Goal: Task Accomplishment & Management: Manage account settings

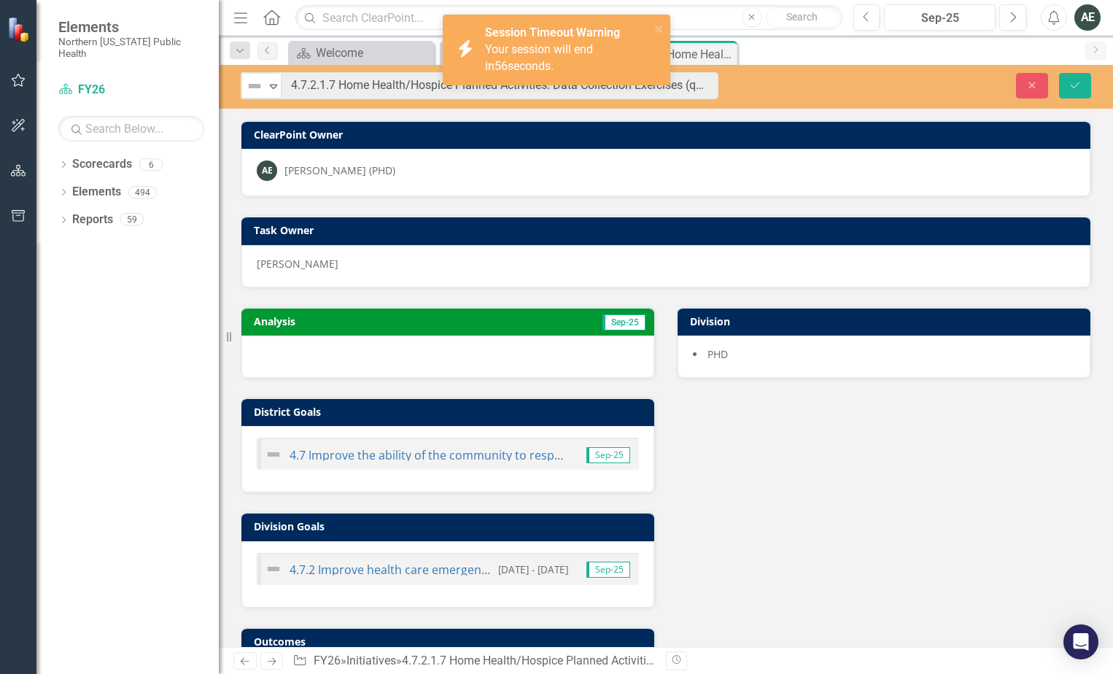
drag, startPoint x: 954, startPoint y: 581, endPoint x: 706, endPoint y: 372, distance: 324.6
click at [949, 574] on div "Analysis Sep-25 District Goals 4.7 Improve the ability of the community to resp…" at bounding box center [666, 506] width 872 height 436
click at [268, 88] on icon "Expand" at bounding box center [273, 86] width 15 height 12
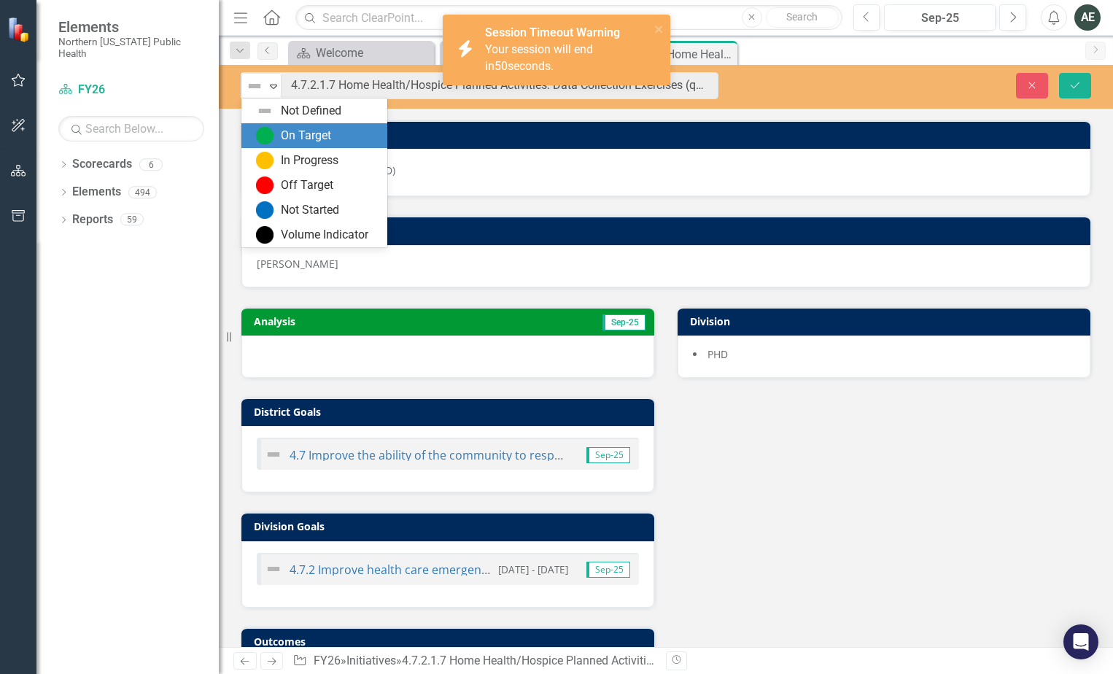
click at [299, 136] on div "On Target" at bounding box center [306, 136] width 50 height 17
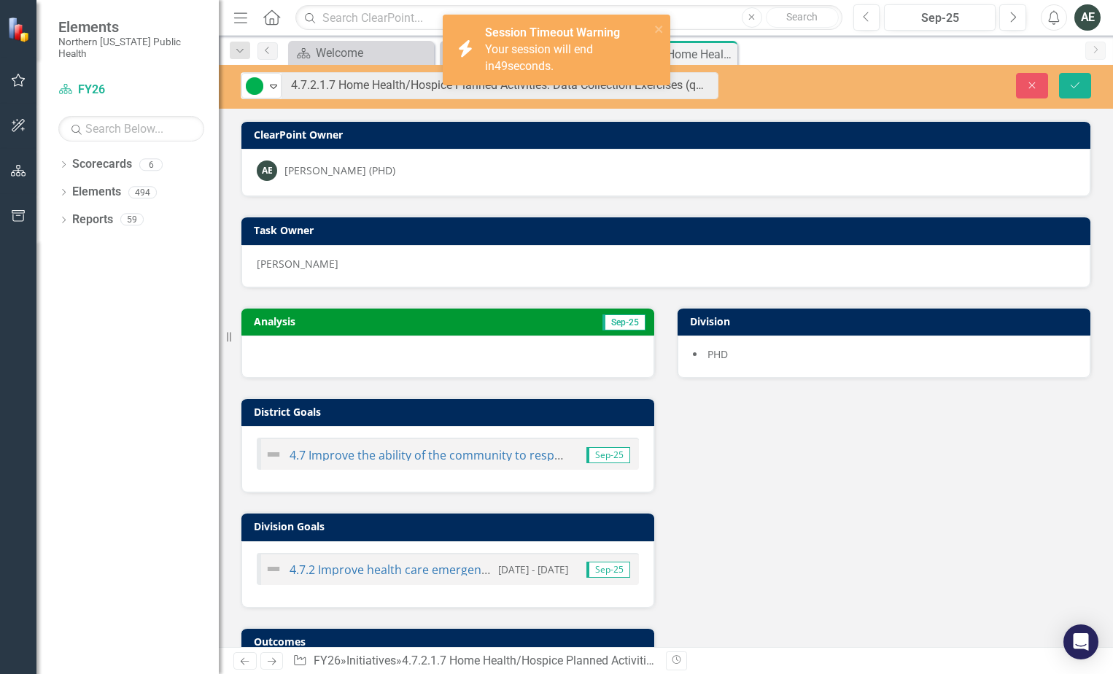
click at [333, 357] on div at bounding box center [447, 357] width 413 height 42
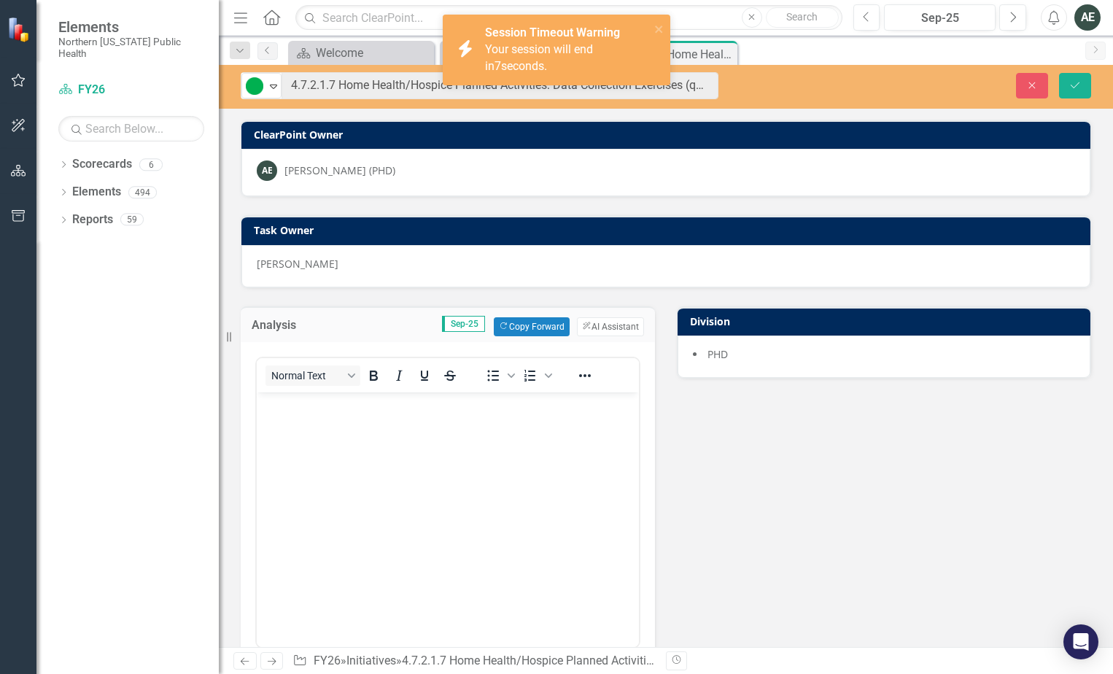
drag, startPoint x: 320, startPoint y: 438, endPoint x: 312, endPoint y: 427, distance: 13.5
click at [320, 438] on body "Rich Text Area. Press ALT-0 for help." at bounding box center [448, 501] width 382 height 219
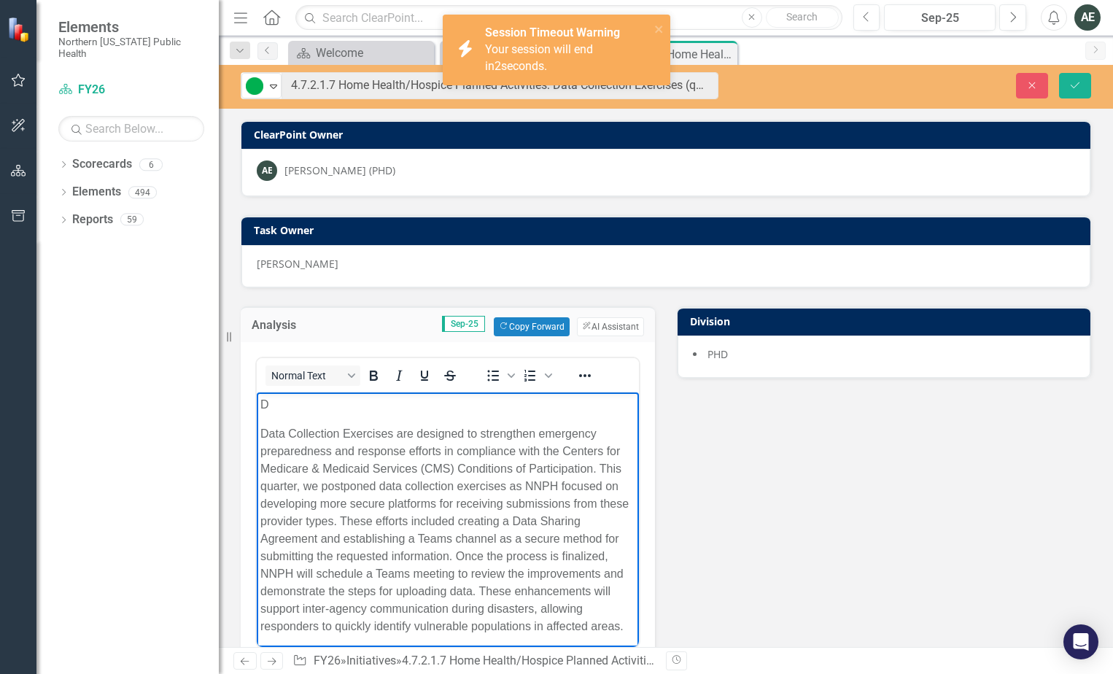
scroll to position [102, 0]
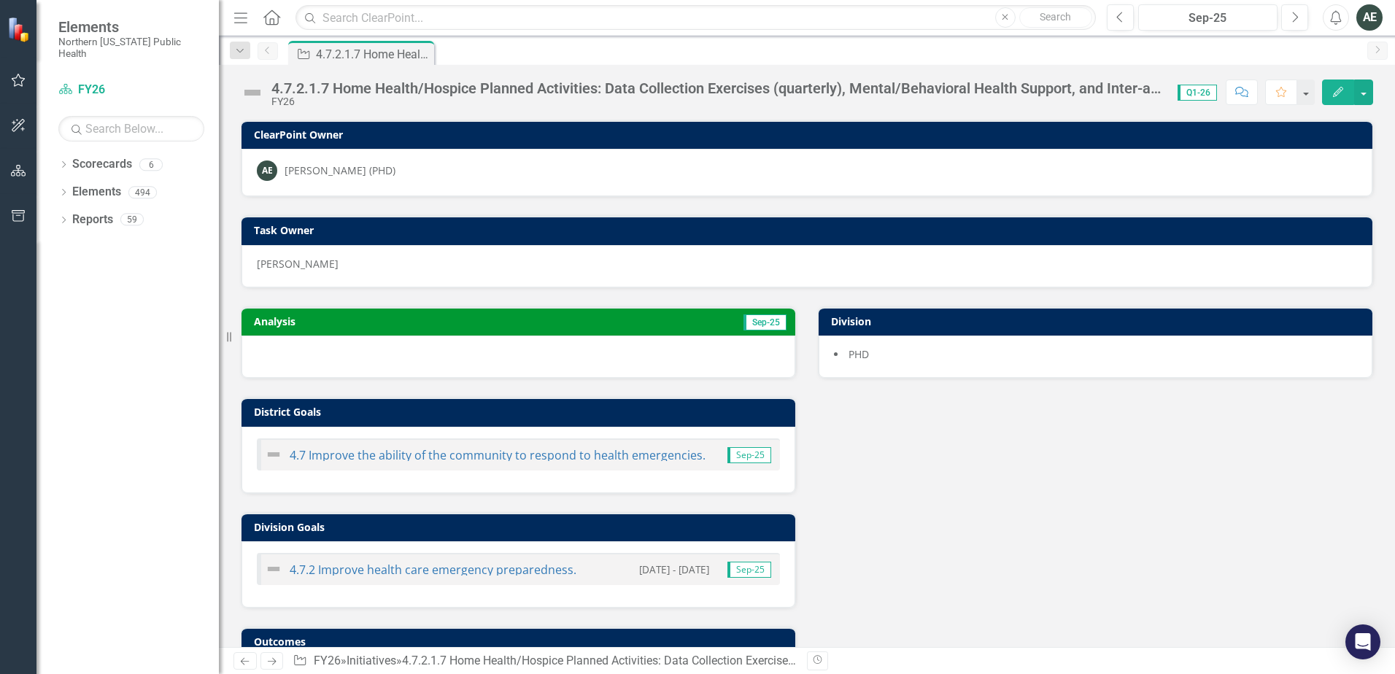
click at [316, 347] on div at bounding box center [518, 357] width 554 height 42
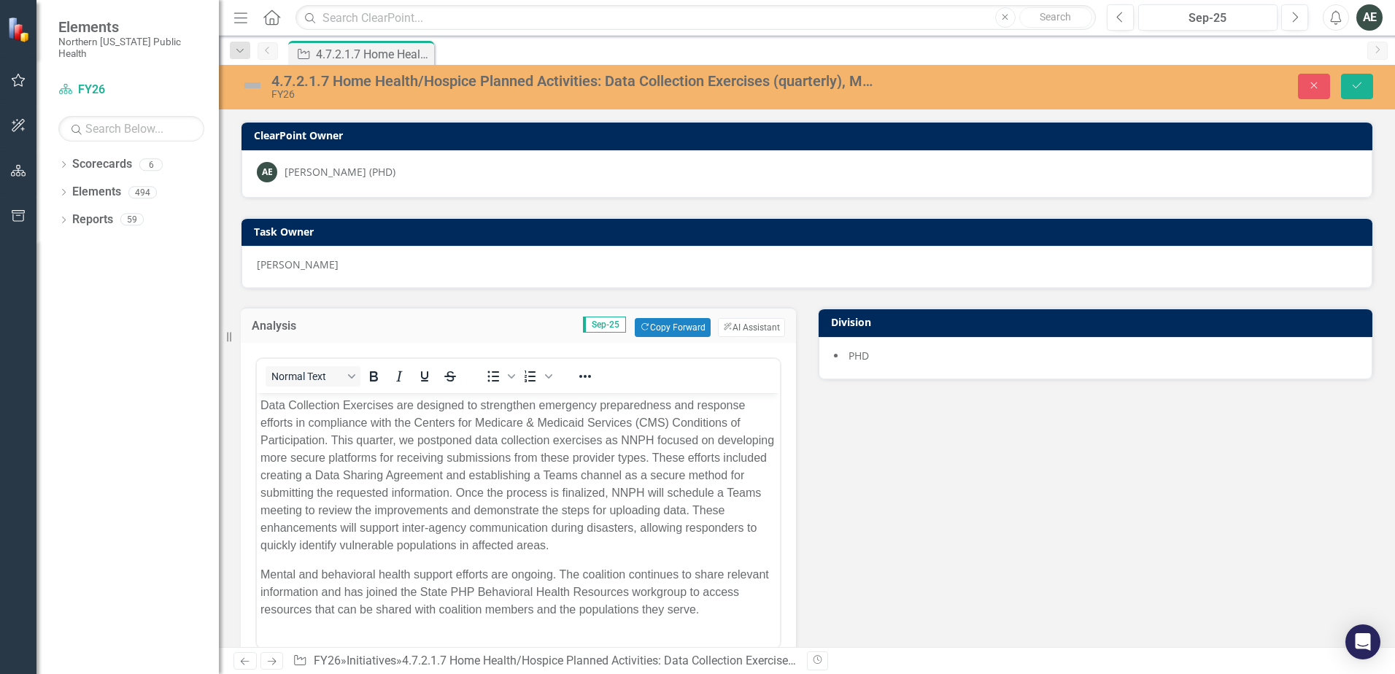
click at [260, 80] on img at bounding box center [252, 85] width 23 height 23
click at [256, 83] on img at bounding box center [252, 85] width 23 height 23
click at [256, 86] on img at bounding box center [252, 85] width 23 height 23
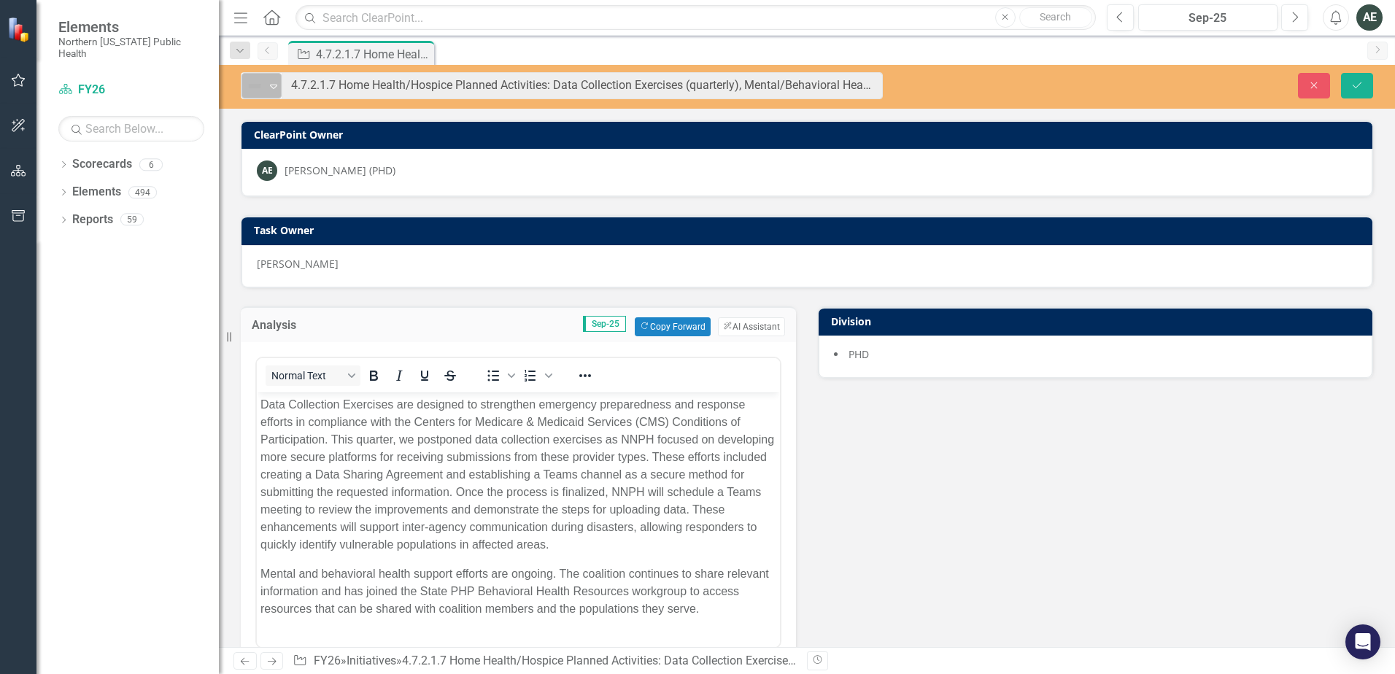
click at [267, 83] on icon "Expand" at bounding box center [273, 86] width 15 height 12
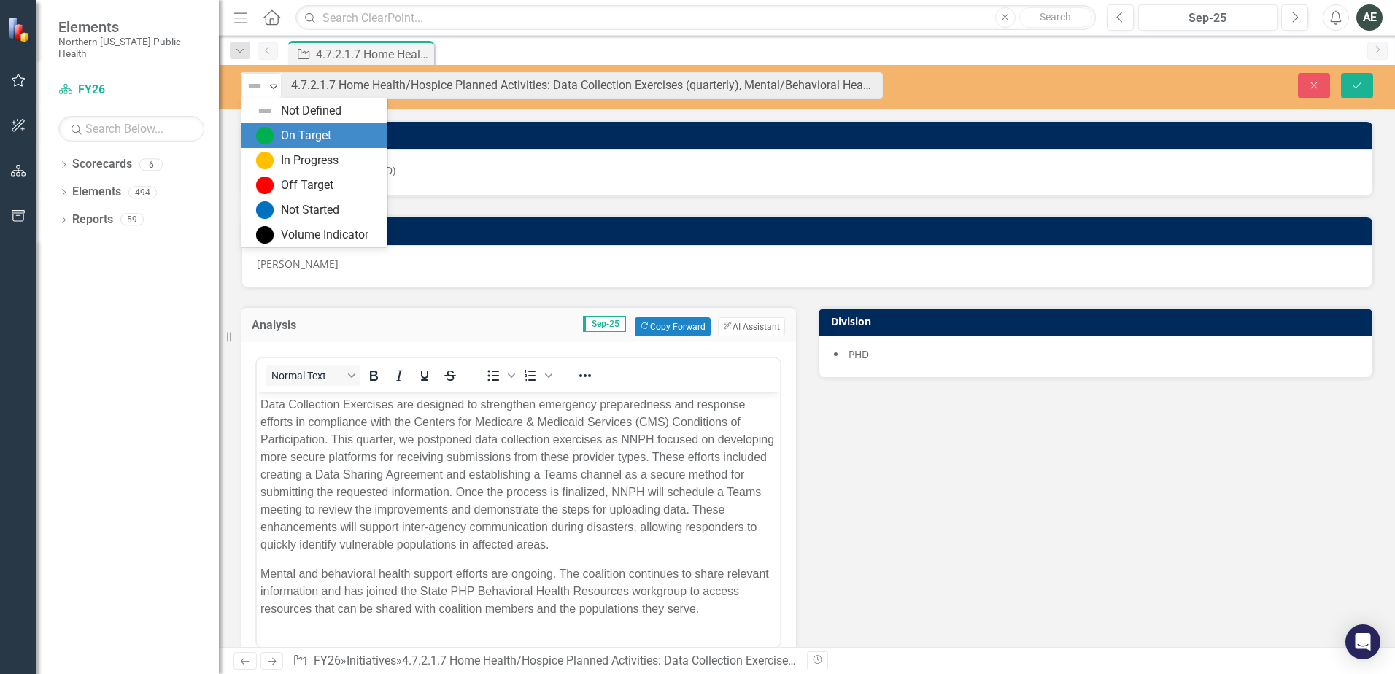
click at [268, 137] on img at bounding box center [265, 136] width 18 height 18
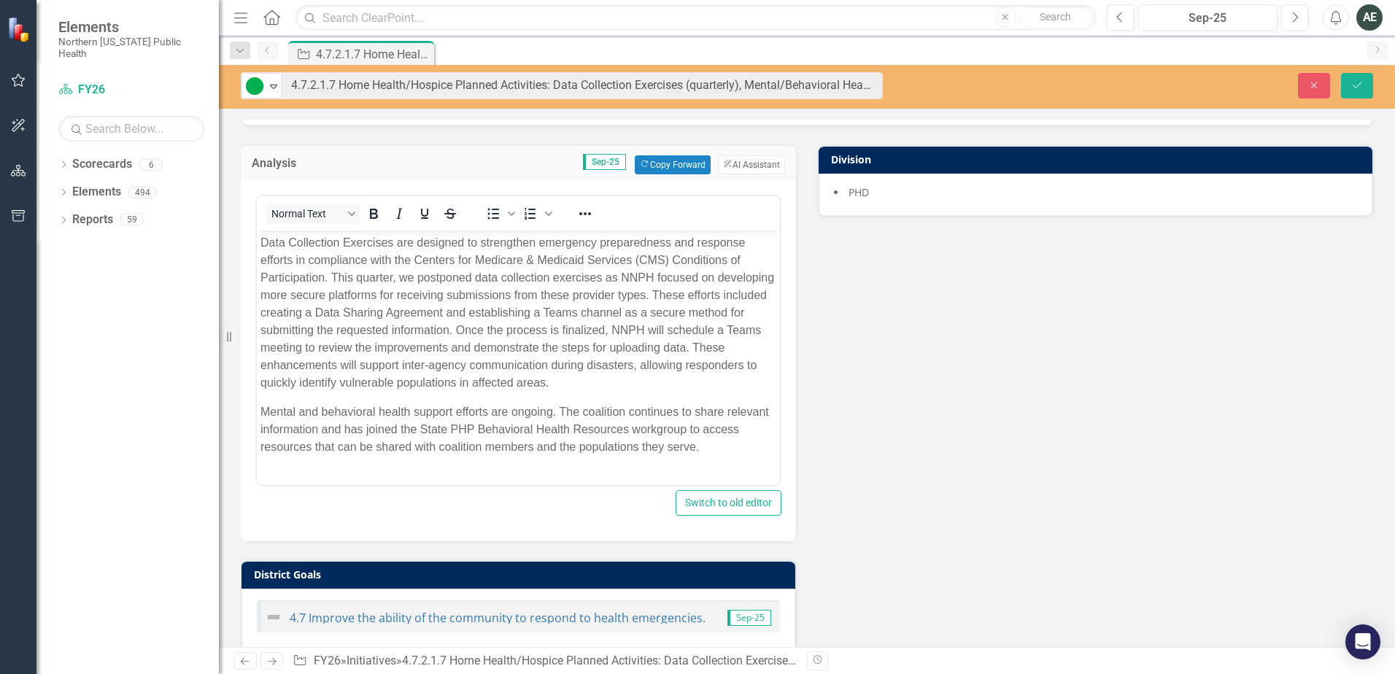
scroll to position [415, 0]
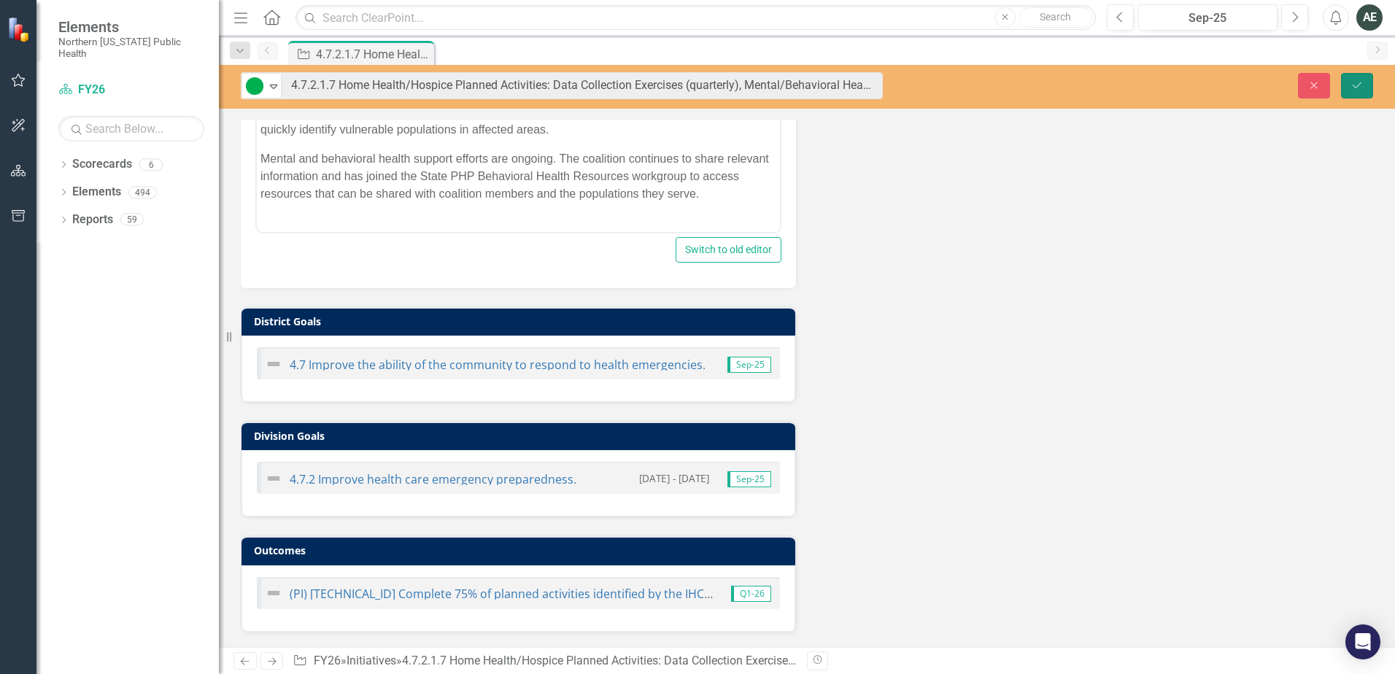
click at [1358, 84] on icon "Save" at bounding box center [1356, 85] width 13 height 10
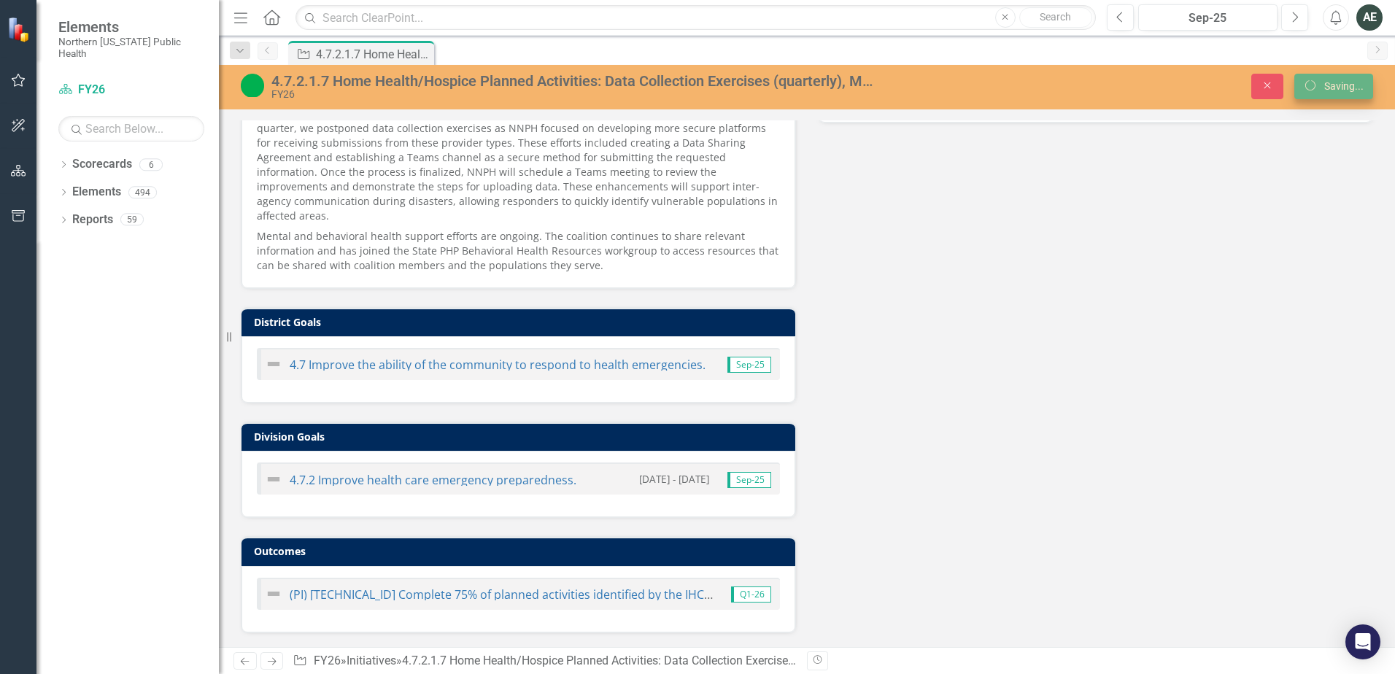
scroll to position [242, 0]
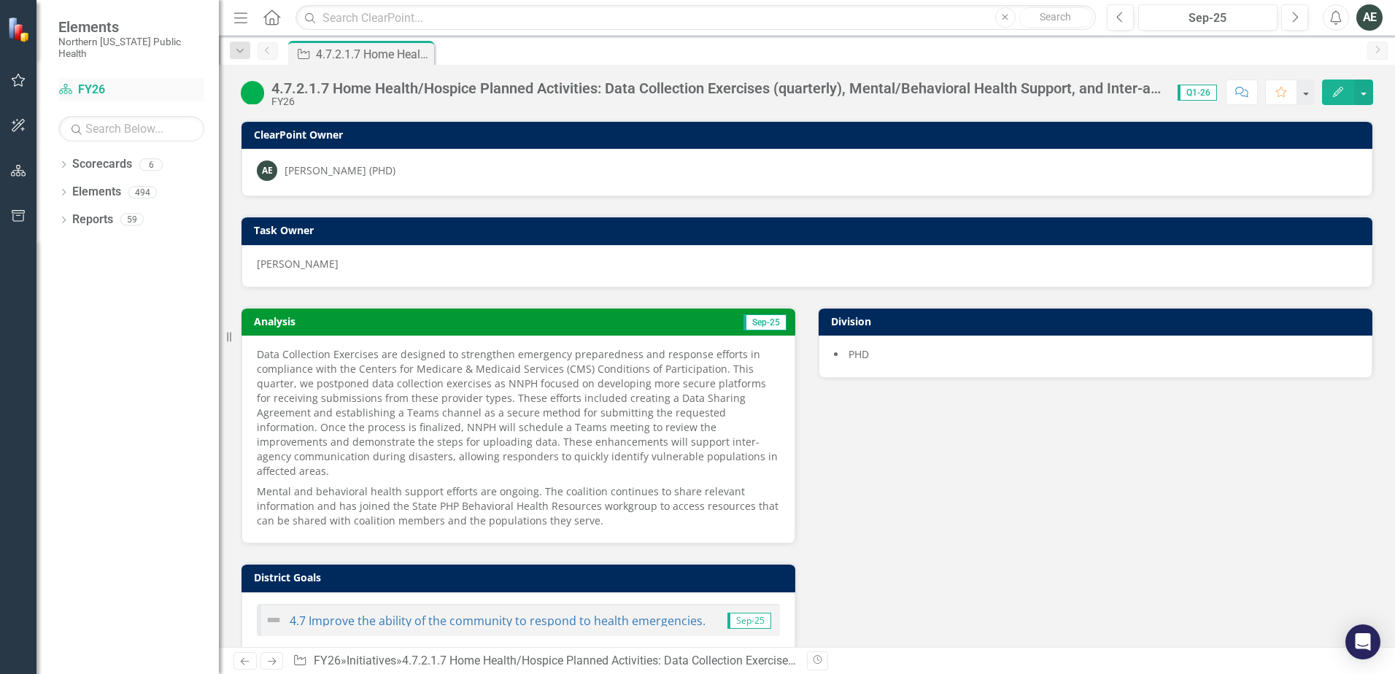
click at [71, 83] on icon "Scorecard" at bounding box center [65, 89] width 15 height 12
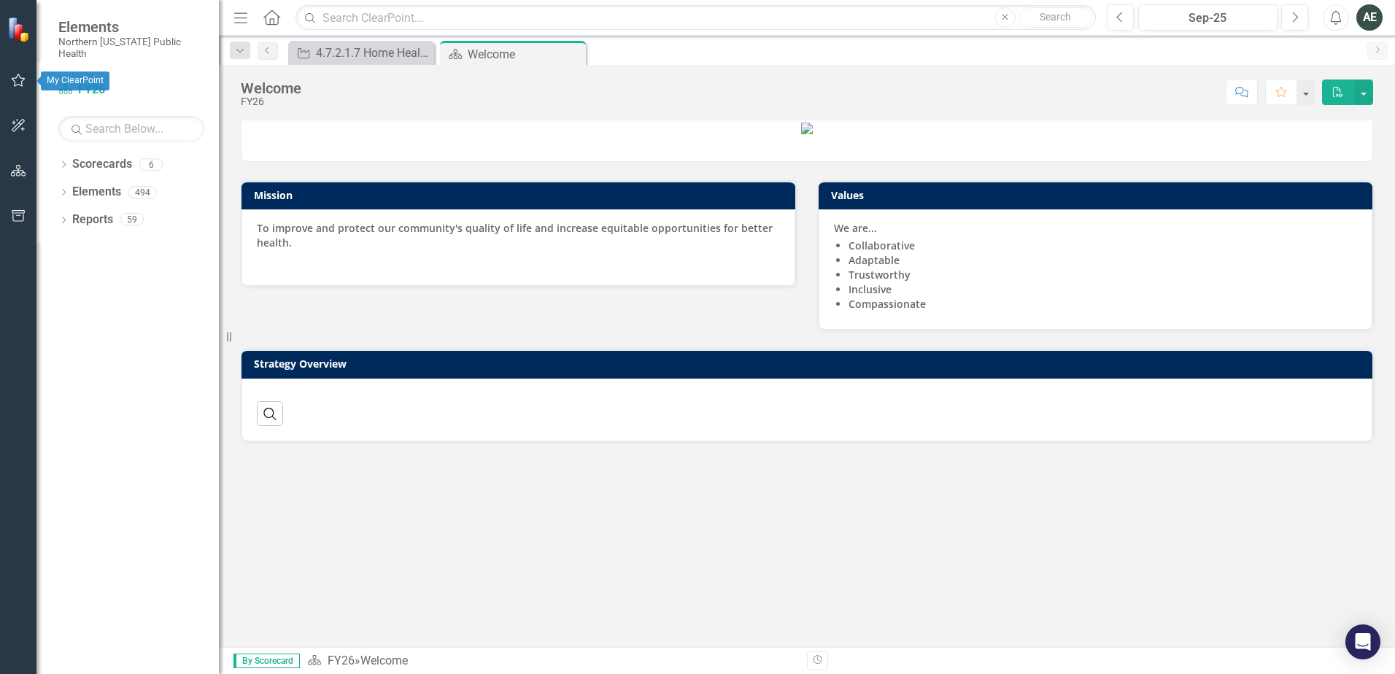
click at [11, 80] on icon "button" at bounding box center [18, 80] width 15 height 12
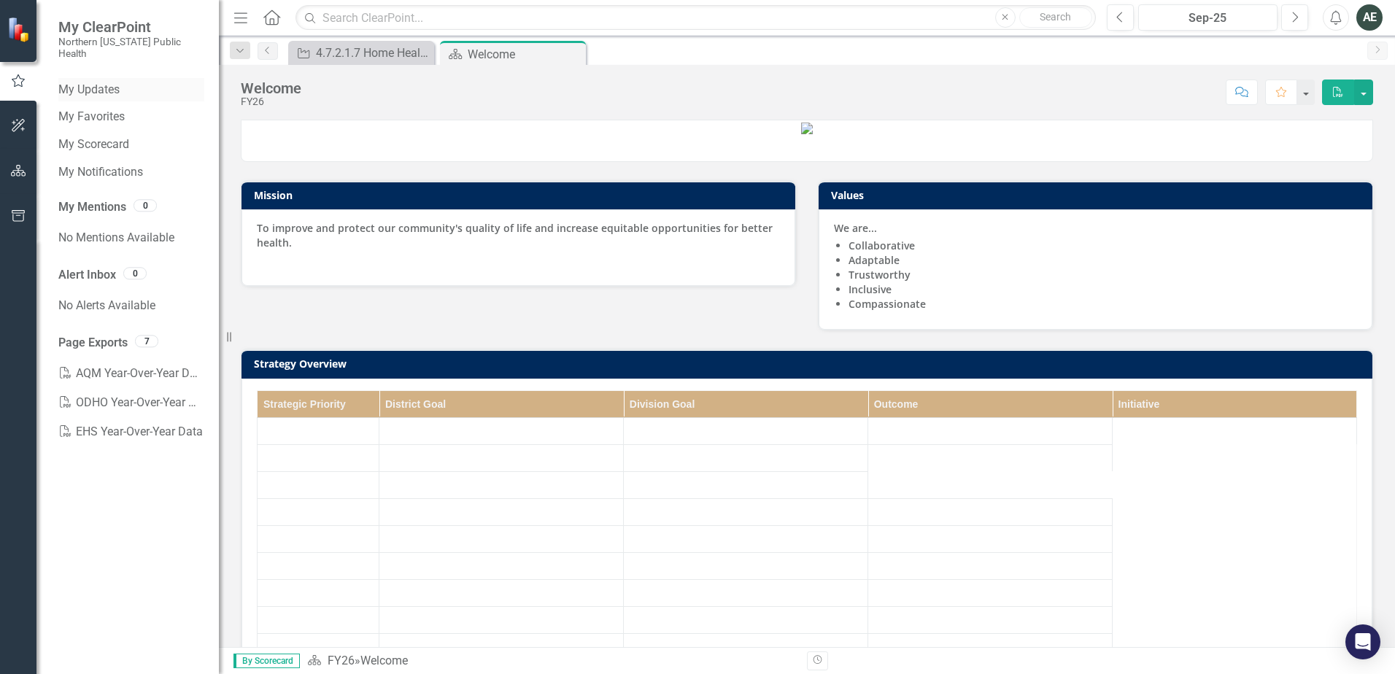
click at [93, 82] on link "My Updates" at bounding box center [131, 90] width 146 height 17
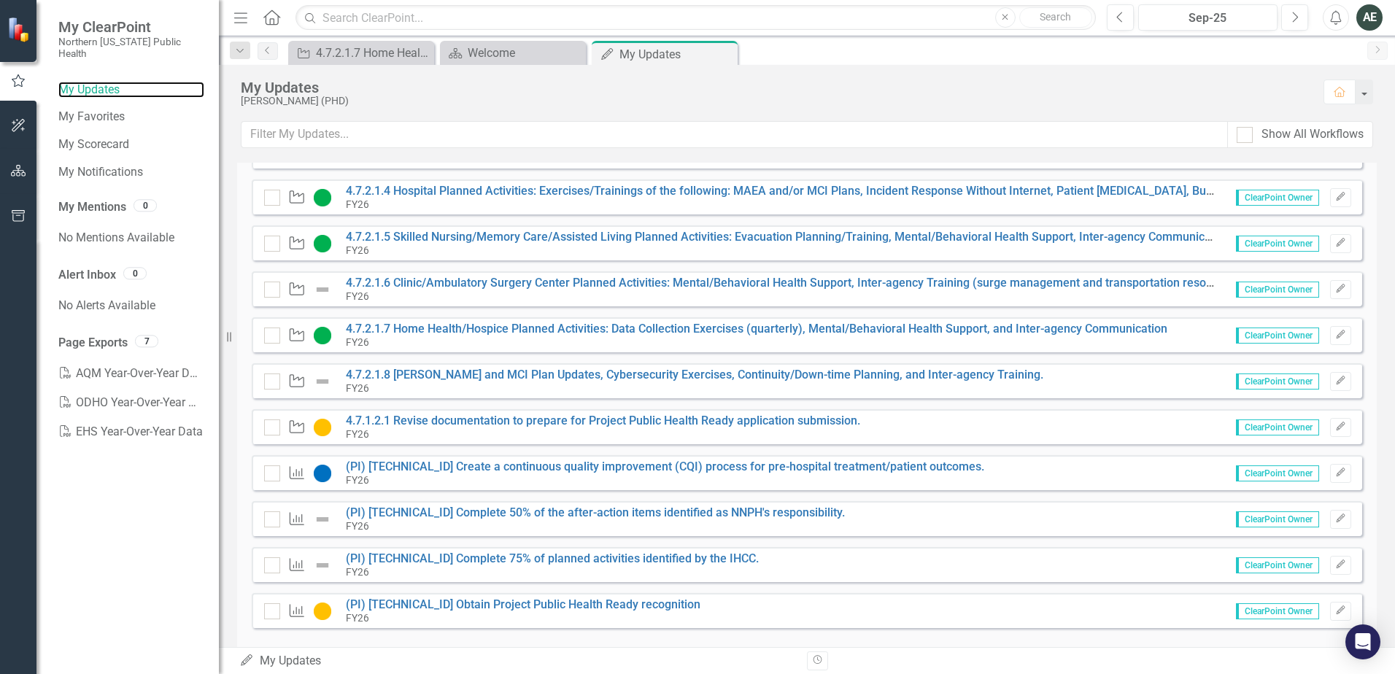
scroll to position [344, 0]
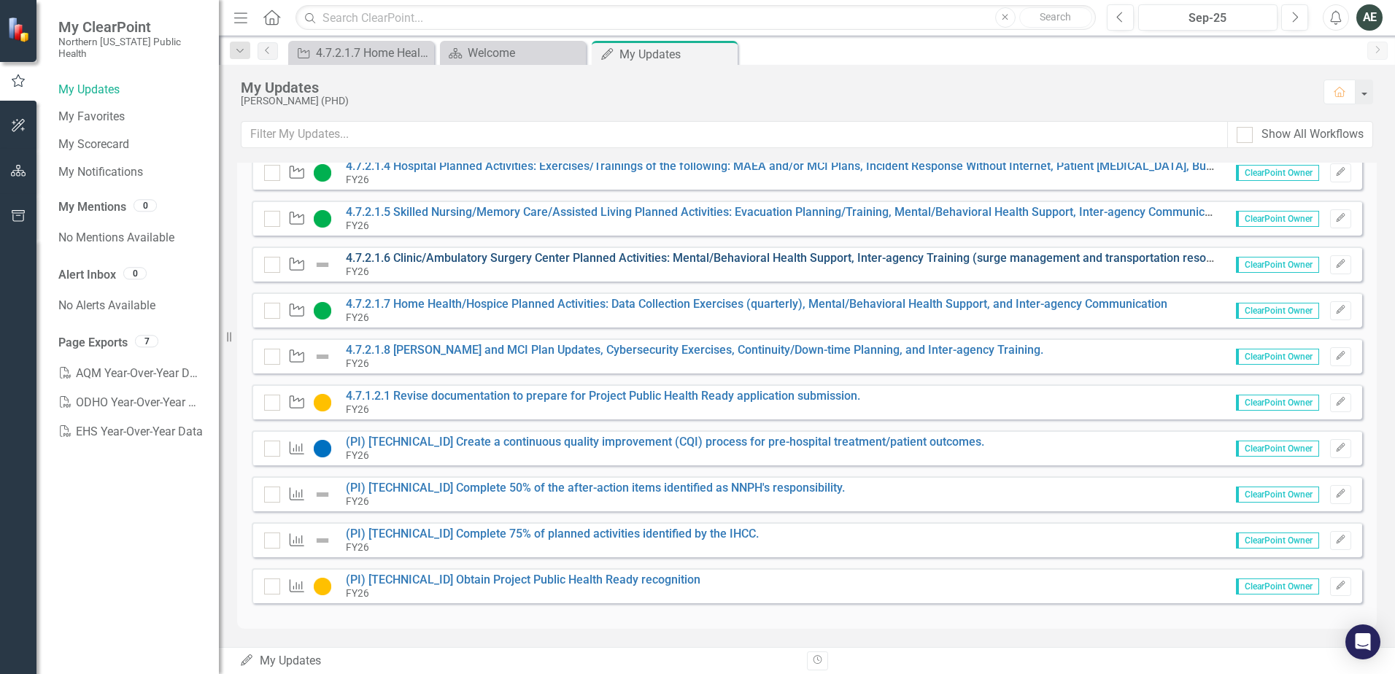
click at [534, 257] on link "4.7.2.1.6 Clinic/Ambulatory Surgery Center Planned Activities: Mental/Behaviora…" at bounding box center [976, 258] width 1260 height 14
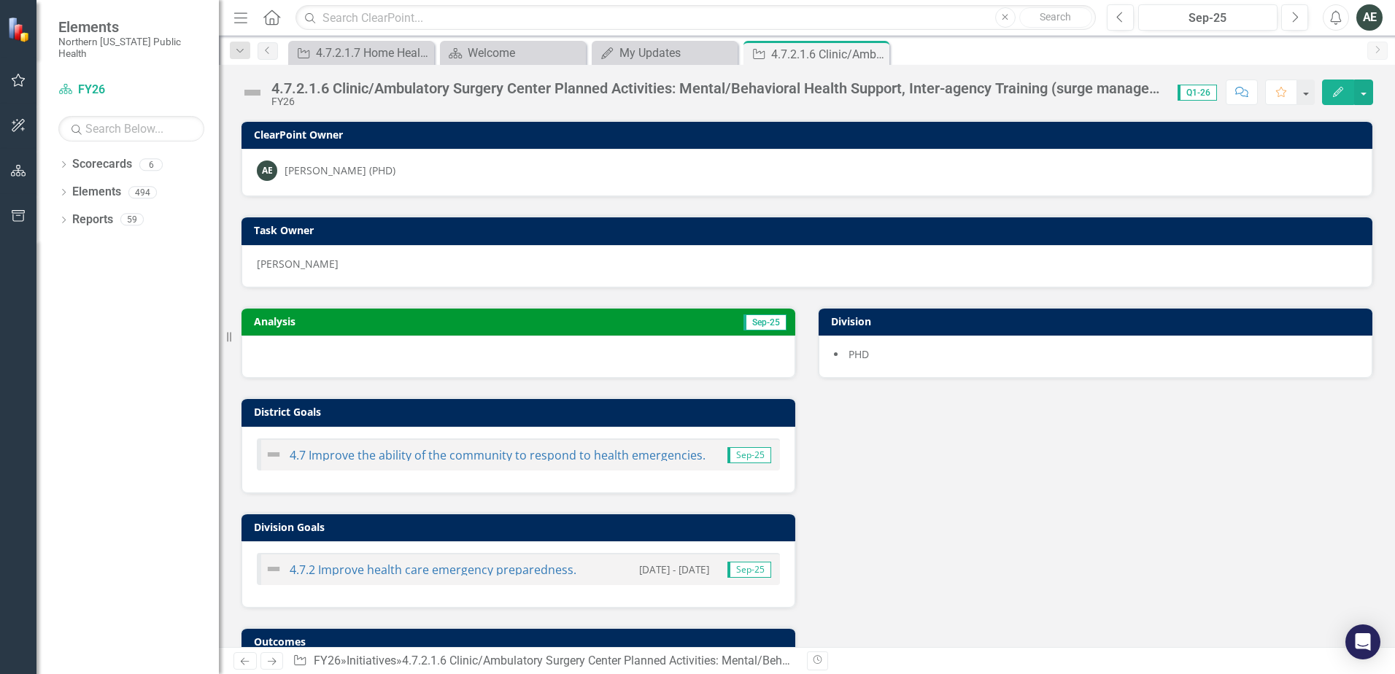
click at [247, 95] on img at bounding box center [252, 92] width 23 height 23
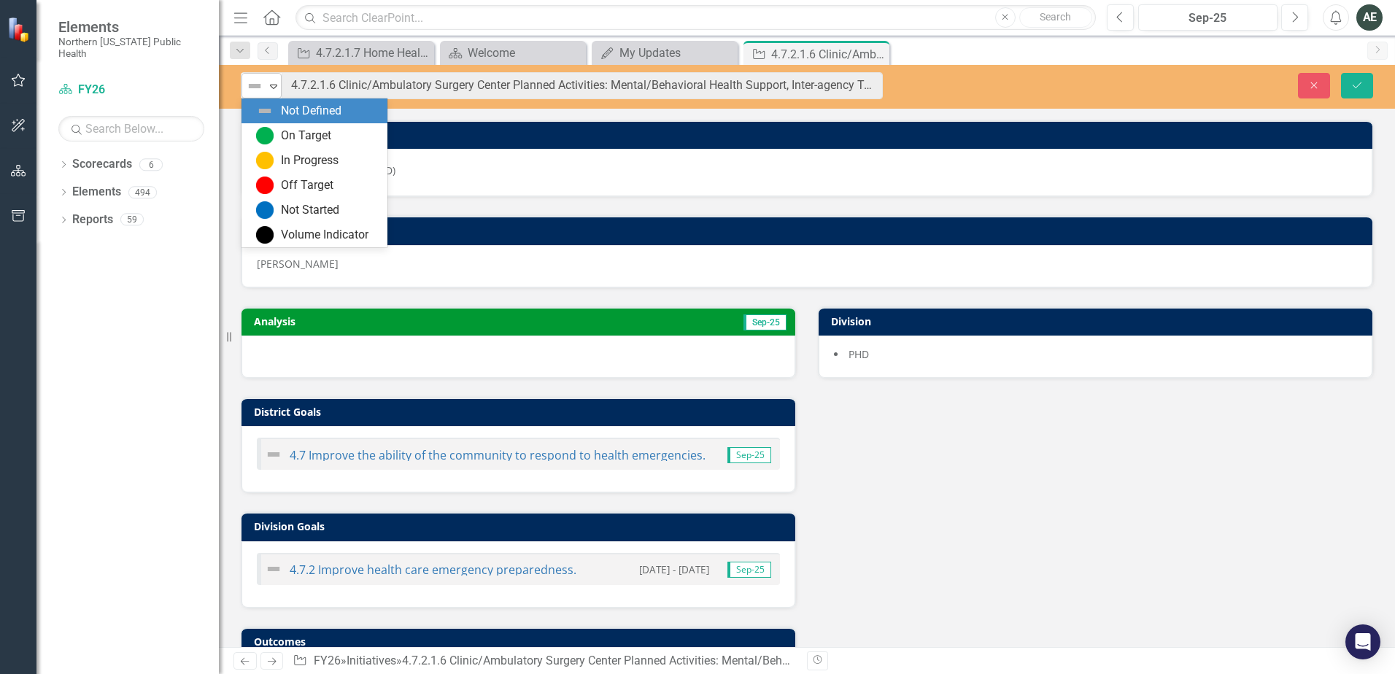
click at [274, 92] on div "Expand" at bounding box center [273, 86] width 15 height 24
click at [276, 133] on div "On Target" at bounding box center [317, 136] width 123 height 18
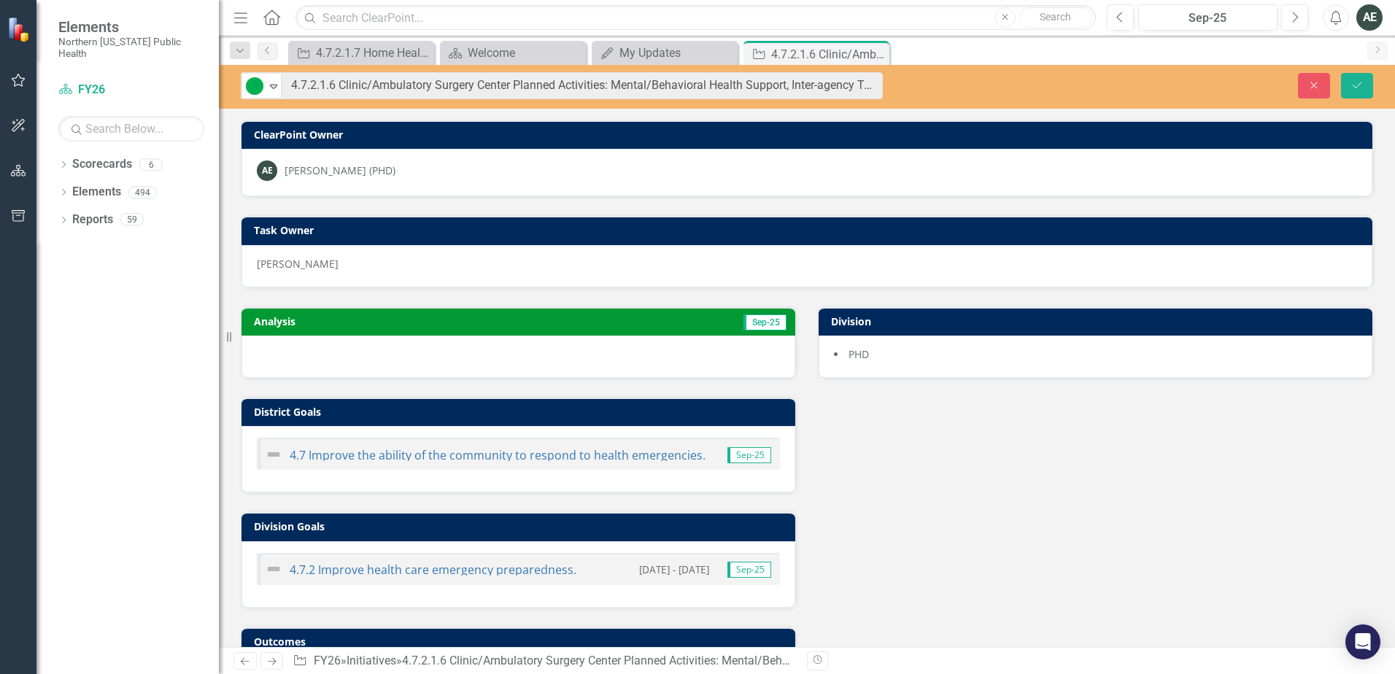
click at [330, 348] on div at bounding box center [518, 357] width 554 height 42
click at [330, 349] on div at bounding box center [518, 357] width 554 height 42
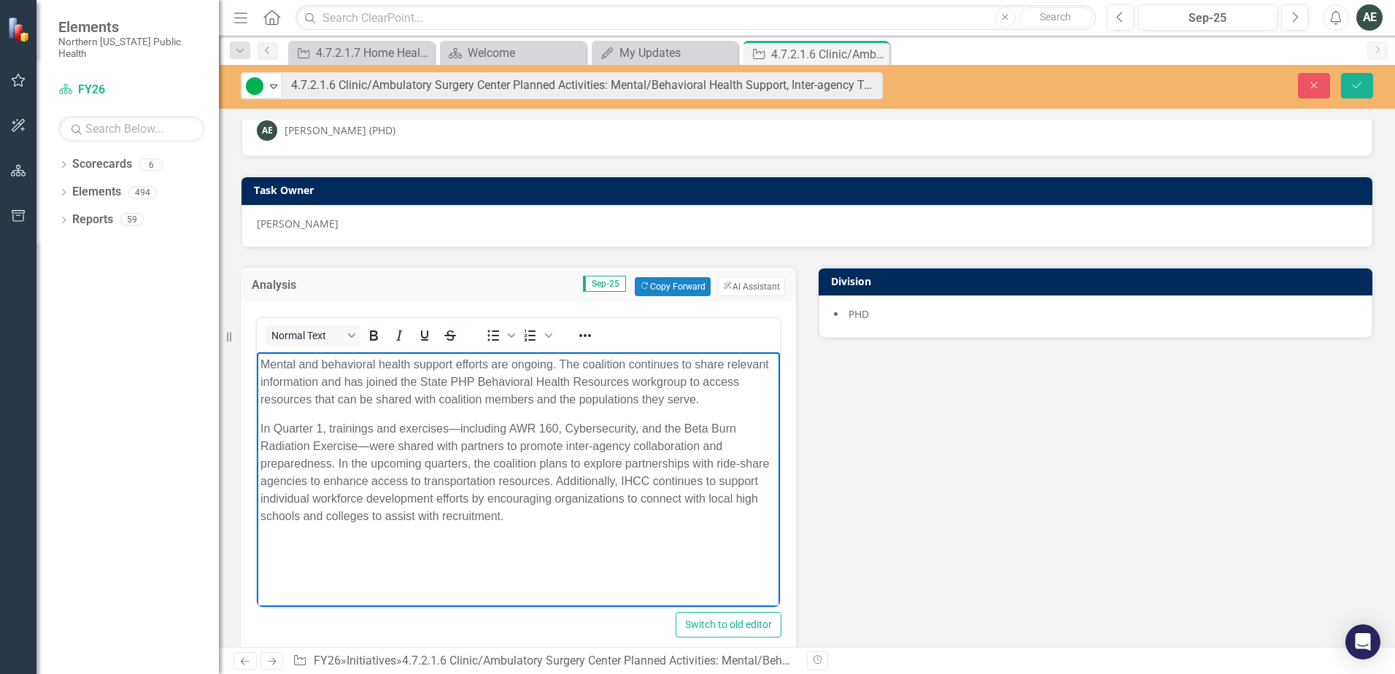
scroll to position [73, 0]
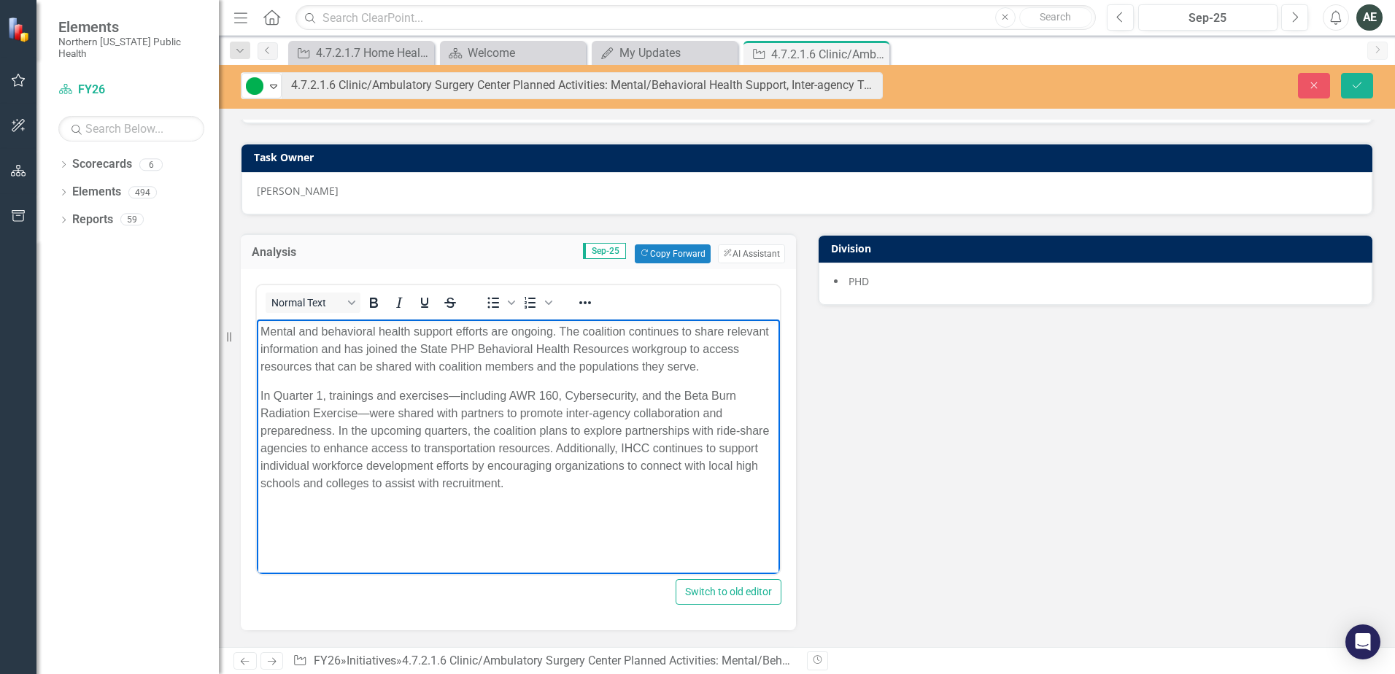
click at [622, 332] on p "Mental and behavioral health support efforts are ongoing. The coalition continu…" at bounding box center [518, 348] width 516 height 53
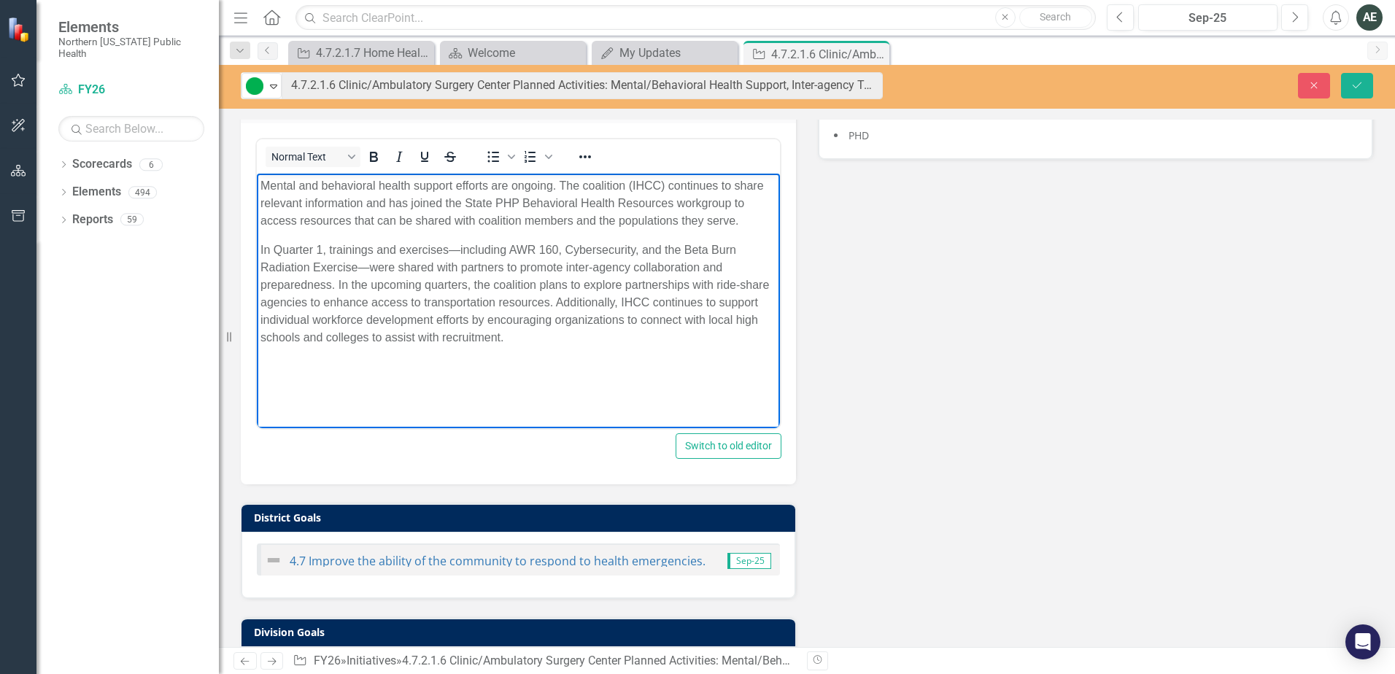
scroll to position [0, 0]
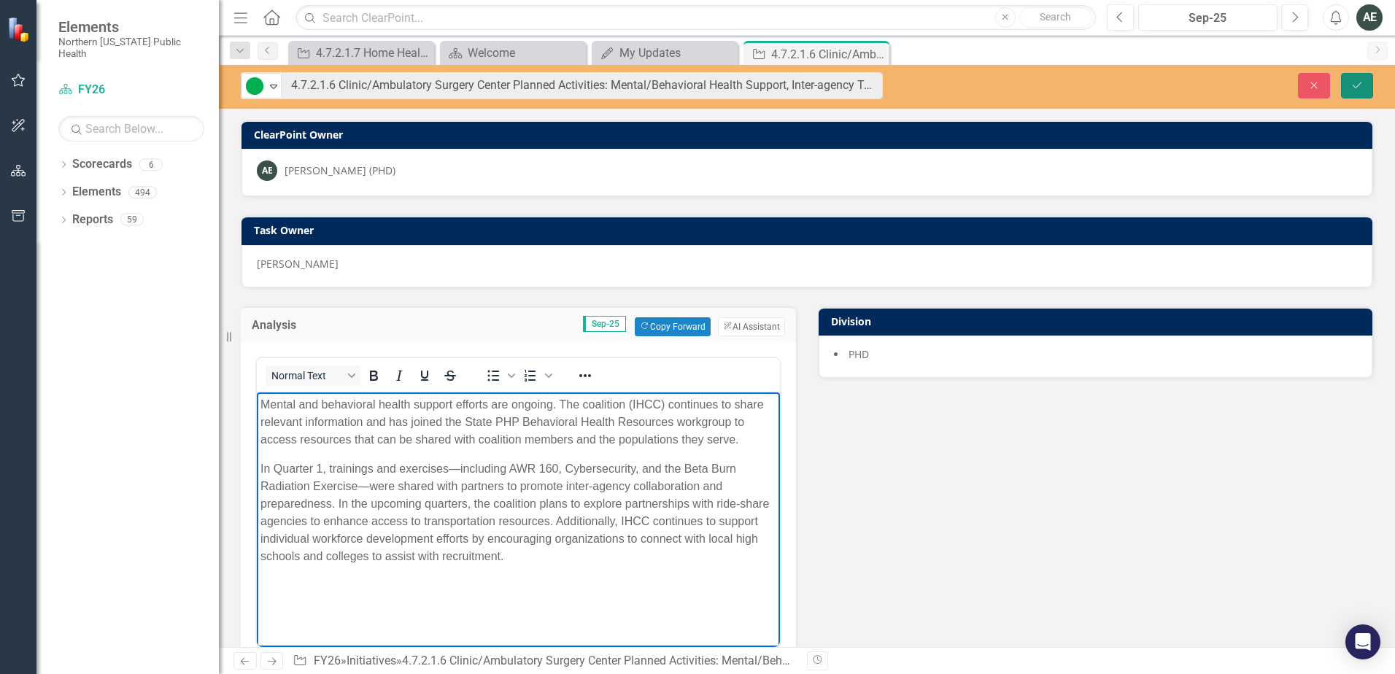
click at [1355, 86] on icon "Save" at bounding box center [1356, 85] width 13 height 10
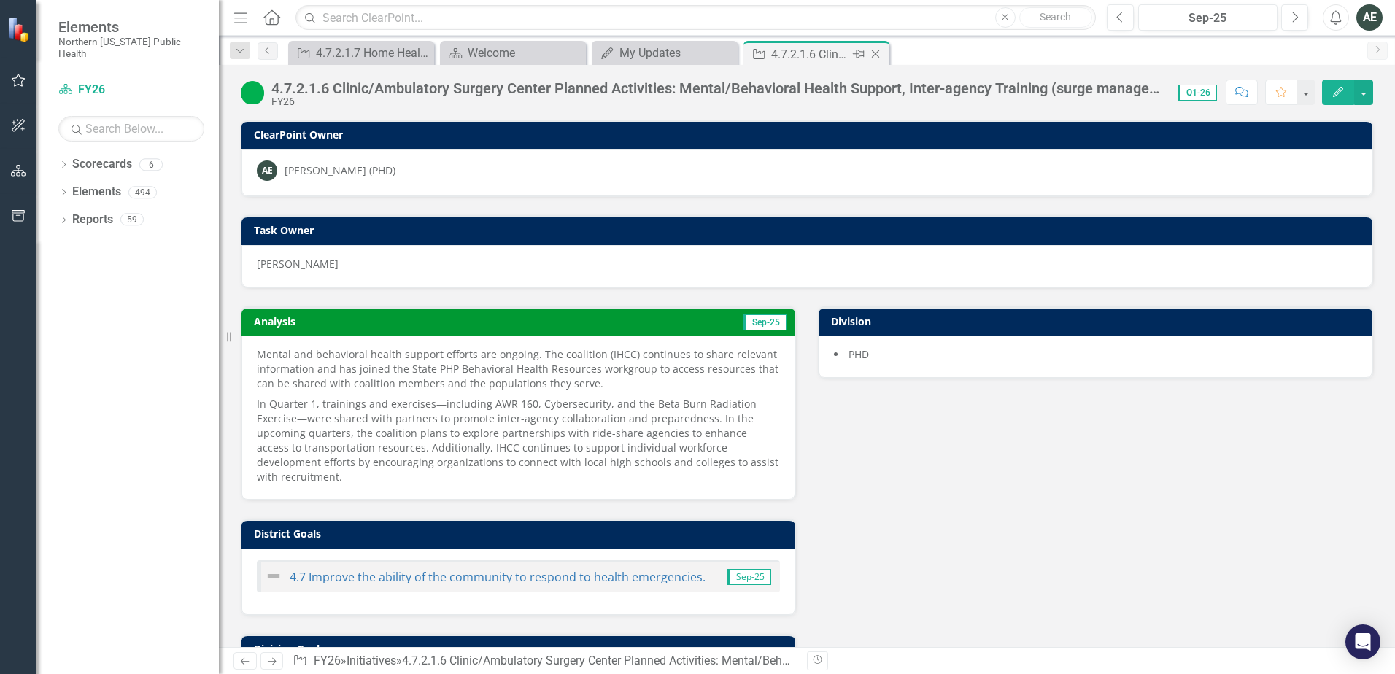
click at [880, 53] on icon "Close" at bounding box center [875, 54] width 15 height 12
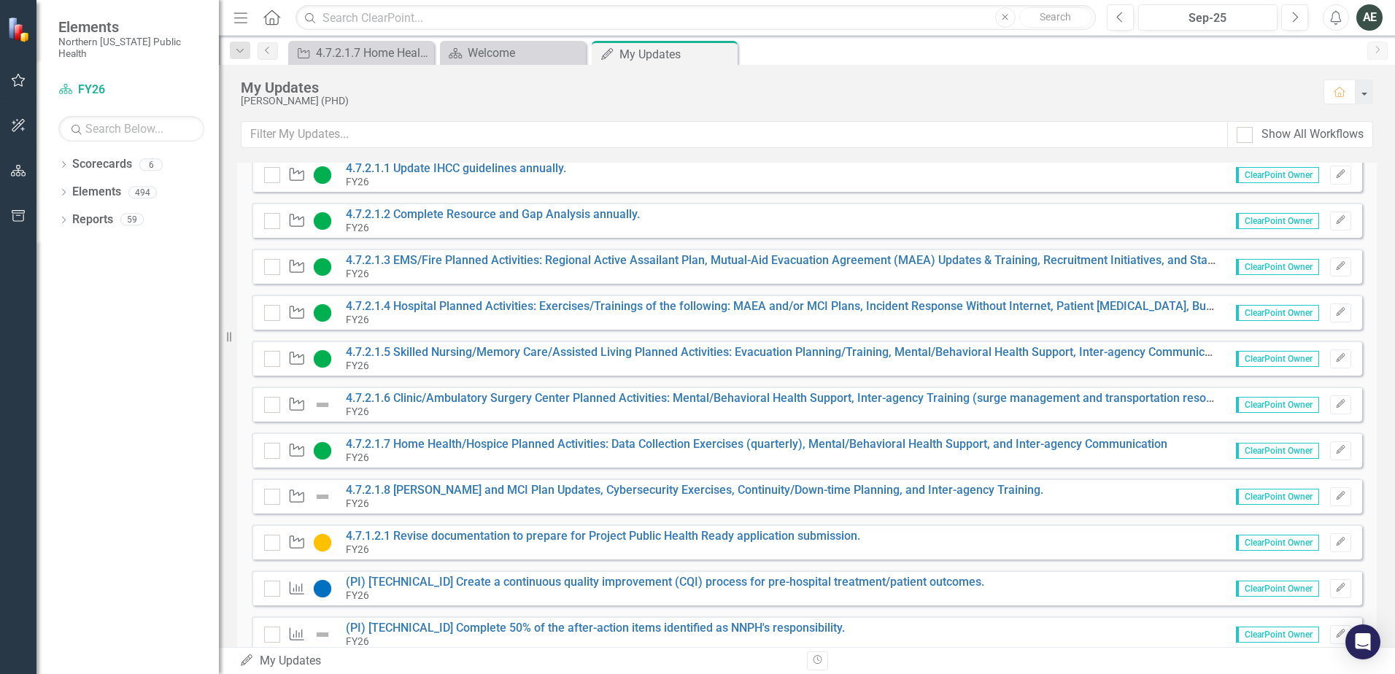
scroll to position [292, 0]
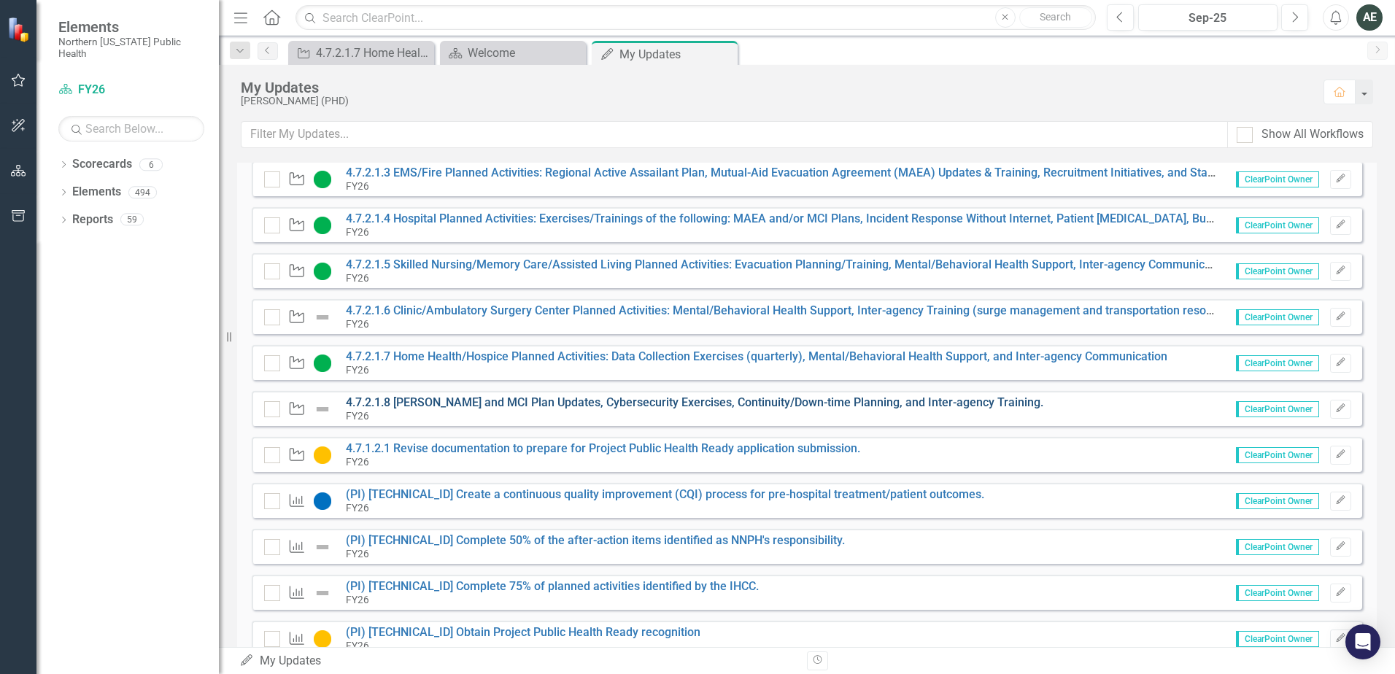
click at [427, 406] on link "4.7.2.1.8 [PERSON_NAME] and MCI Plan Updates, Cybersecurity Exercises, Continui…" at bounding box center [694, 402] width 697 height 14
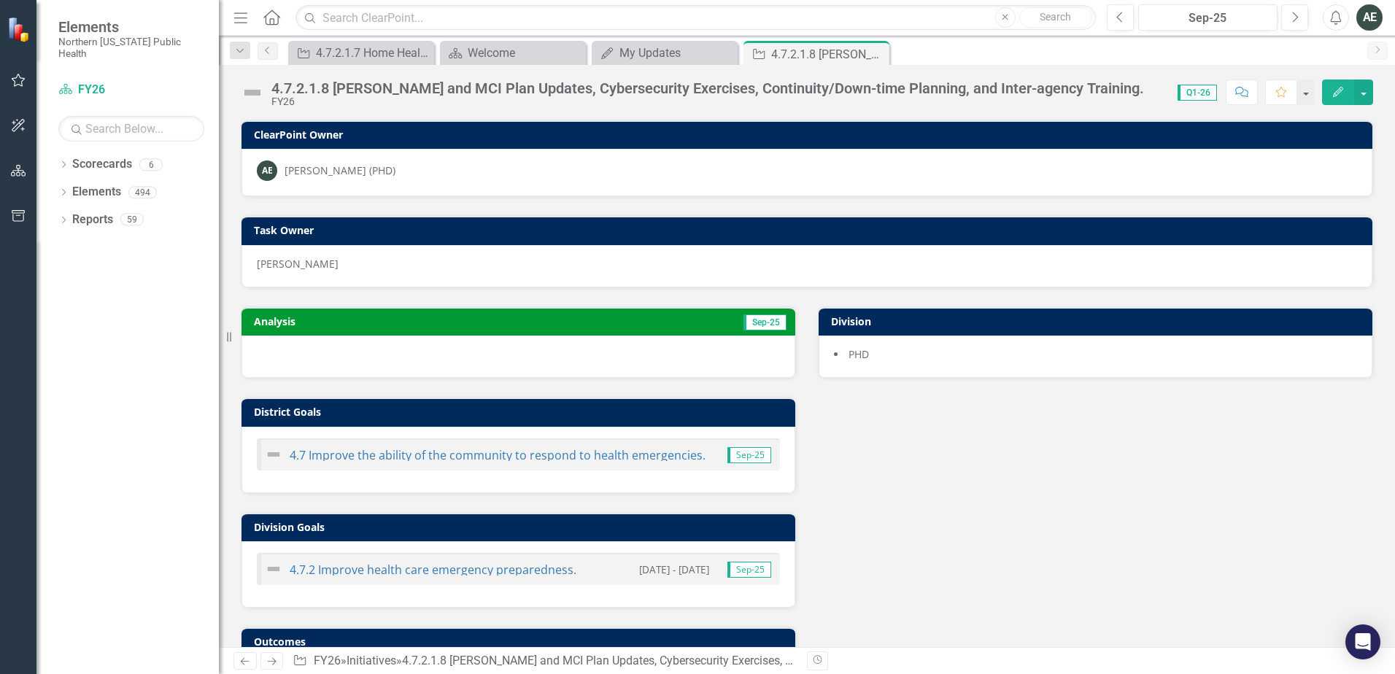
click at [255, 88] on img at bounding box center [252, 92] width 23 height 23
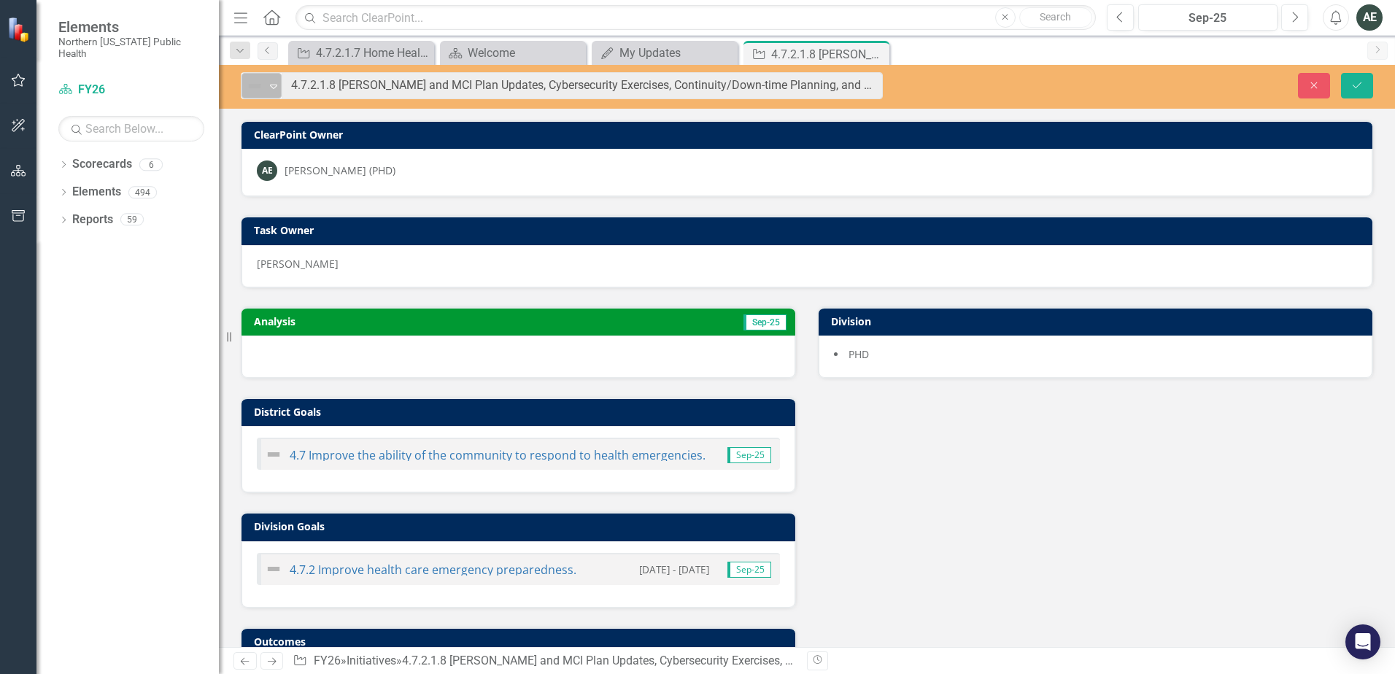
click at [274, 85] on icon at bounding box center [273, 87] width 7 height 4
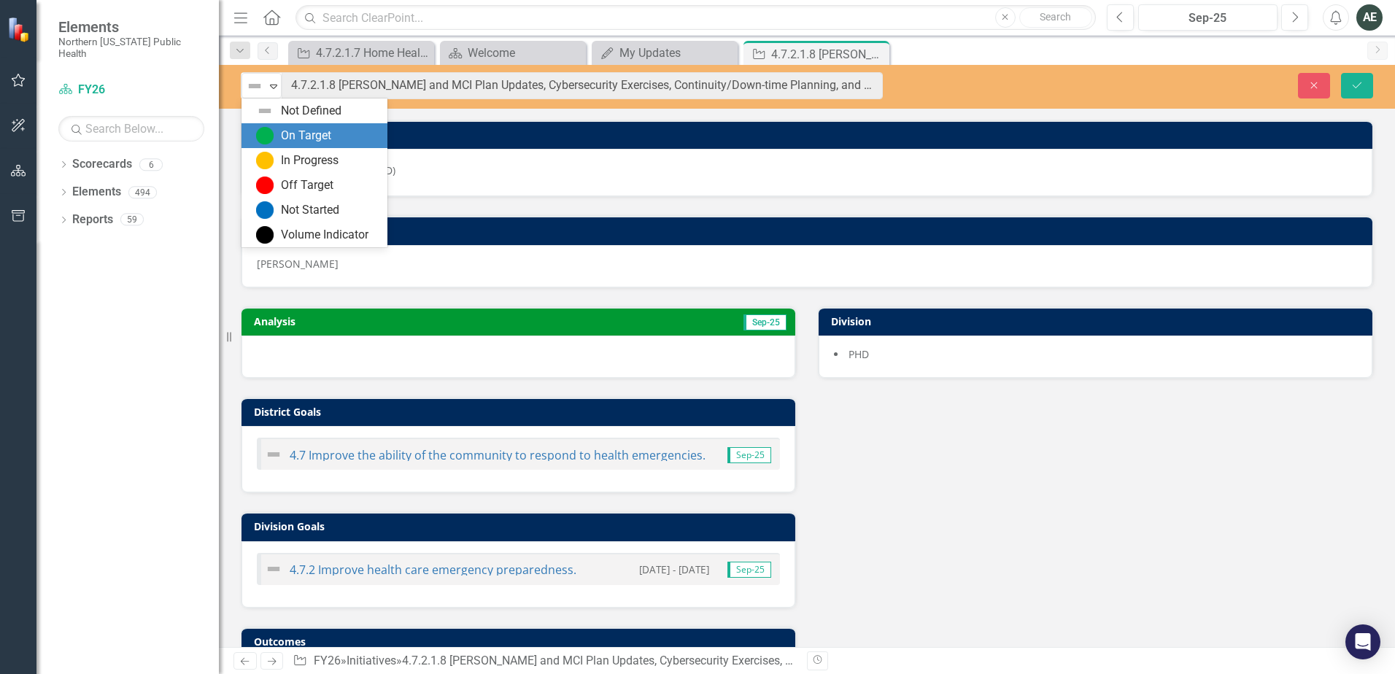
click at [274, 136] on div "On Target" at bounding box center [317, 136] width 123 height 18
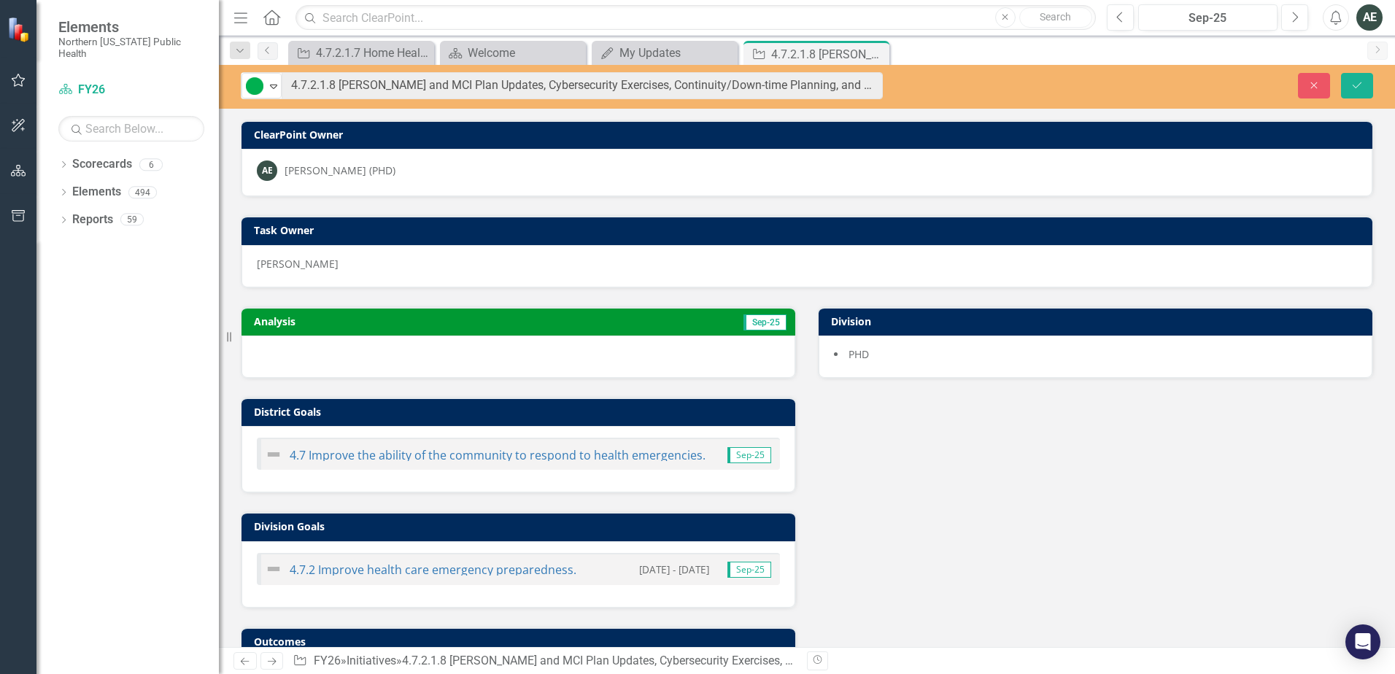
click at [318, 376] on div at bounding box center [518, 357] width 554 height 42
click at [312, 363] on div at bounding box center [518, 357] width 554 height 42
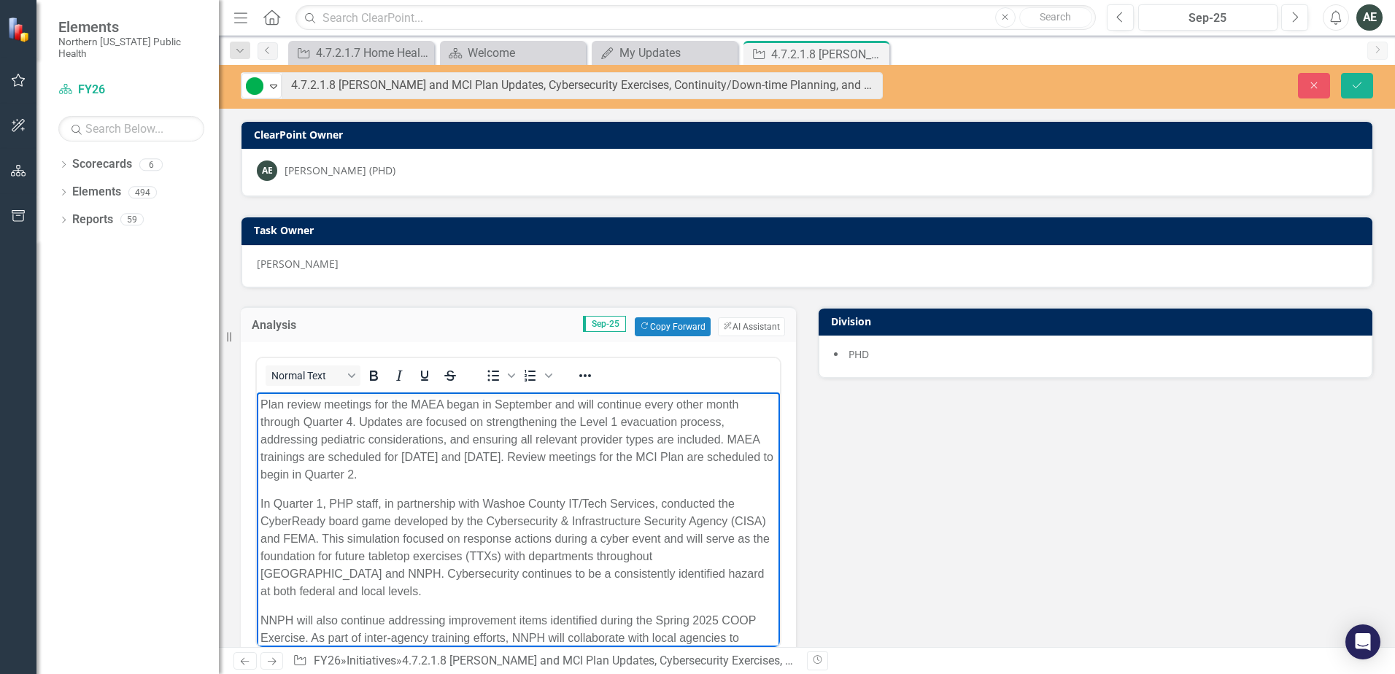
click at [419, 402] on p "Plan review meetings for the MAEA began in September and will continue every ot…" at bounding box center [518, 439] width 516 height 88
click at [411, 401] on p "Plan review meetings for the MAEA began in September and will continue every ot…" at bounding box center [518, 439] width 516 height 88
drag, startPoint x: 346, startPoint y: 474, endPoint x: 371, endPoint y: 473, distance: 24.8
click at [347, 474] on p "Plan review meetings for the Mutual Aid Evacuation Annex (MAEA) began in Septem…" at bounding box center [518, 439] width 516 height 88
click at [347, 479] on p "Plan review meetings for the Mutual Aid Evacuation Annex (MAEA) began in Septem…" at bounding box center [518, 439] width 516 height 88
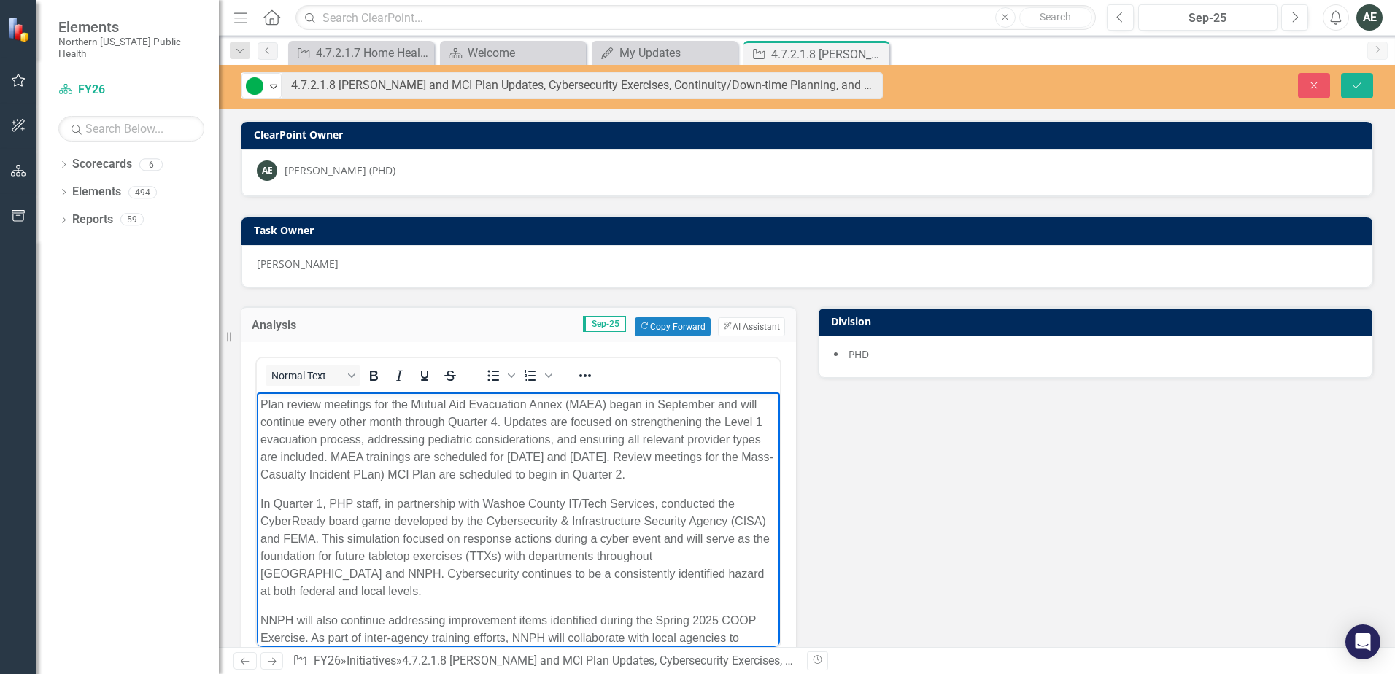
click at [468, 475] on p "Plan review meetings for the Mutual Aid Evacuation Annex (MAEA) began in Septem…" at bounding box center [518, 439] width 516 height 88
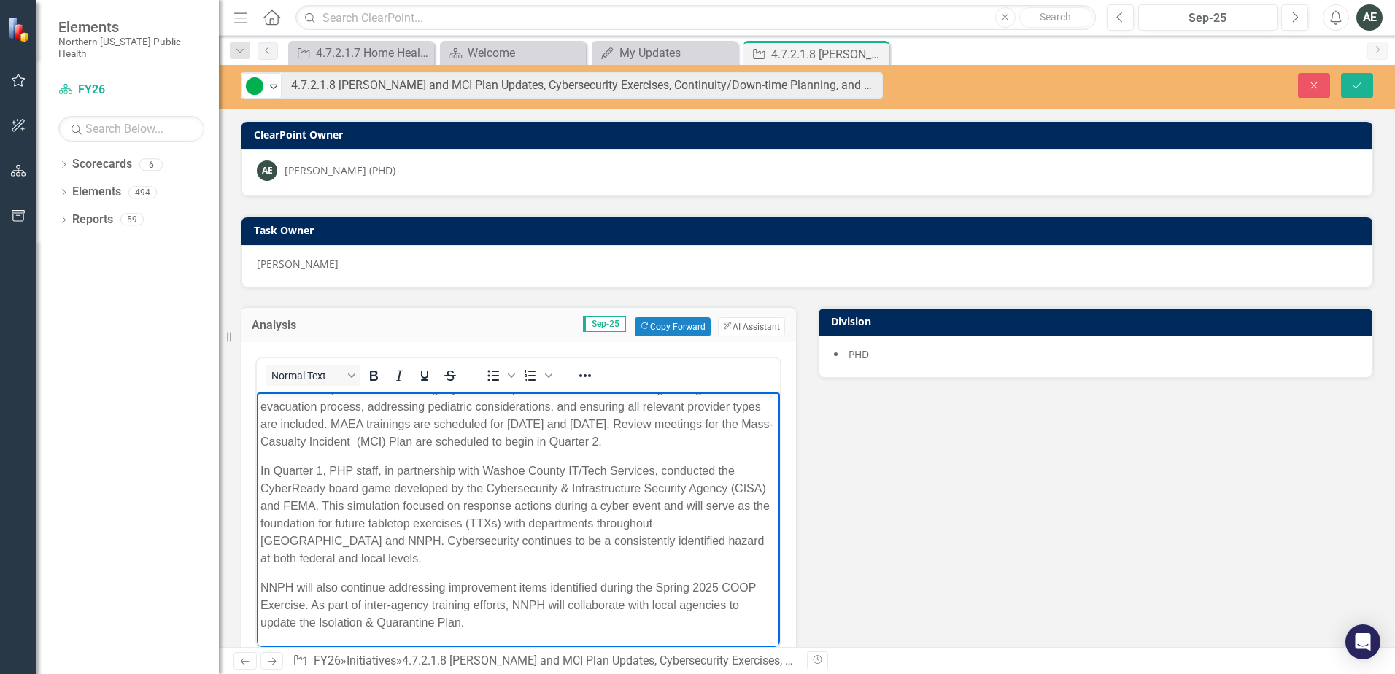
scroll to position [73, 0]
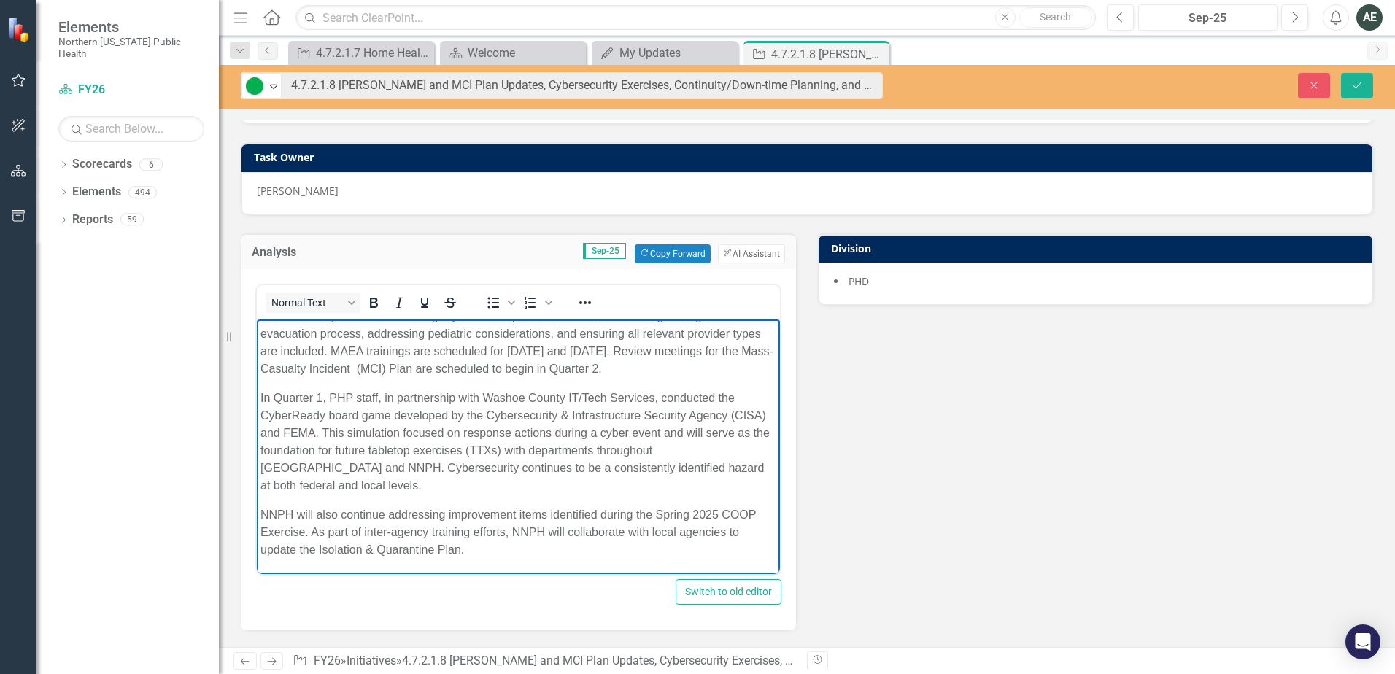
click at [724, 514] on p "NNPH will also continue addressing improvement items identified during the Spri…" at bounding box center [518, 532] width 516 height 53
drag, startPoint x: 360, startPoint y: 533, endPoint x: 692, endPoint y: 503, distance: 334.1
click at [692, 503] on body "Plan review meetings for the Mutual Aid Evacuation Annex (MAEA) began in Septem…" at bounding box center [518, 429] width 523 height 287
click at [262, 533] on p "NNPH will also continue addressing improvement items identified during the Spri…" at bounding box center [518, 532] width 516 height 53
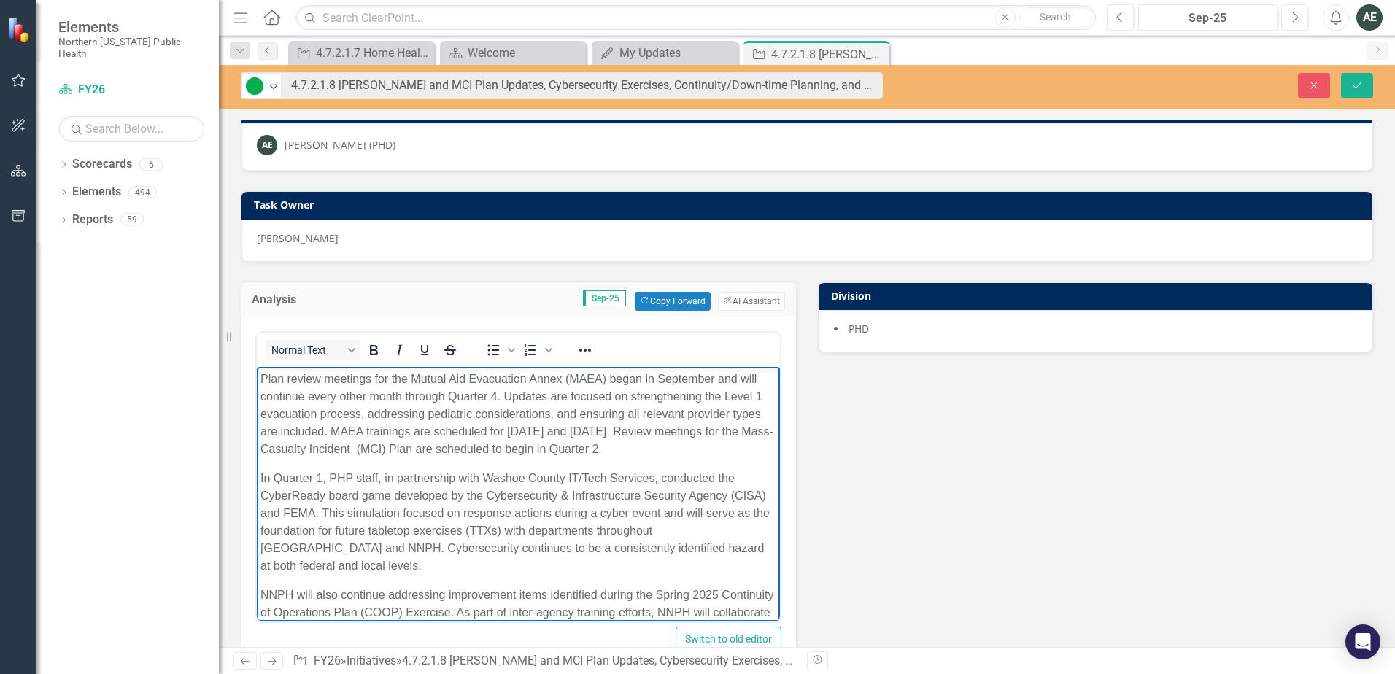
scroll to position [0, 0]
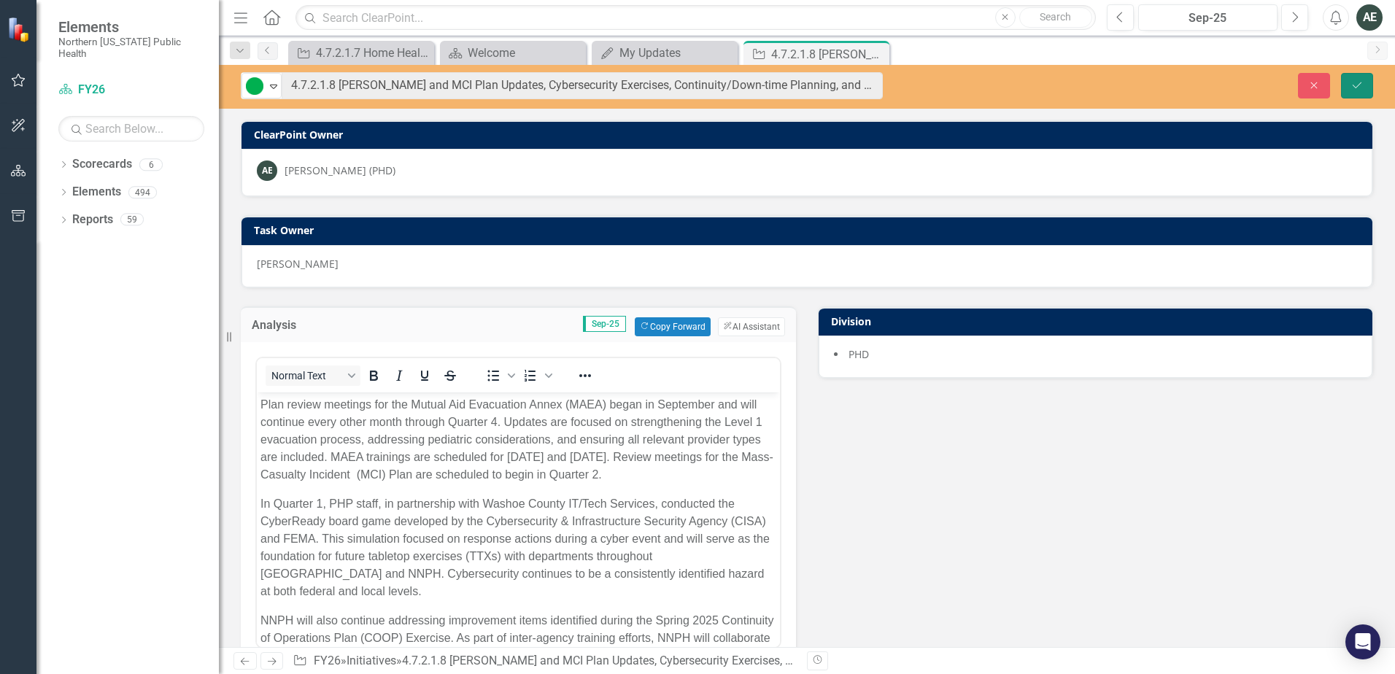
click at [1349, 80] on button "Save" at bounding box center [1357, 86] width 32 height 26
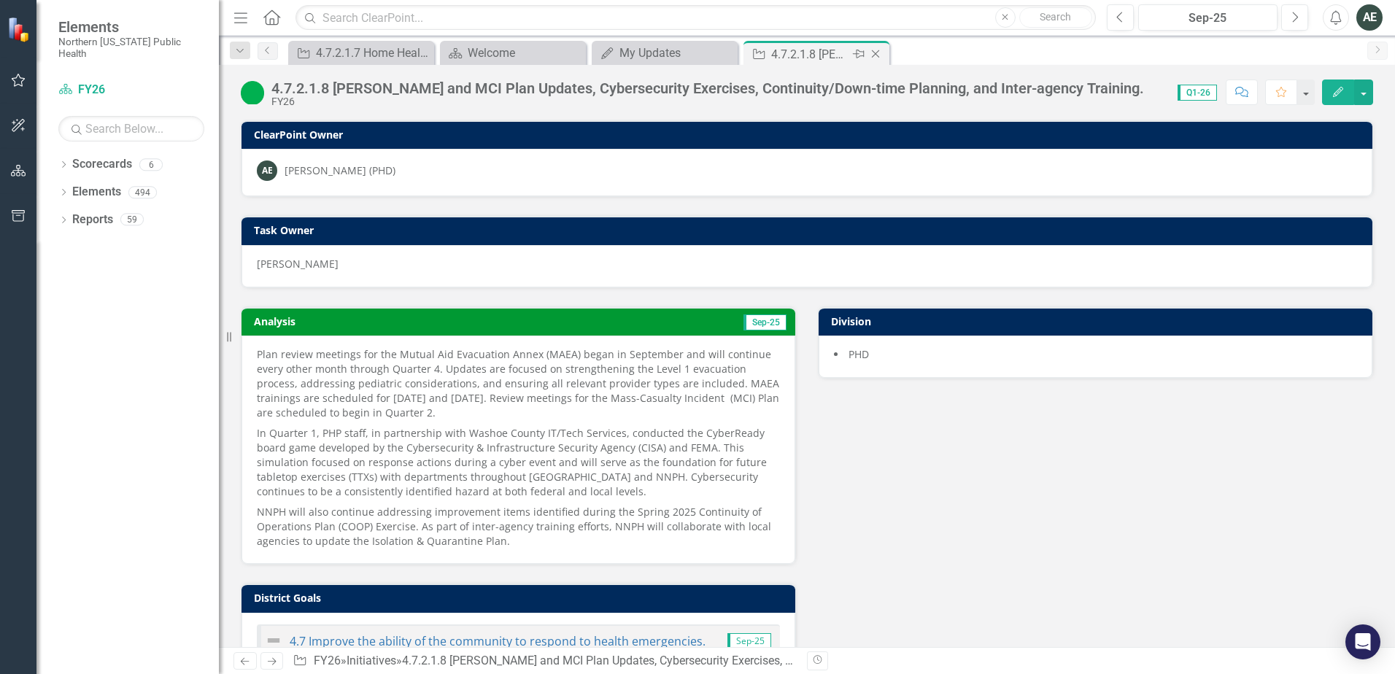
click at [877, 54] on icon "Close" at bounding box center [875, 54] width 15 height 12
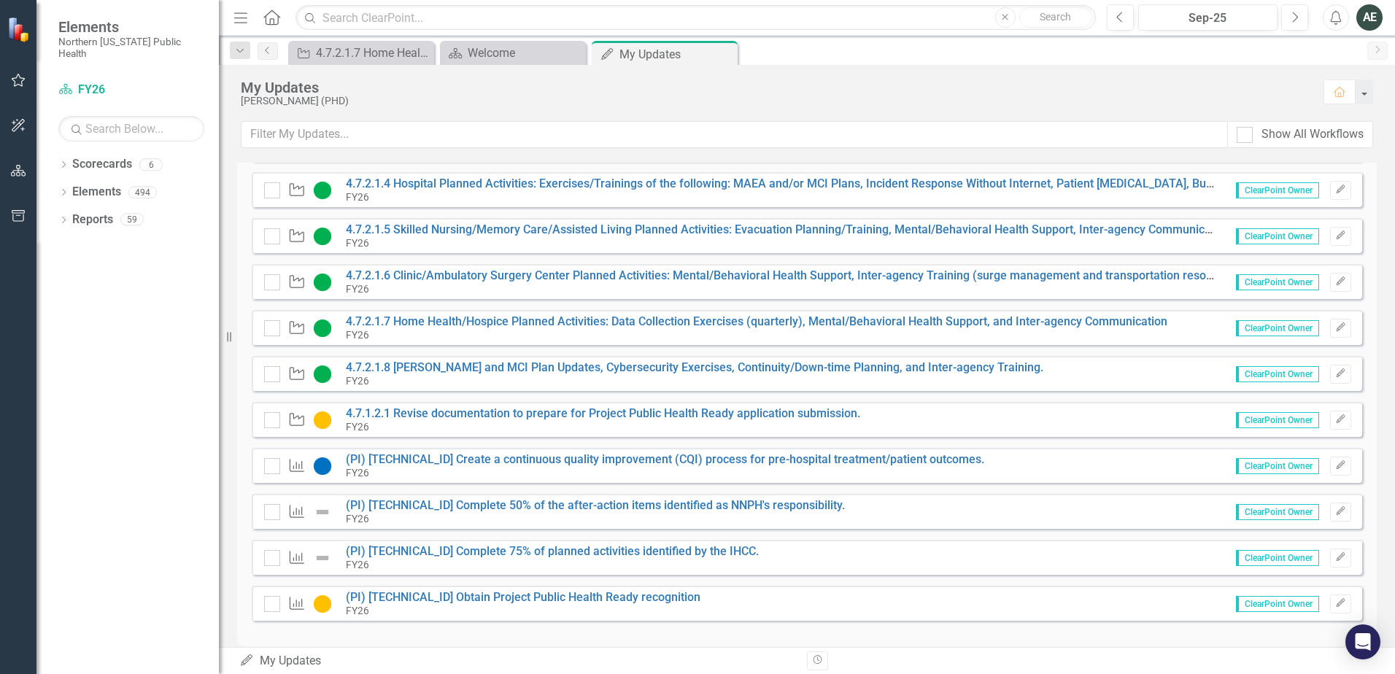
scroll to position [344, 0]
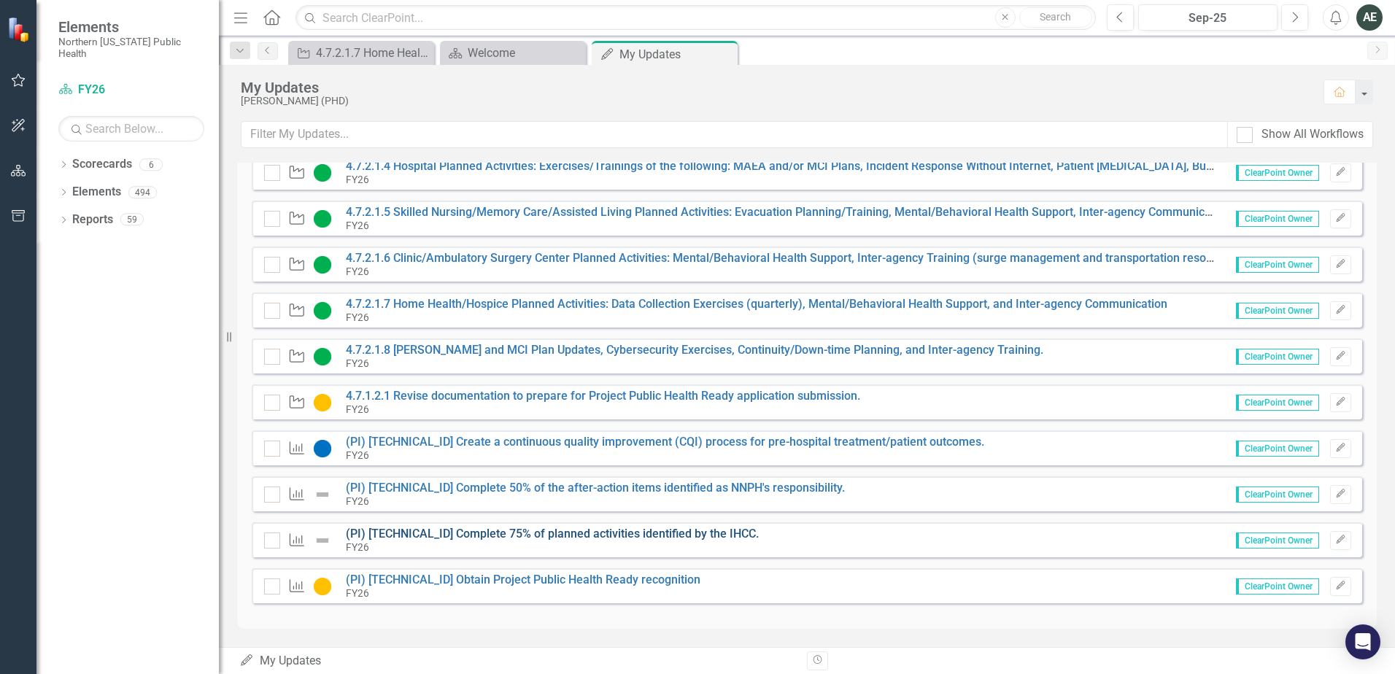
click at [565, 533] on link "(PI) [TECHNICAL_ID] Complete 75% of planned activities identified by the IHCC." at bounding box center [552, 534] width 413 height 14
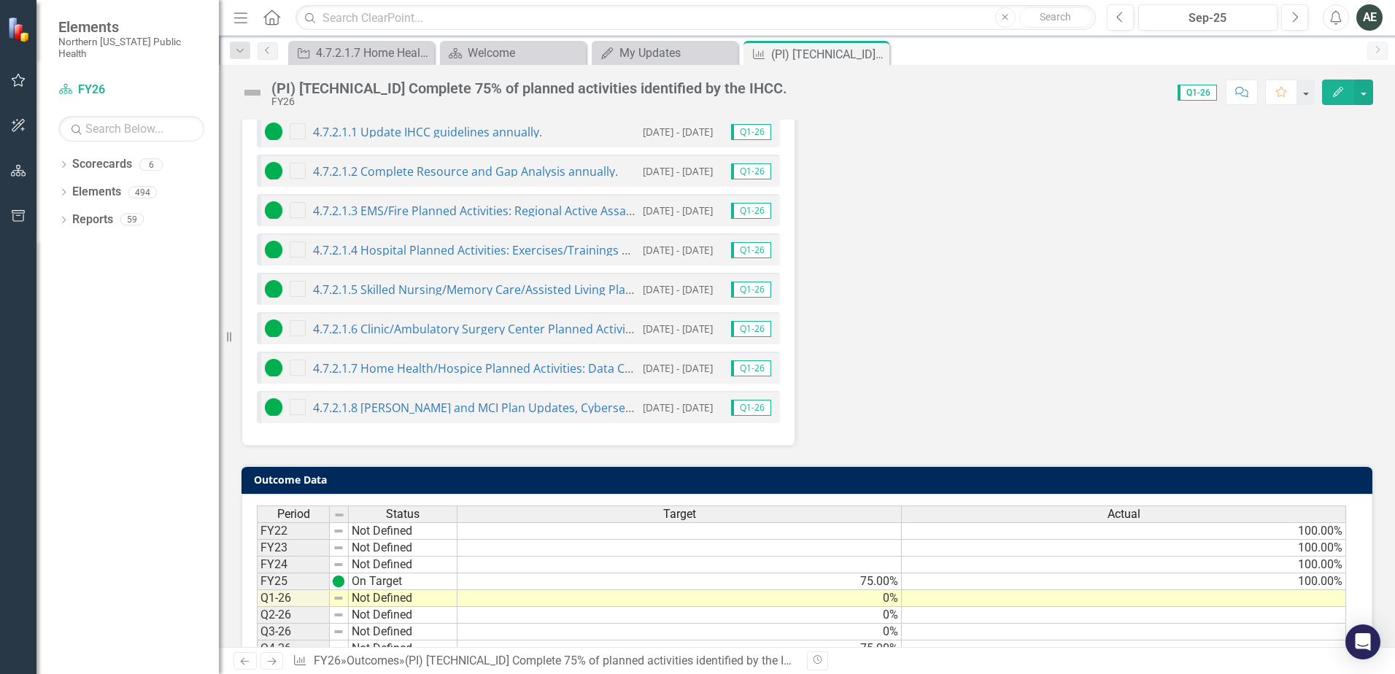
scroll to position [692, 0]
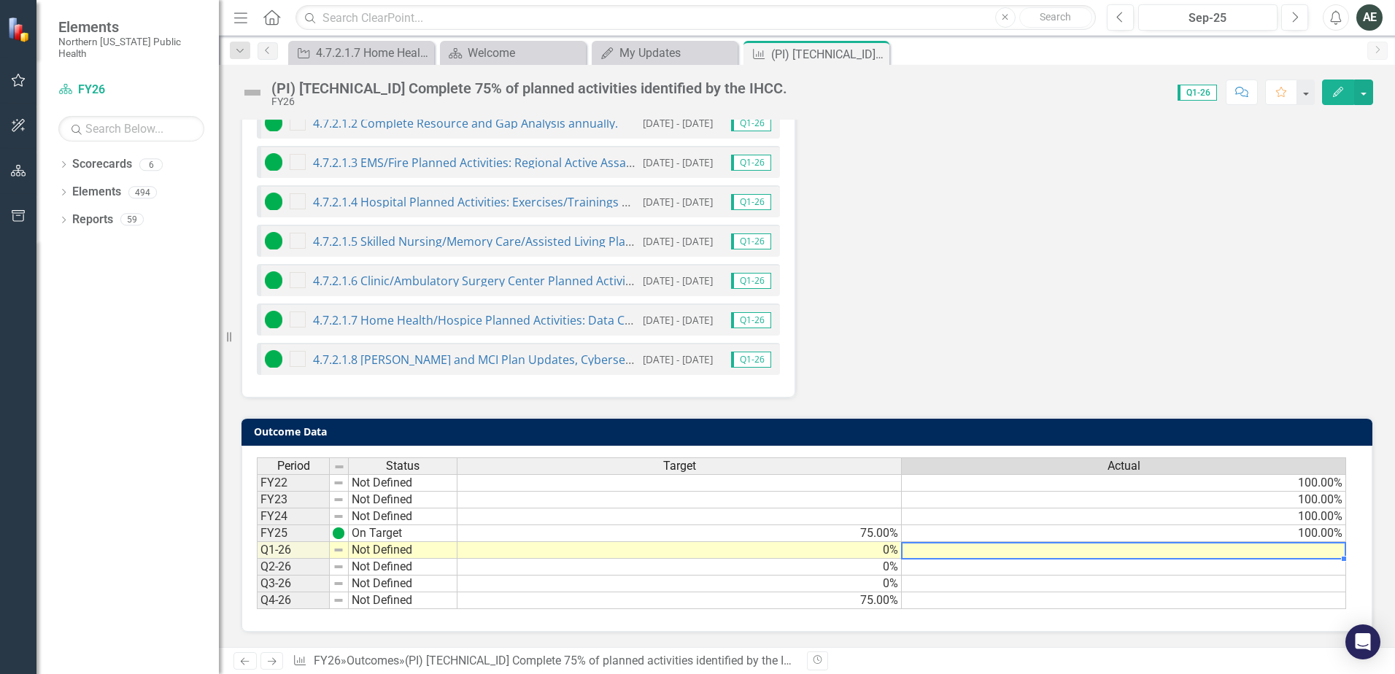
click at [1129, 548] on td at bounding box center [1124, 550] width 444 height 17
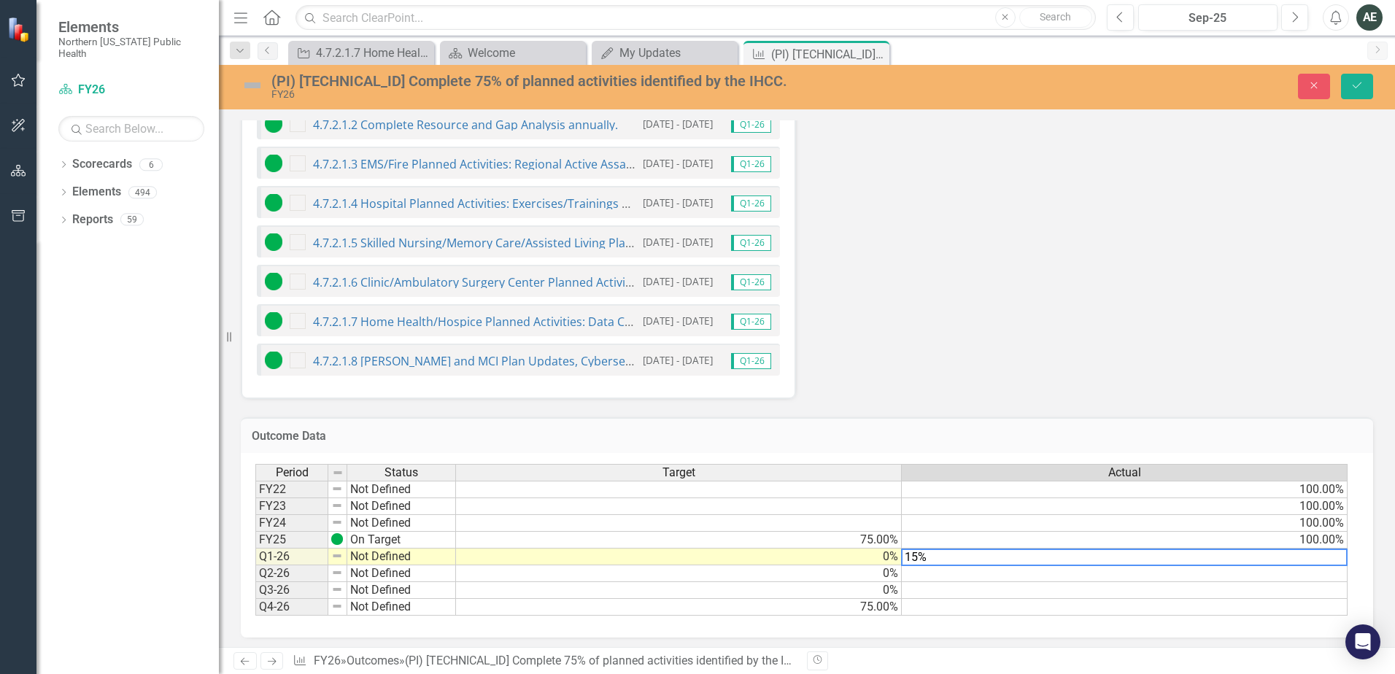
type textarea "15"
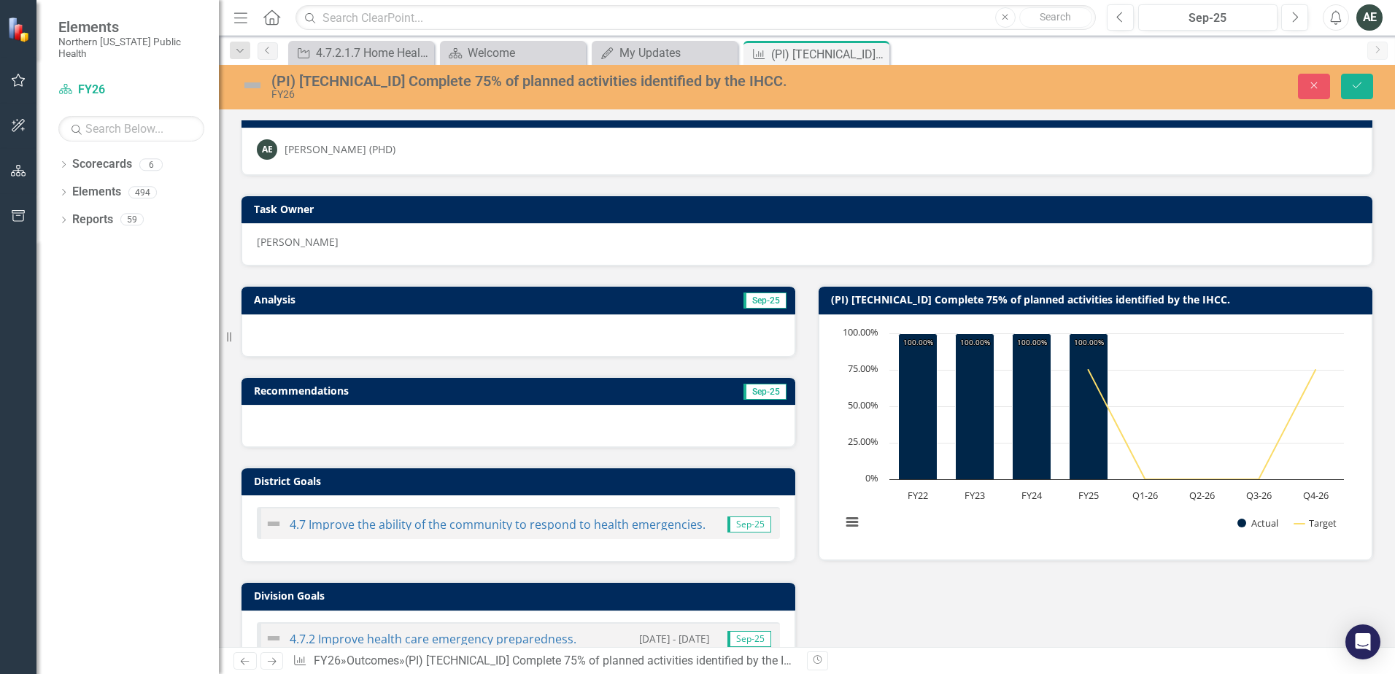
scroll to position [0, 0]
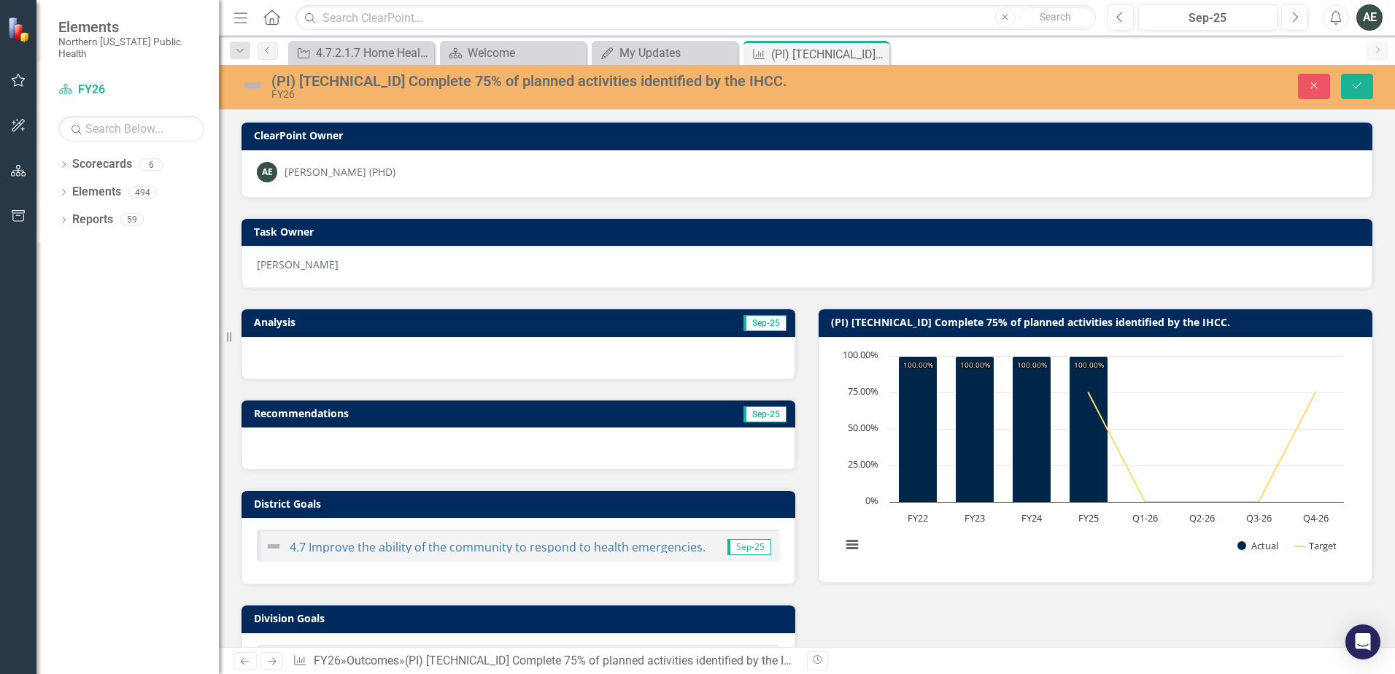
click at [252, 82] on img at bounding box center [252, 85] width 23 height 23
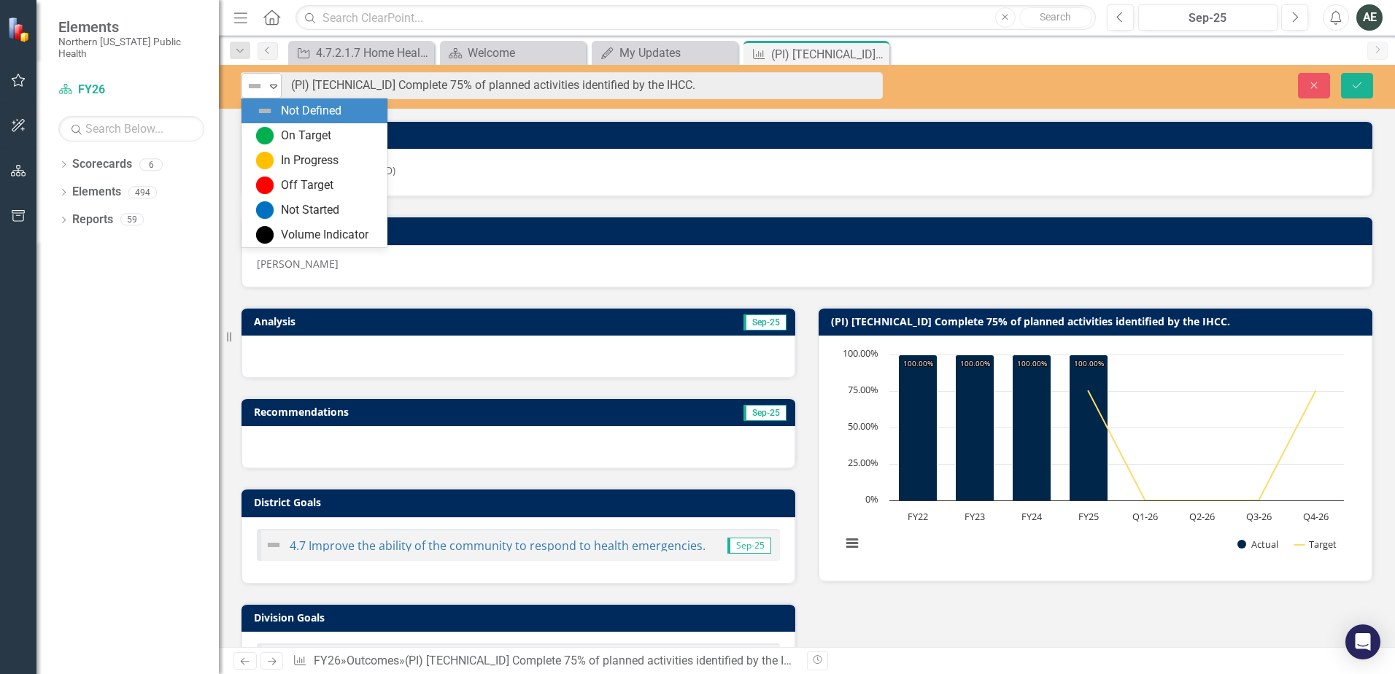
click at [273, 85] on icon "Expand" at bounding box center [273, 86] width 15 height 12
click at [277, 130] on div "On Target" at bounding box center [317, 136] width 123 height 18
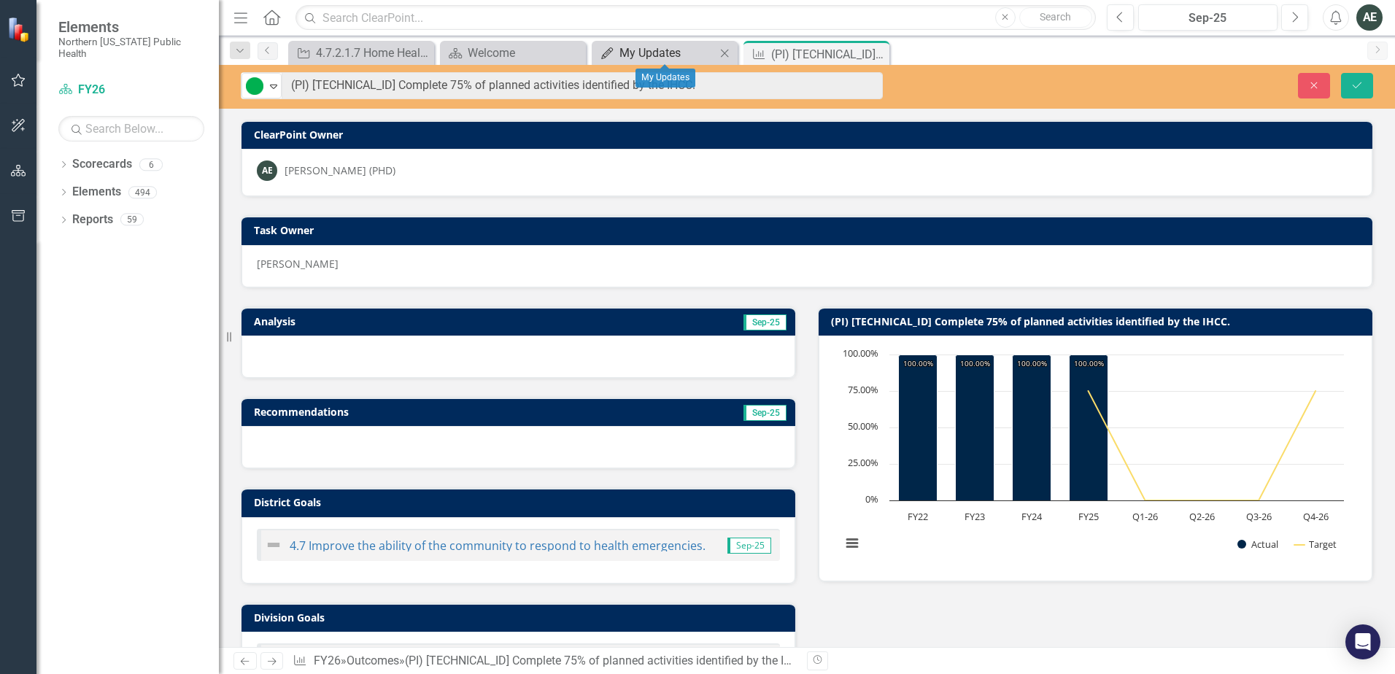
click at [657, 52] on div "My Updates" at bounding box center [667, 53] width 96 height 18
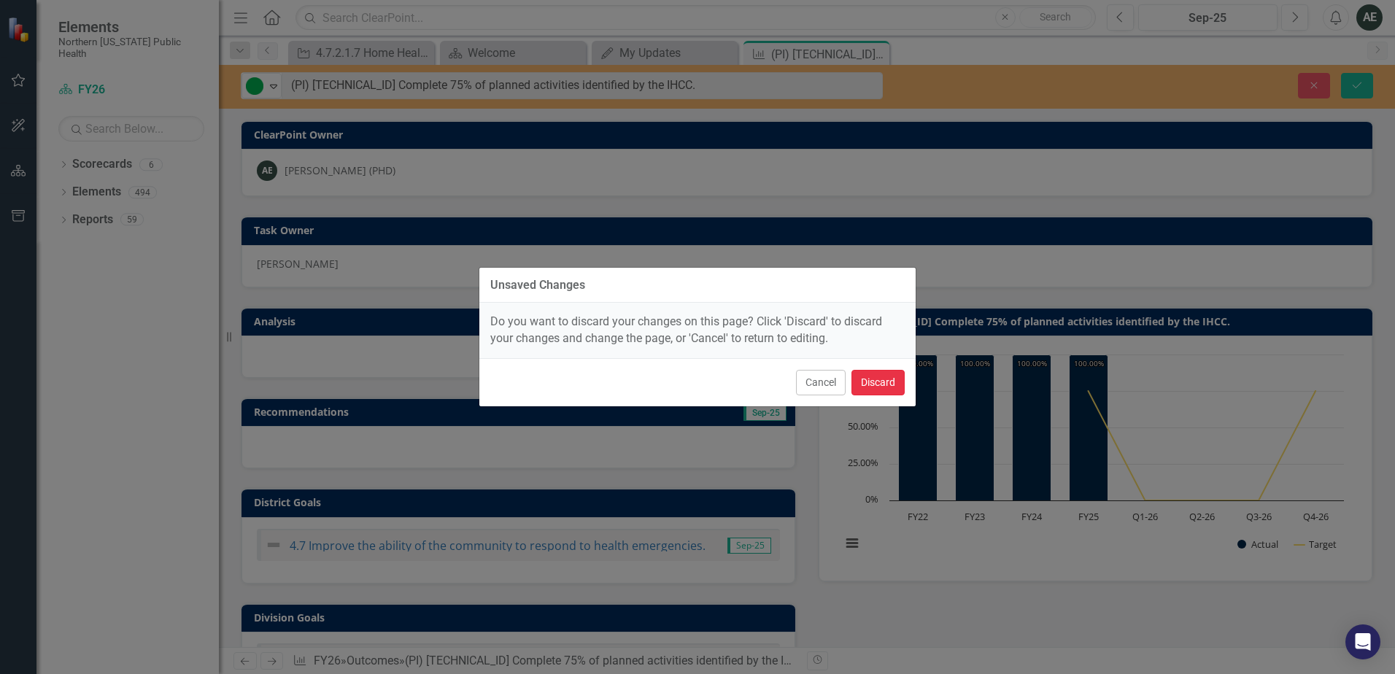
click at [869, 387] on button "Discard" at bounding box center [877, 383] width 53 height 26
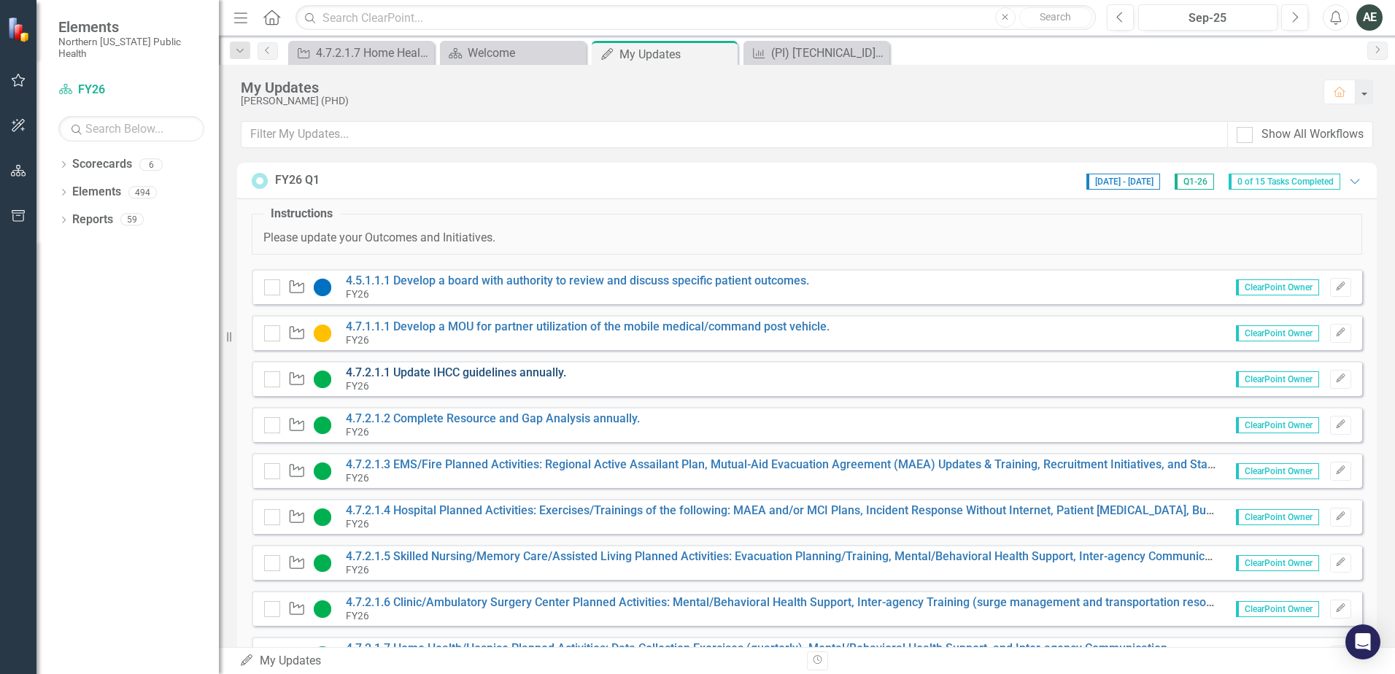
click at [500, 374] on link "4.7.2.1.1 Update IHCC guidelines annually." at bounding box center [456, 372] width 220 height 14
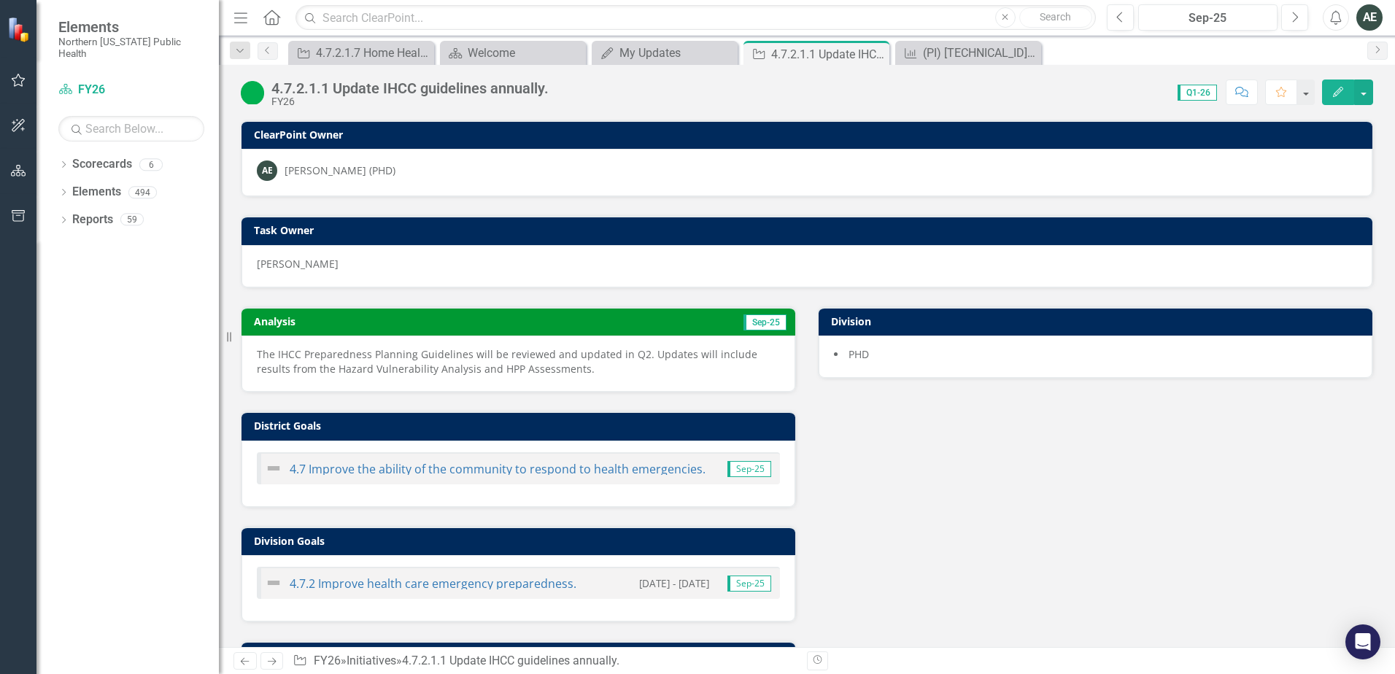
click at [280, 350] on p "The IHCC Preparedness Planning Guidelines will be reviewed and updated in Q2. U…" at bounding box center [518, 361] width 523 height 29
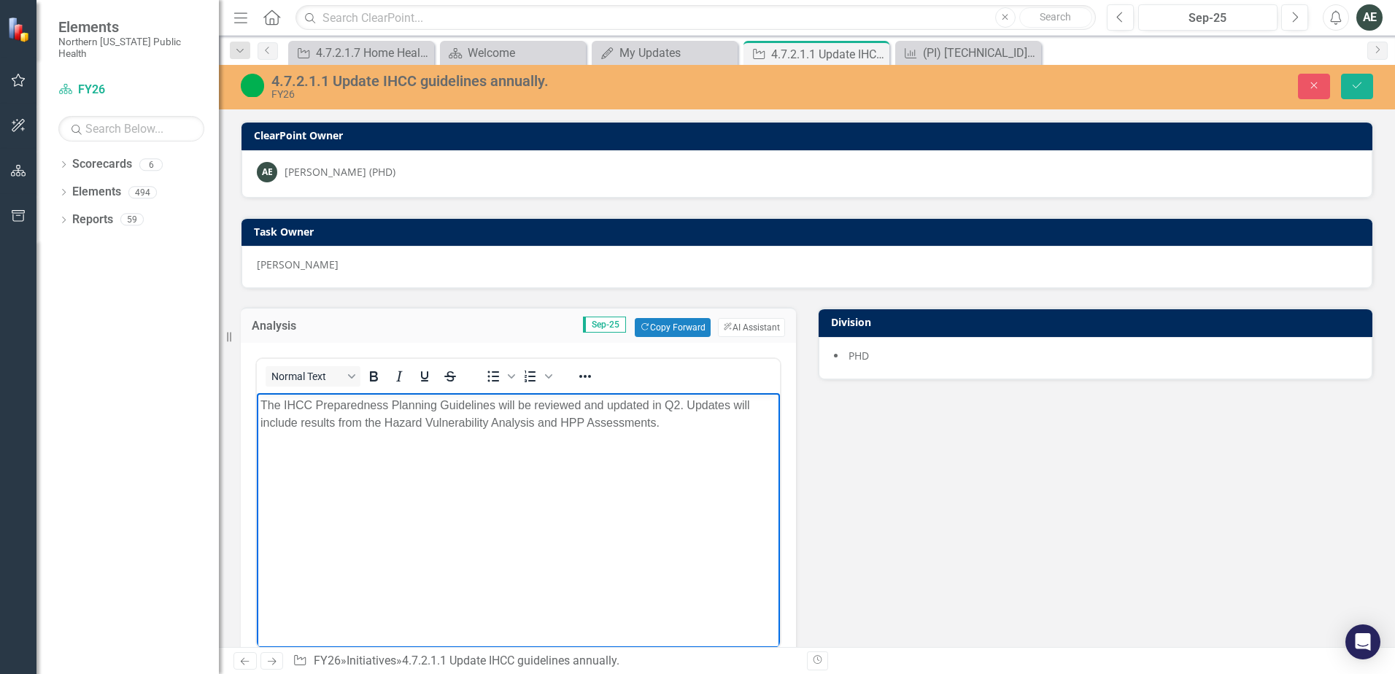
click at [287, 403] on p "The IHCC Preparedness Planning Guidelines will be reviewed and updated in Q2. U…" at bounding box center [518, 414] width 516 height 35
click at [285, 405] on p "The IHCC Preparedness Planning Guidelines will be reviewed and updated in Q2. U…" at bounding box center [518, 414] width 516 height 35
click at [285, 442] on p "The Inter-Hospital Coordinating Council (IHCC) Preparedness Planning Guidelines…" at bounding box center [518, 423] width 516 height 53
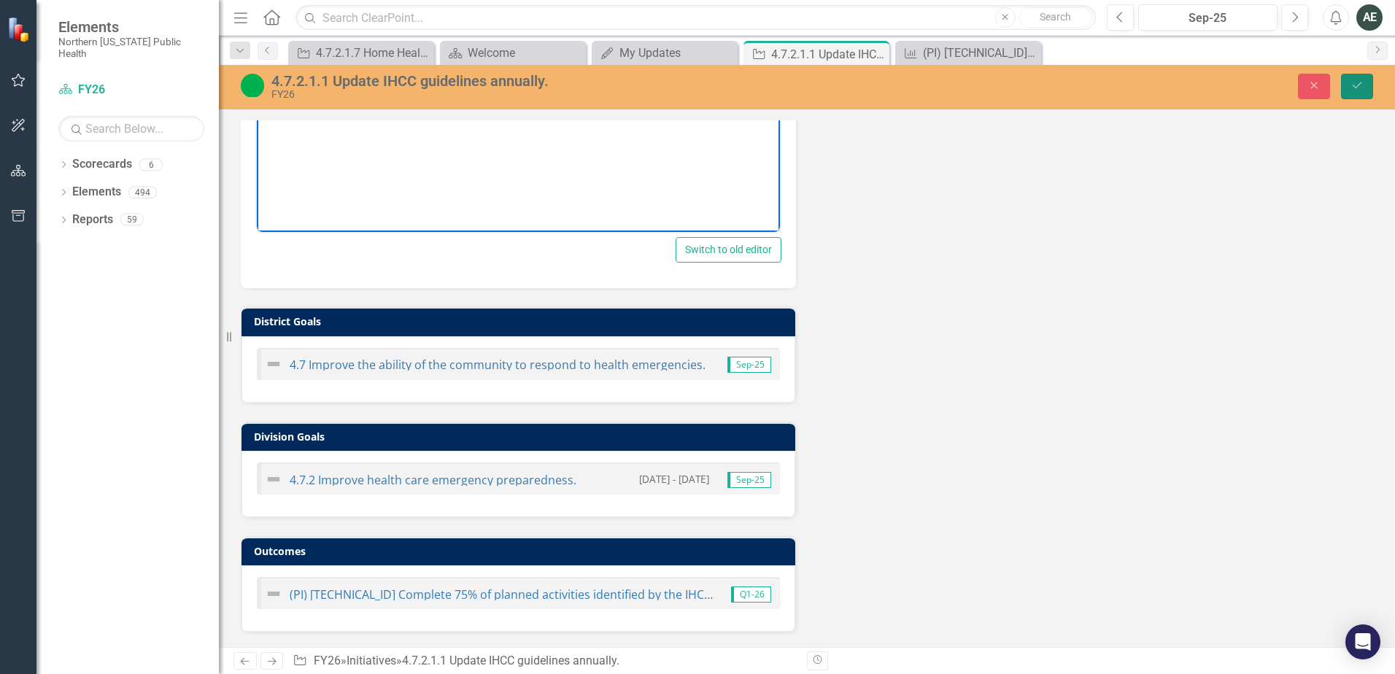
click at [1357, 81] on icon "Save" at bounding box center [1356, 85] width 13 height 10
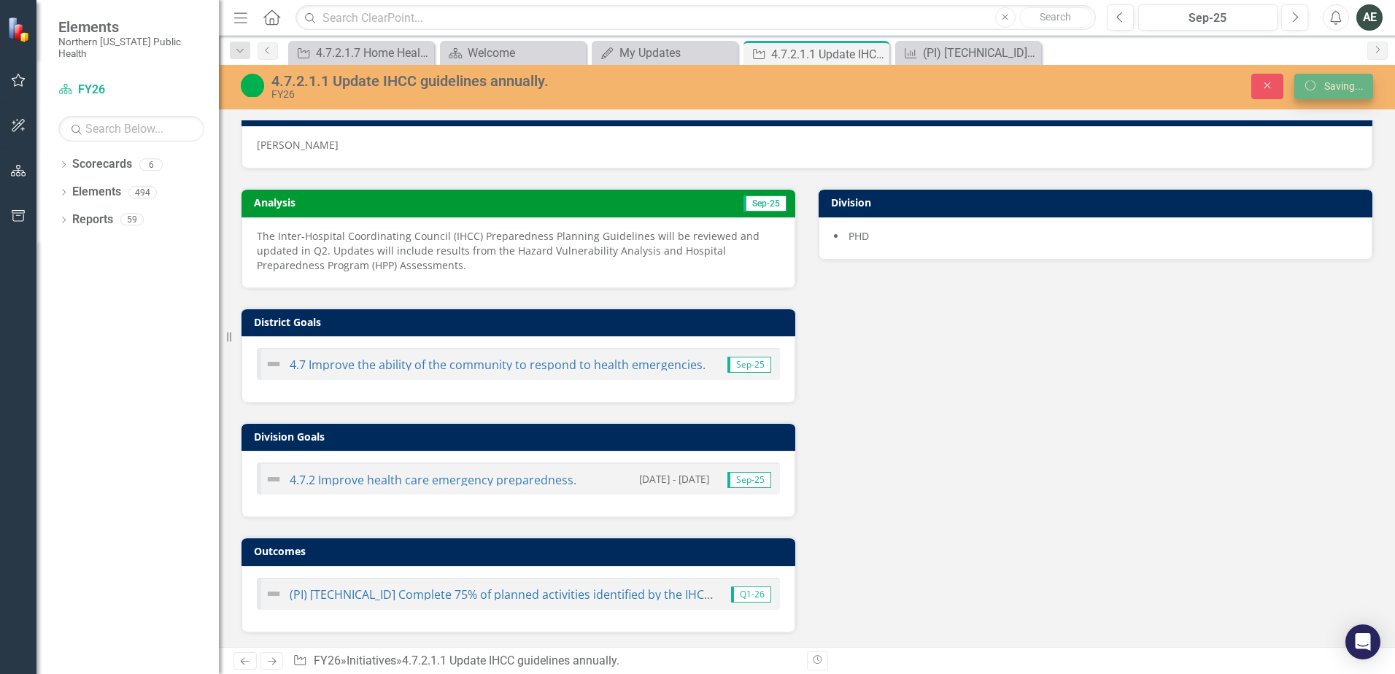
scroll to position [120, 0]
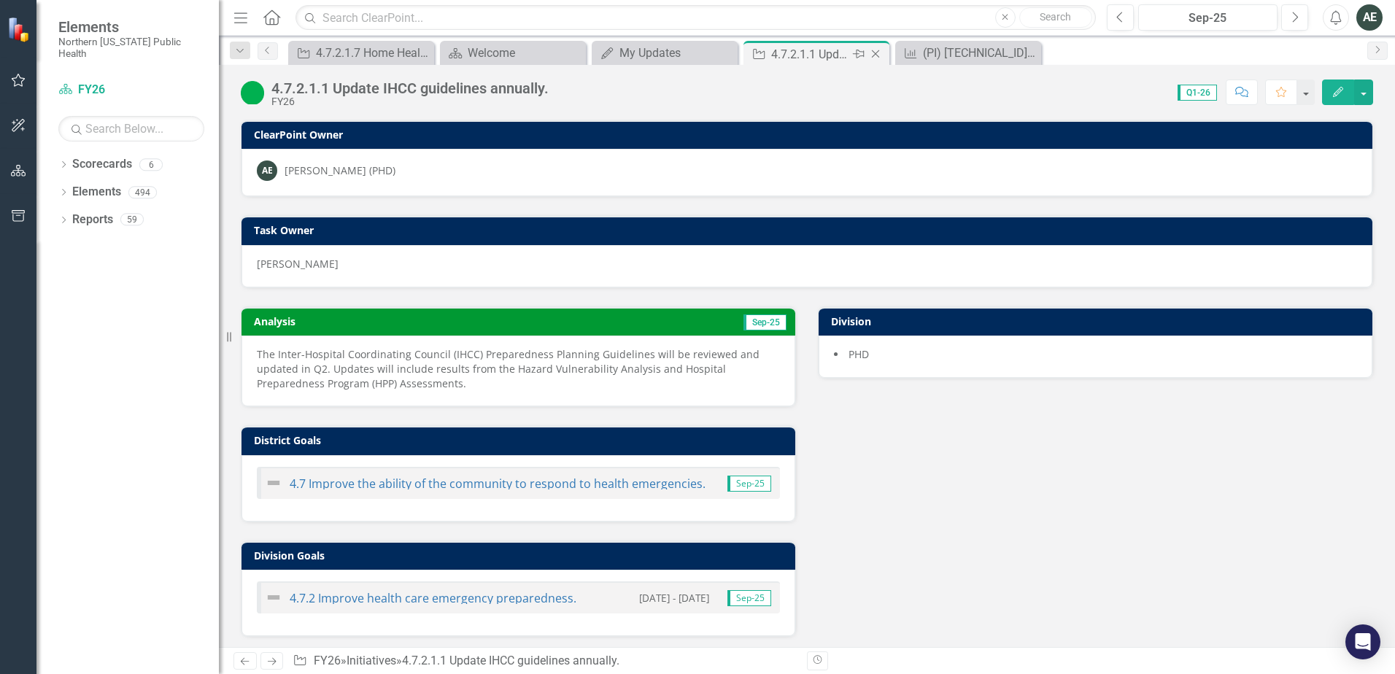
click at [878, 54] on icon "Close" at bounding box center [875, 54] width 15 height 12
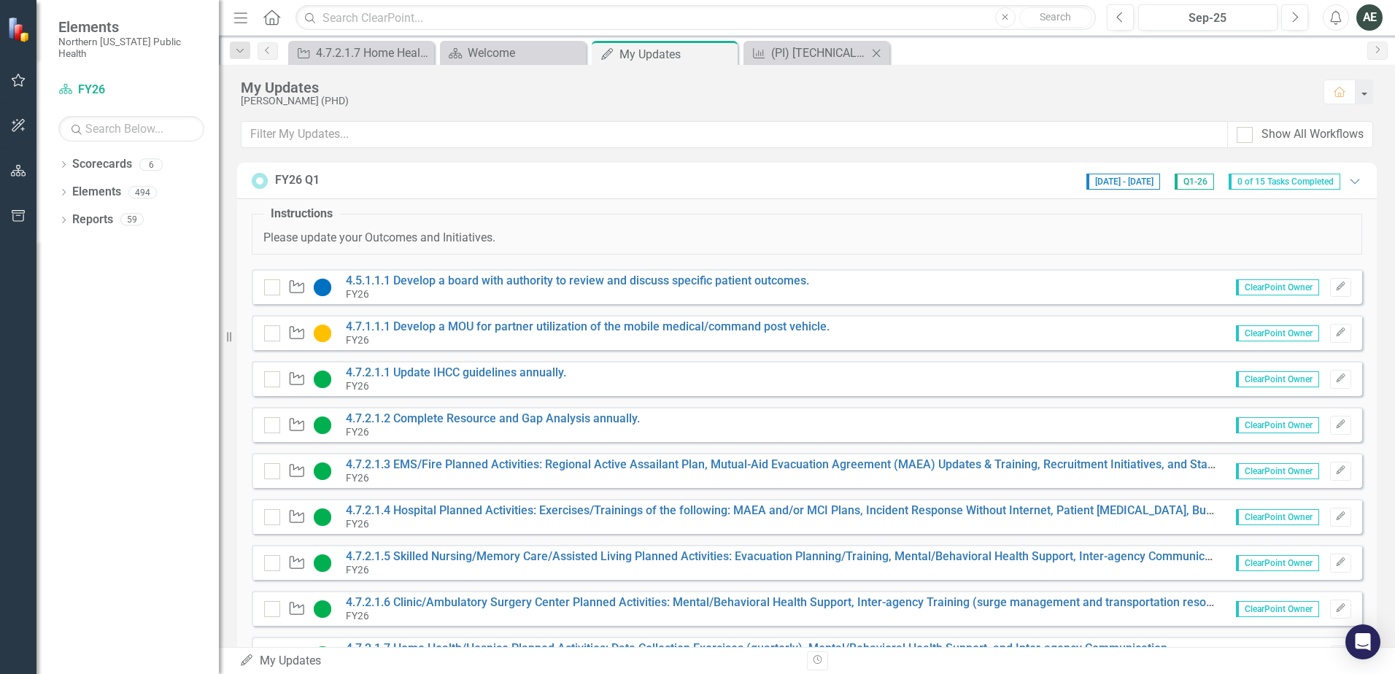
click at [813, 43] on div "Outcome (PI) [TECHNICAL_ID] Complete 75% of planned activities identified by th…" at bounding box center [816, 53] width 146 height 24
click at [814, 49] on div "(PI) [TECHNICAL_ID] Complete 75% of planned activities identified by the IHCC." at bounding box center [819, 53] width 96 height 18
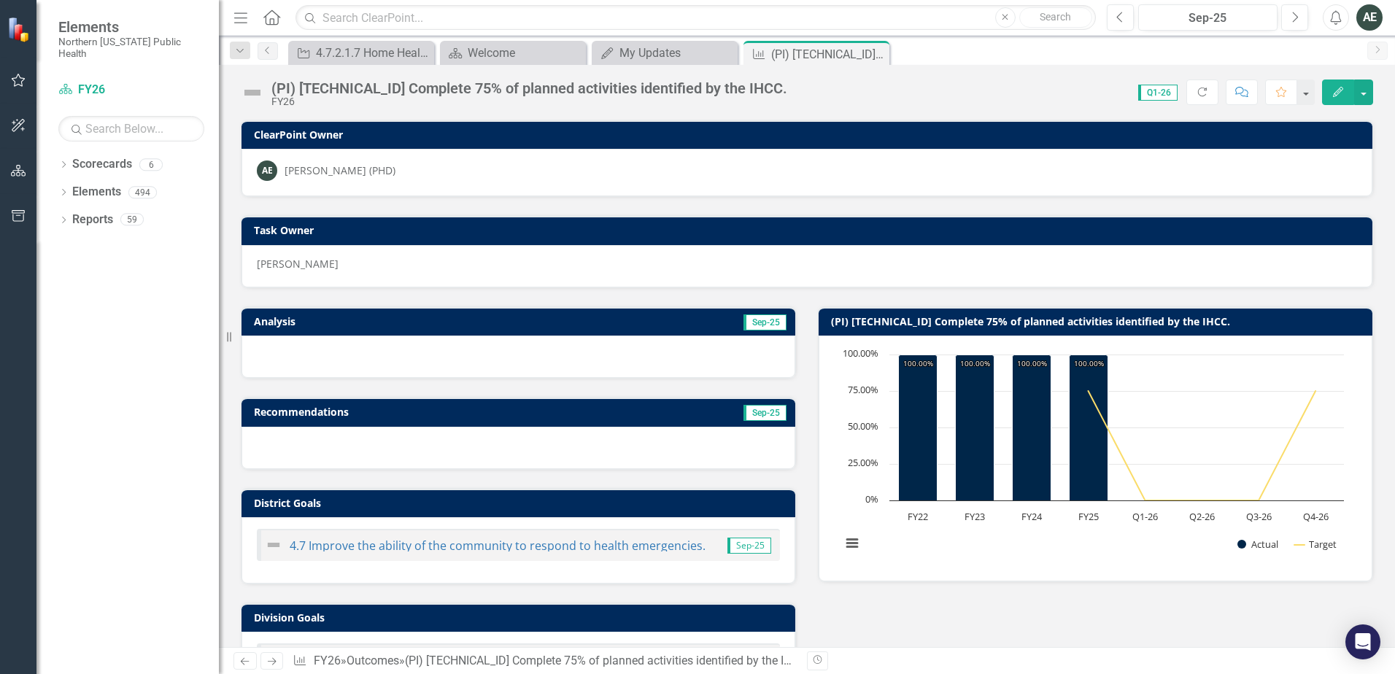
click at [255, 94] on img at bounding box center [252, 92] width 23 height 23
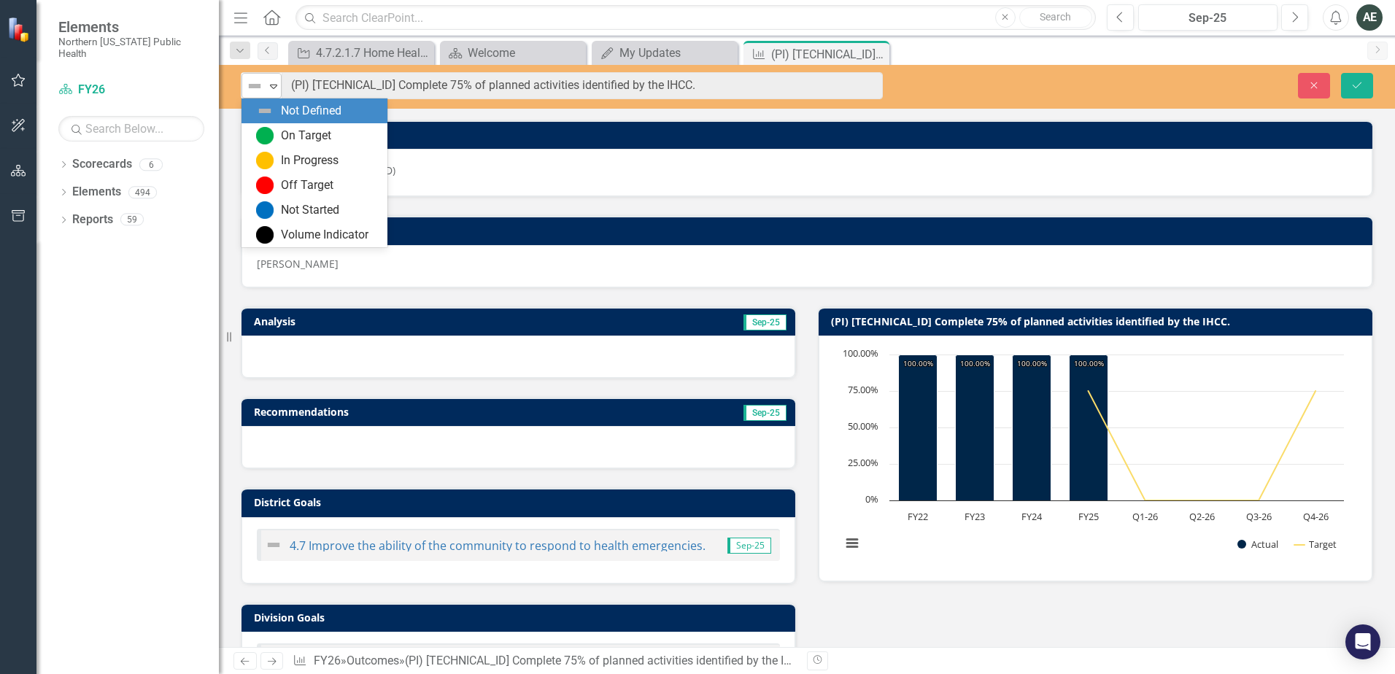
click at [276, 88] on icon "Expand" at bounding box center [273, 86] width 15 height 12
click at [279, 128] on div "On Target" at bounding box center [317, 136] width 123 height 18
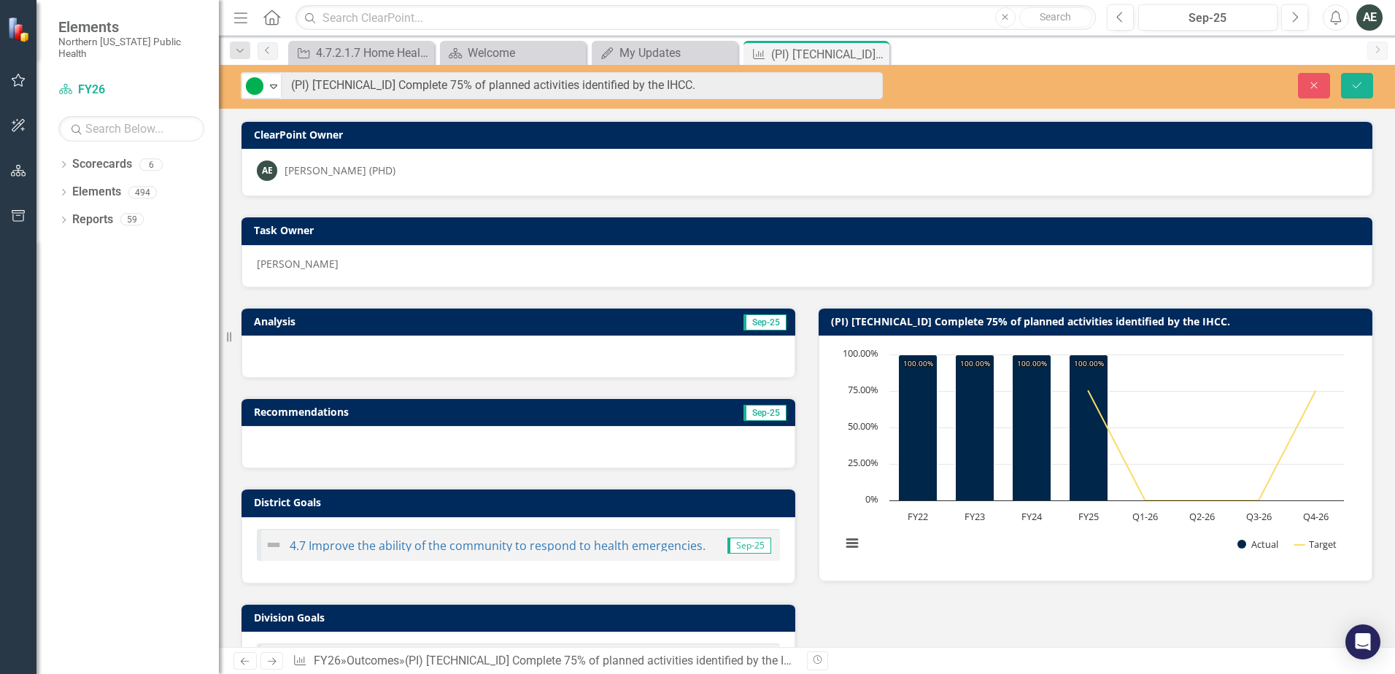
click at [292, 357] on div at bounding box center [518, 357] width 554 height 42
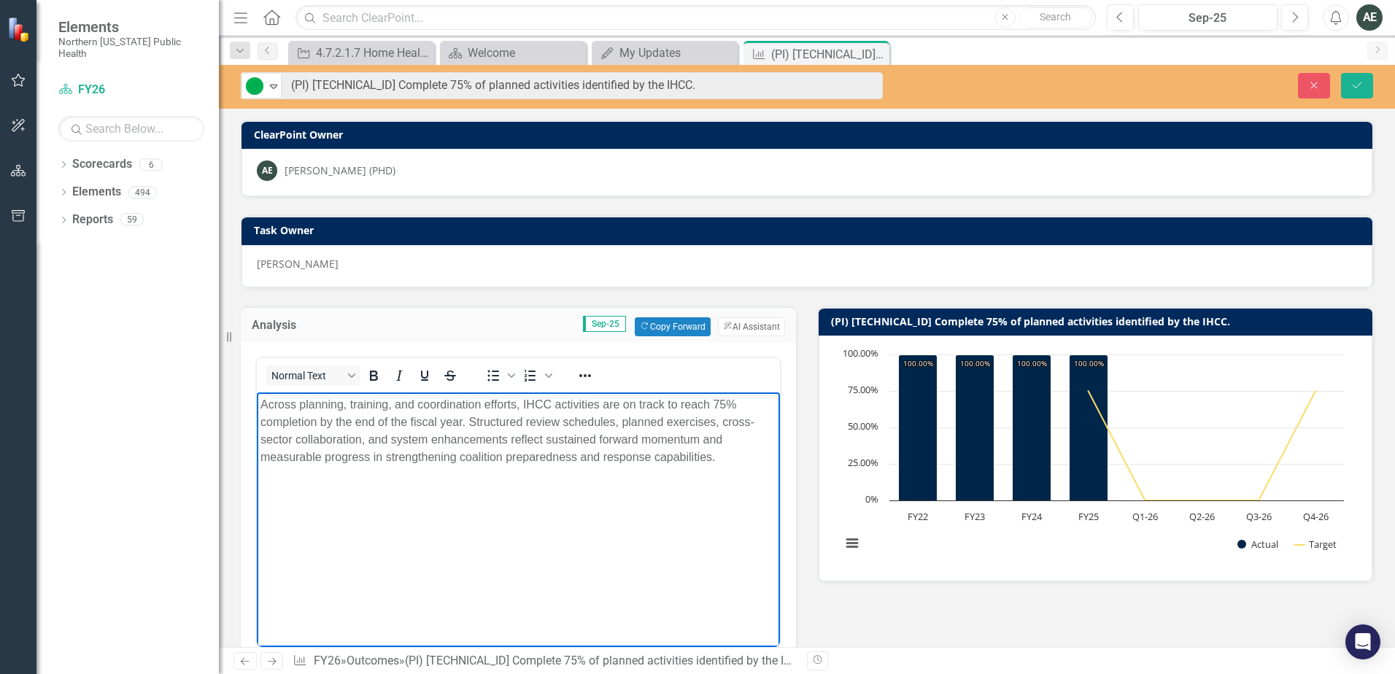
click at [523, 401] on p "Across planning, training, and coordination efforts, IHCC activities are on tra…" at bounding box center [518, 430] width 516 height 70
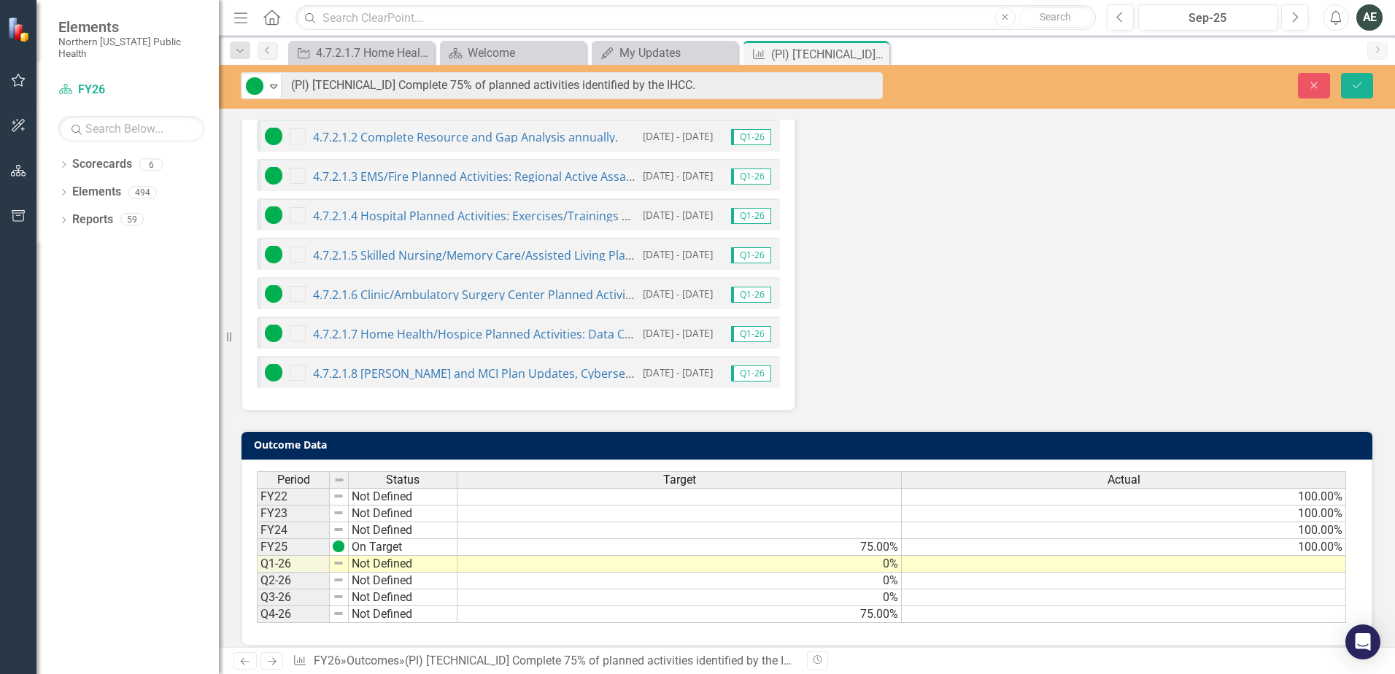
scroll to position [1016, 0]
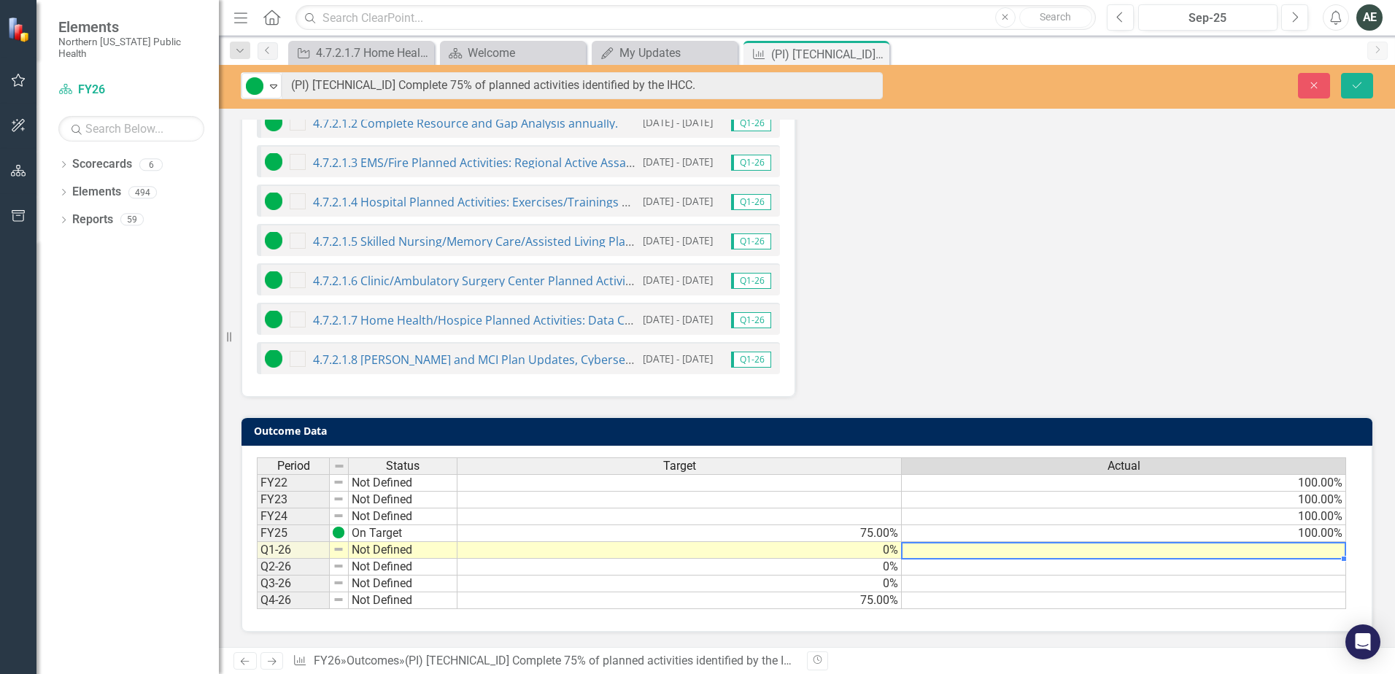
click at [967, 547] on td at bounding box center [1124, 550] width 444 height 17
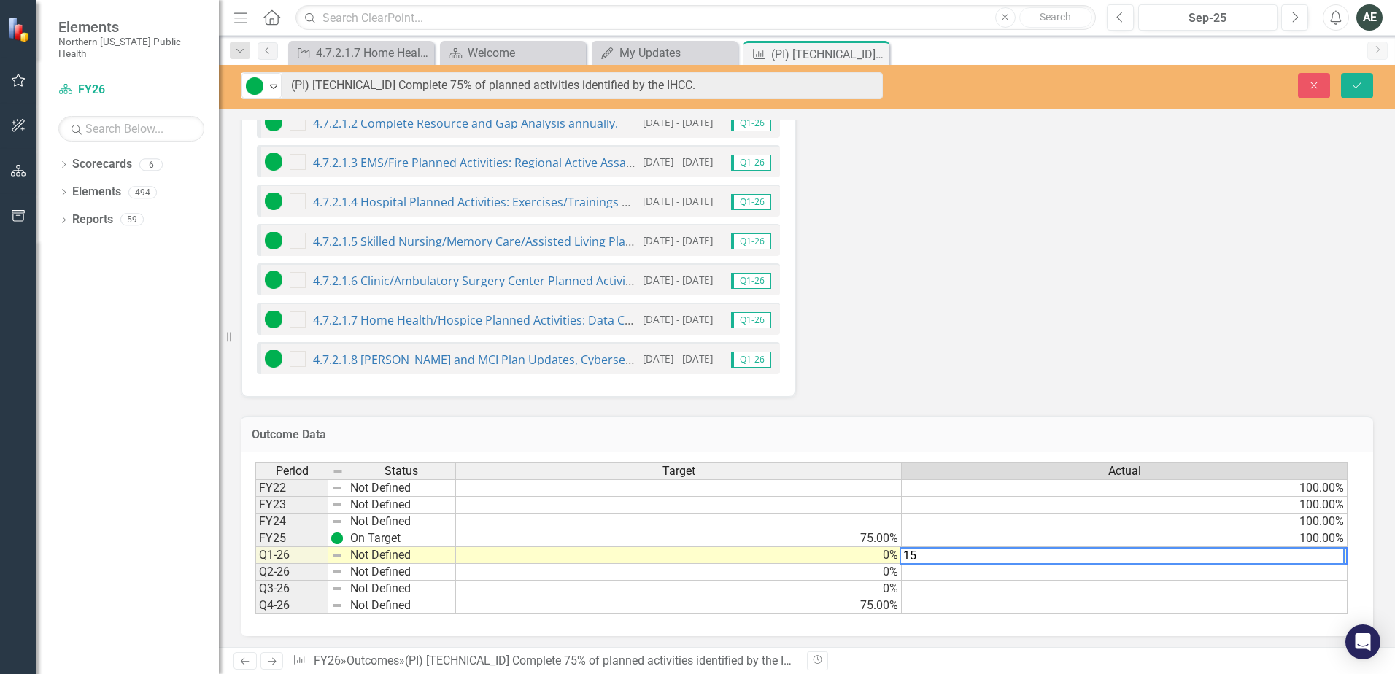
click at [1033, 557] on textarea "15" at bounding box center [1121, 556] width 445 height 18
type textarea "15"
click at [1040, 588] on td at bounding box center [1125, 589] width 446 height 17
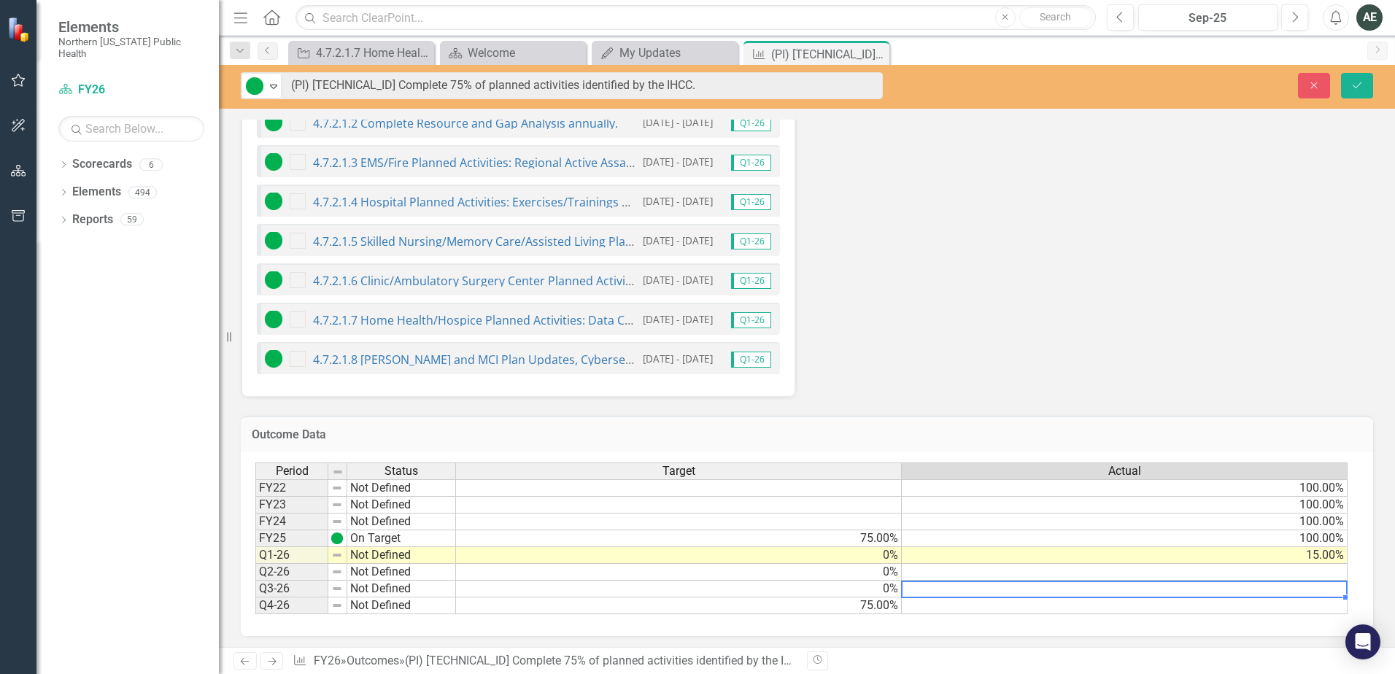
scroll to position [1020, 0]
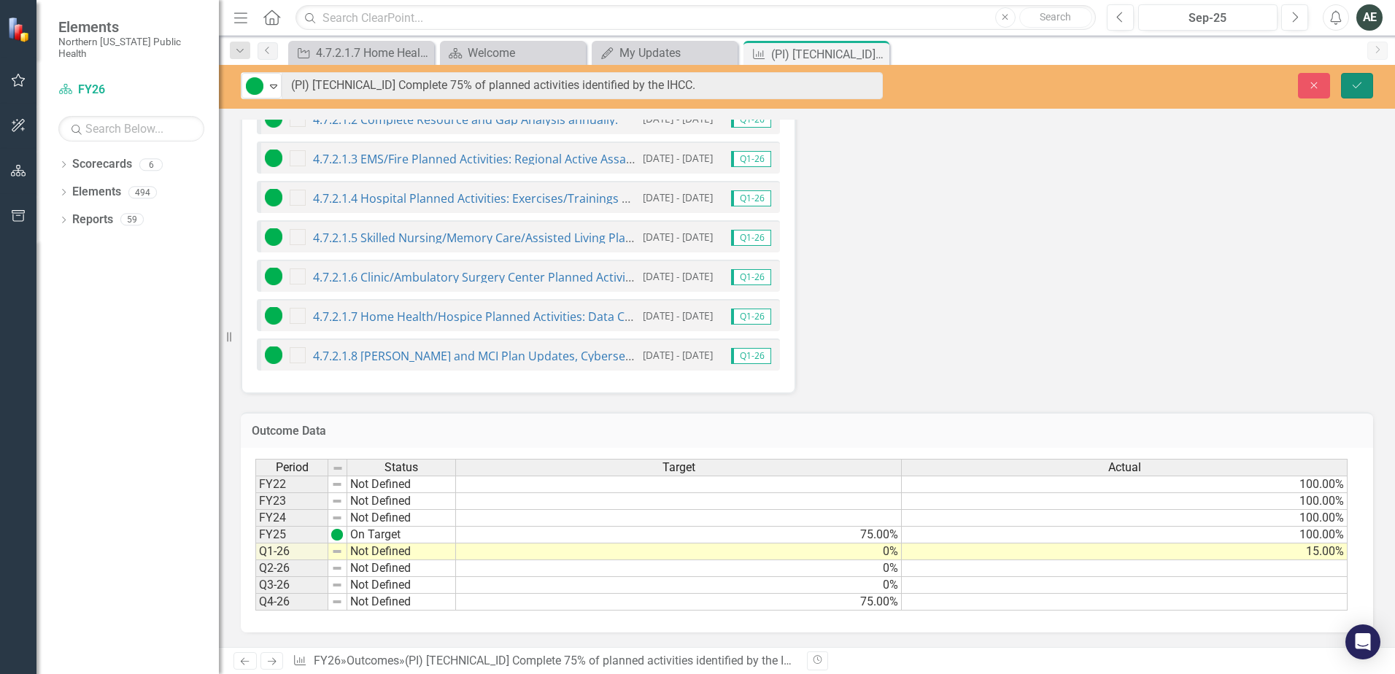
click at [1348, 86] on button "Save" at bounding box center [1357, 86] width 32 height 26
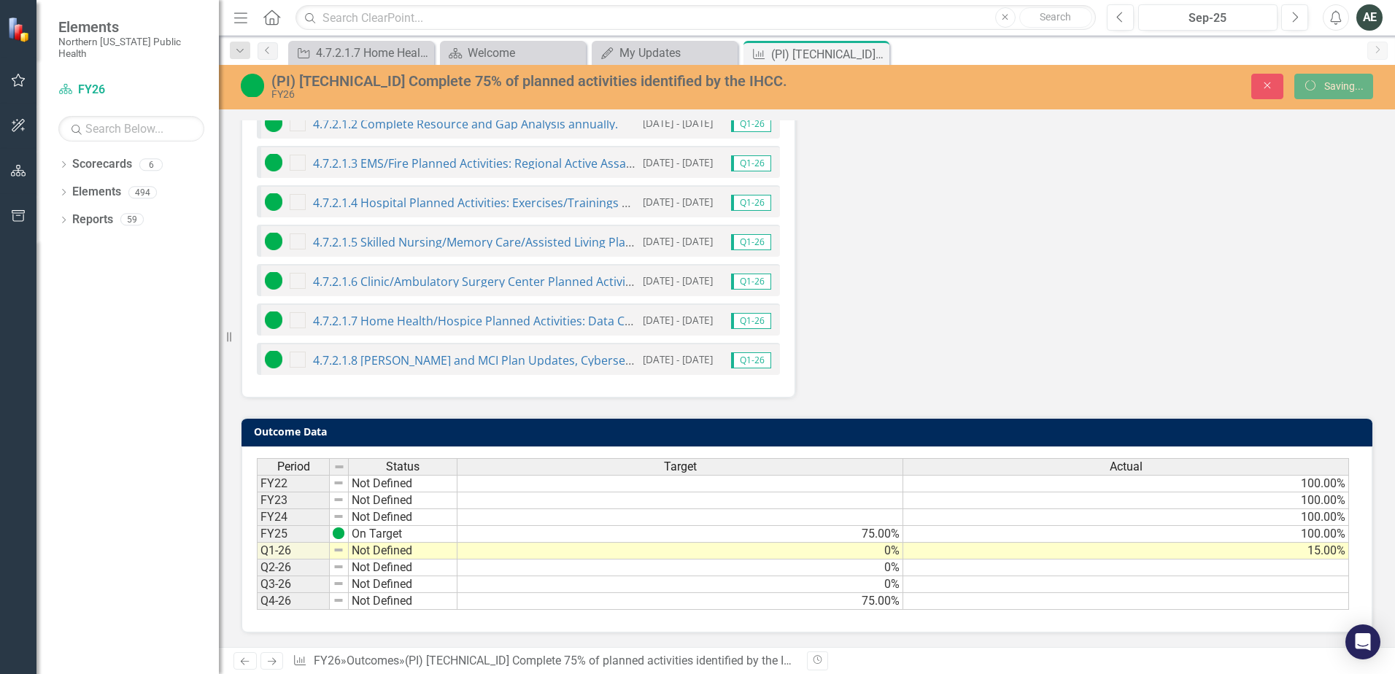
scroll to position [735, 0]
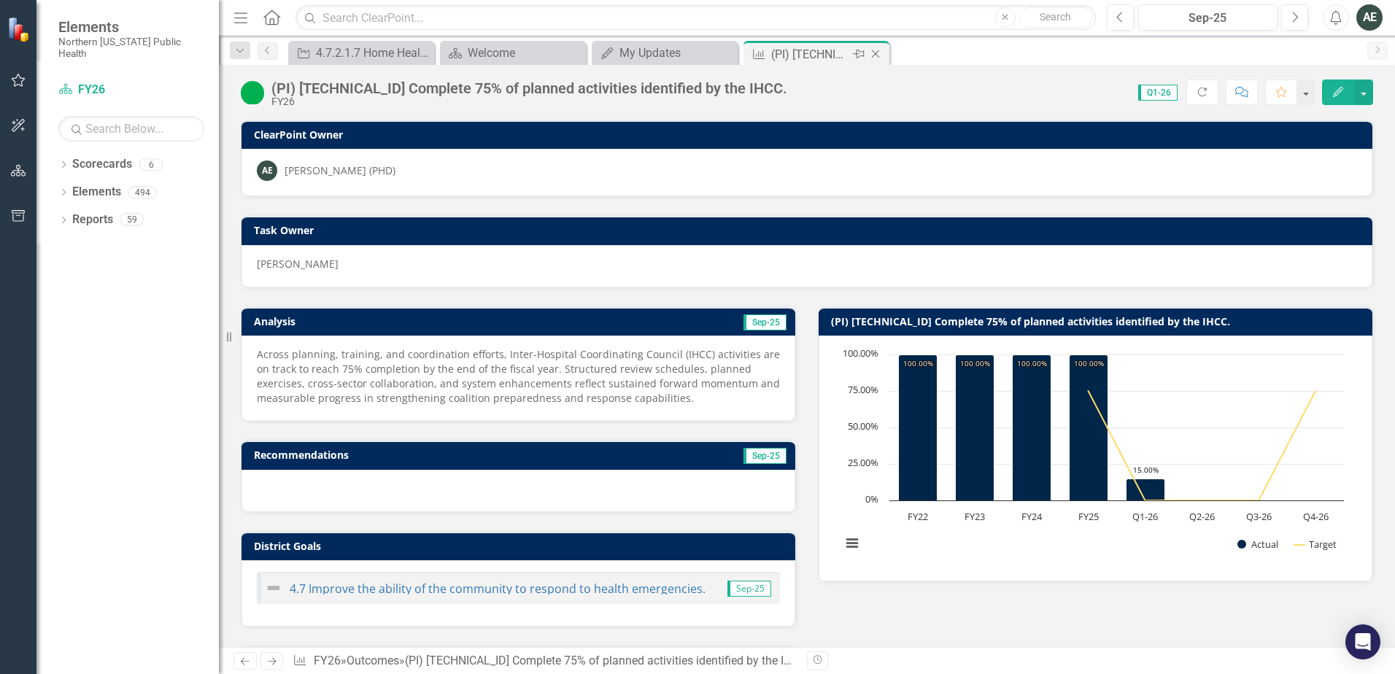
click at [877, 56] on icon "Close" at bounding box center [875, 54] width 15 height 12
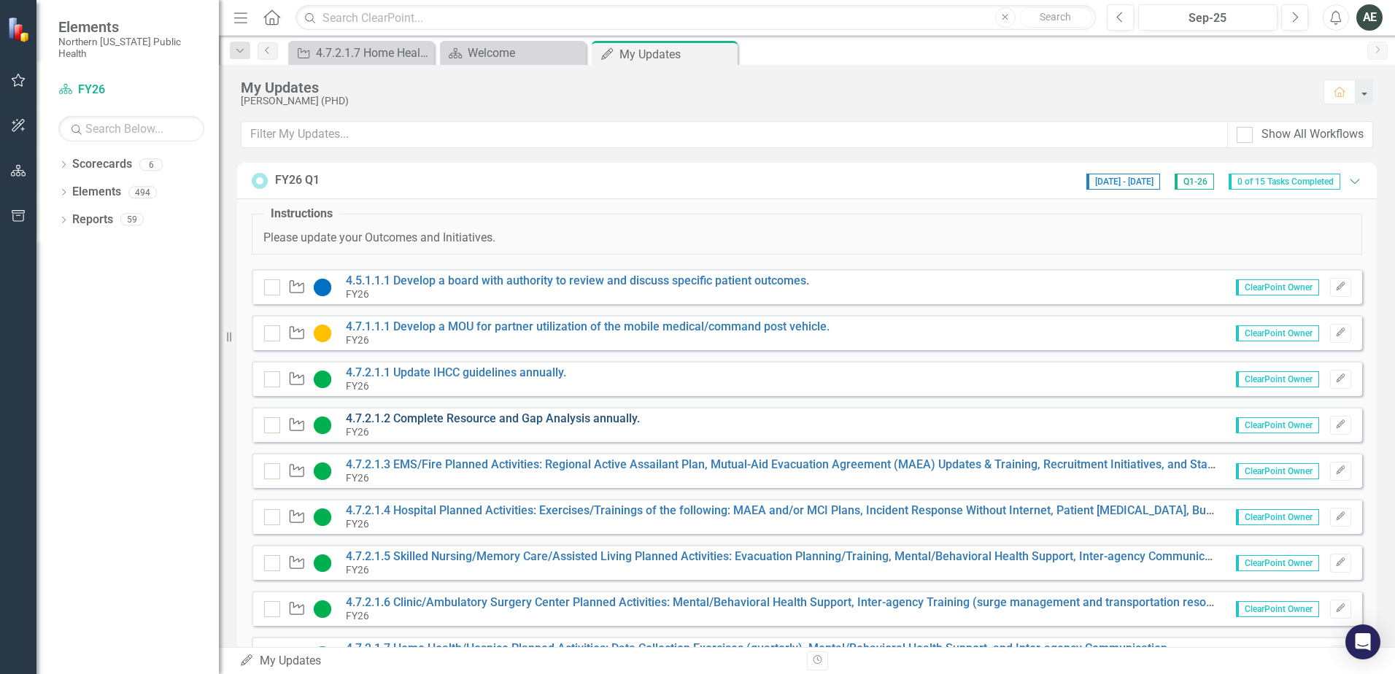
click at [499, 422] on link "4.7.2.1.2 Complete Resource and Gap Analysis annually." at bounding box center [493, 418] width 294 height 14
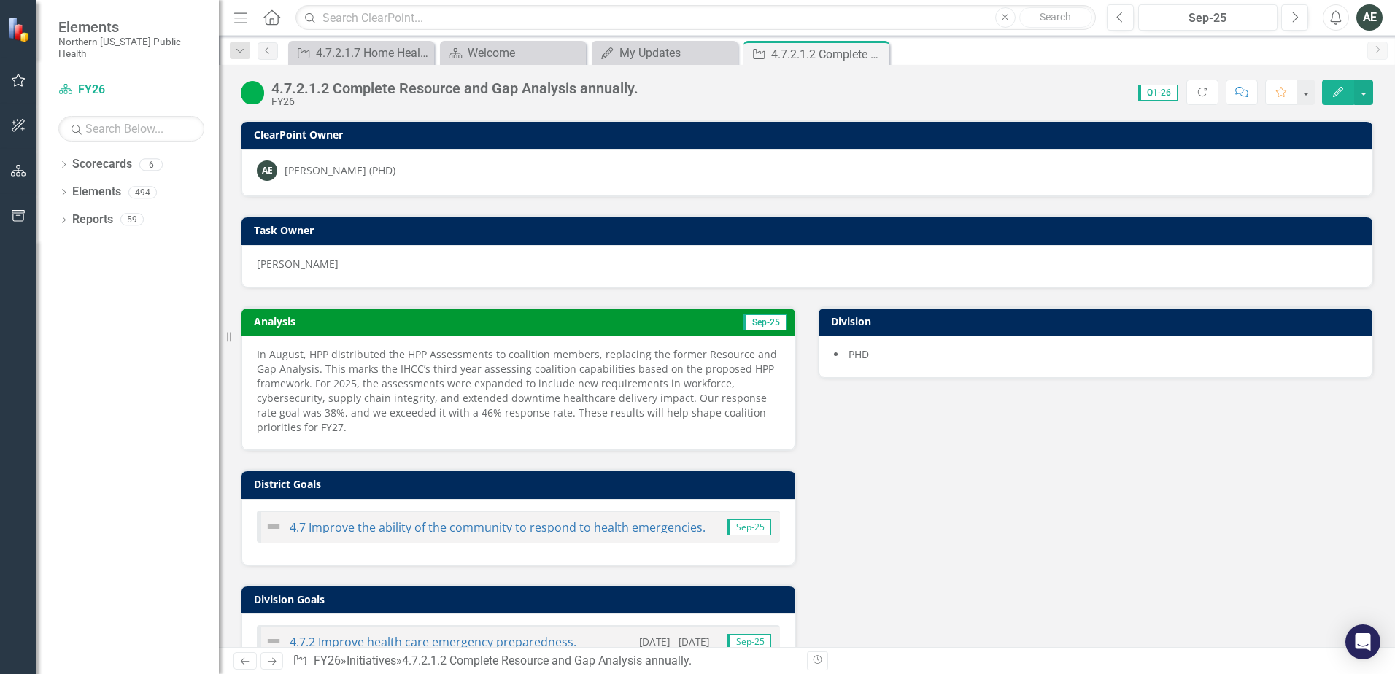
click at [409, 352] on p "In August, HPP distributed the HPP Assessments to coalition members, replacing …" at bounding box center [518, 391] width 523 height 88
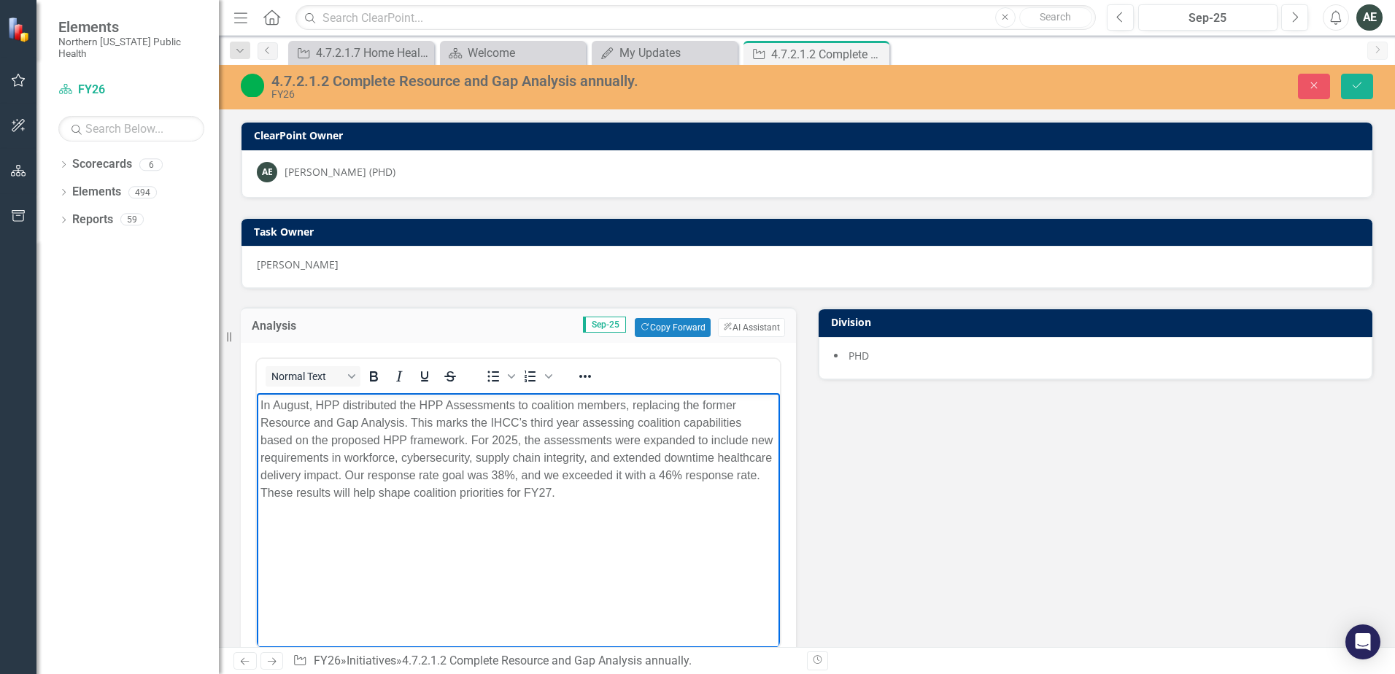
click at [315, 406] on p "In August, HPP distributed the HPP Assessments to coalition members, replacing …" at bounding box center [518, 449] width 516 height 105
click at [652, 420] on p "In August, Hospital Preparedness Program (HPP) distributed the HPP Assessments …" at bounding box center [518, 449] width 516 height 105
drag, startPoint x: 341, startPoint y: 403, endPoint x: 325, endPoint y: 421, distance: 24.3
click at [323, 417] on p "In August, Hospital Preparedness Program (HPP) distributed the HPP Assessments …" at bounding box center [518, 458] width 516 height 123
click at [1355, 85] on icon "Save" at bounding box center [1356, 85] width 13 height 10
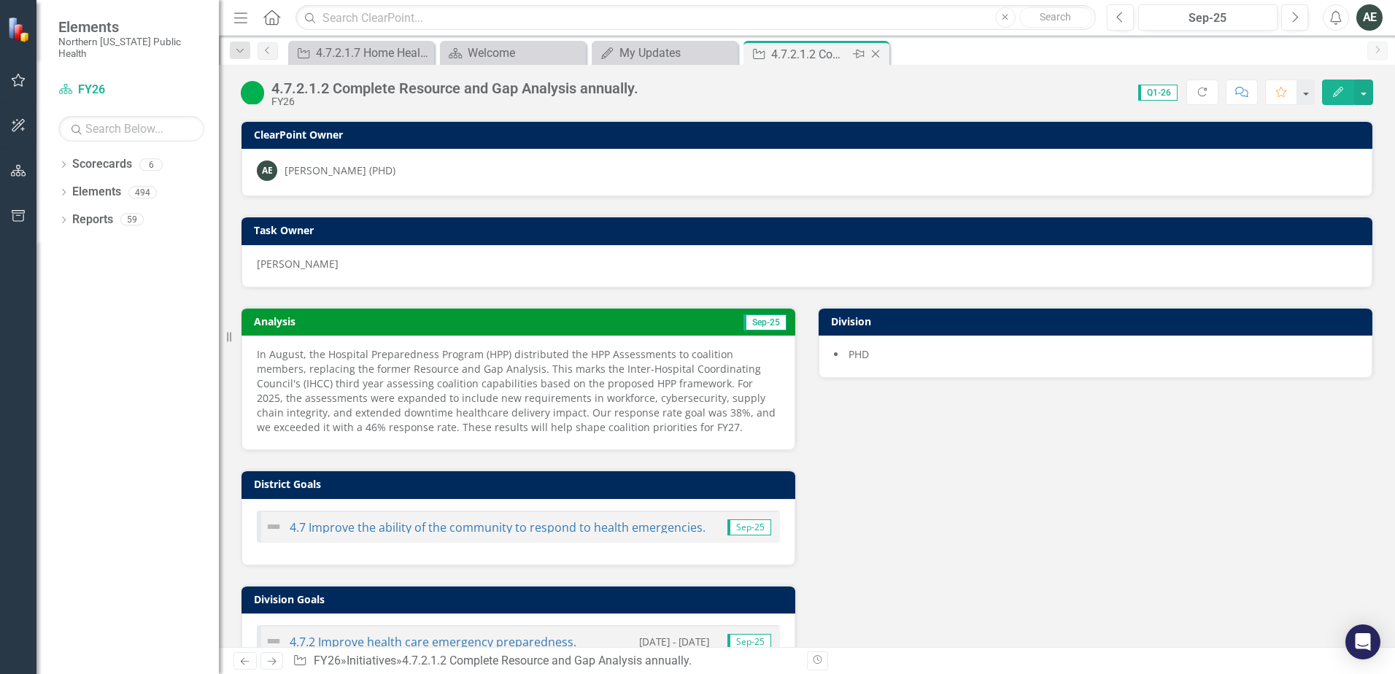
click at [881, 54] on icon "Close" at bounding box center [875, 54] width 15 height 12
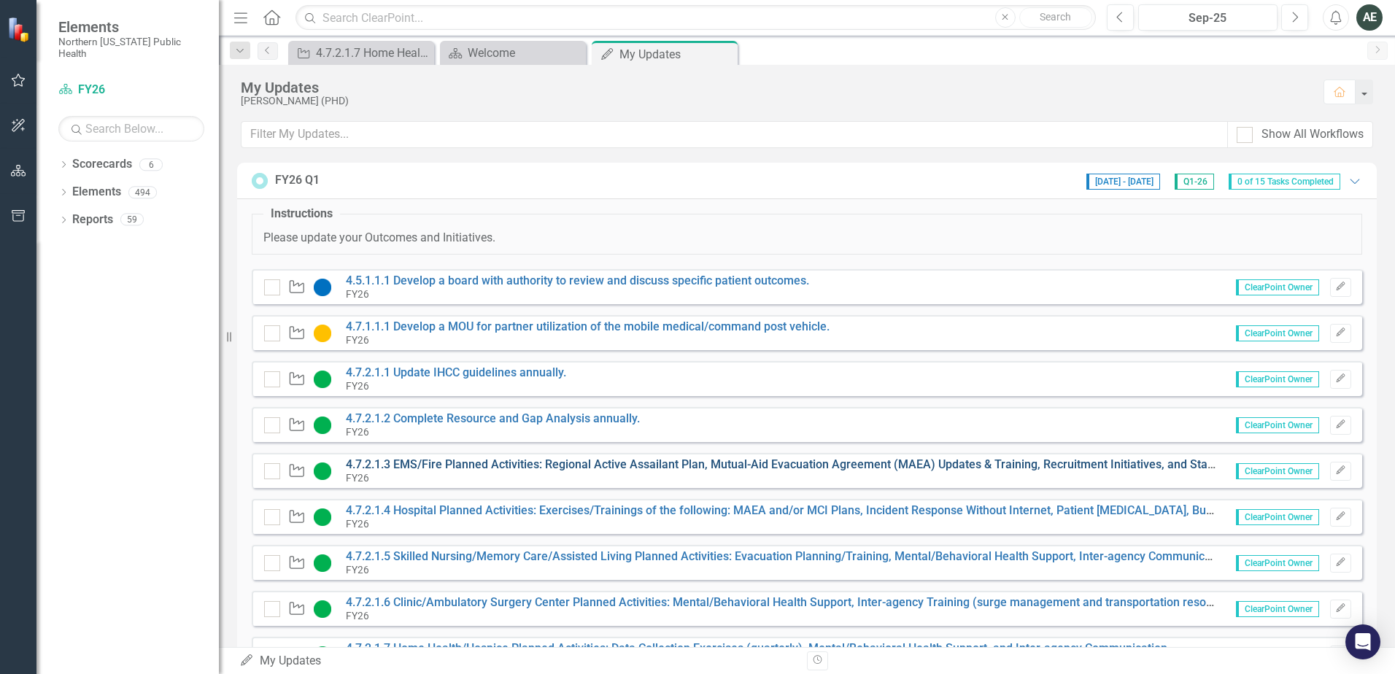
click at [572, 460] on link "4.7.2.1.3 EMS/Fire Planned Activities: Regional Active Assailant Plan, Mutual-A…" at bounding box center [874, 464] width 1057 height 14
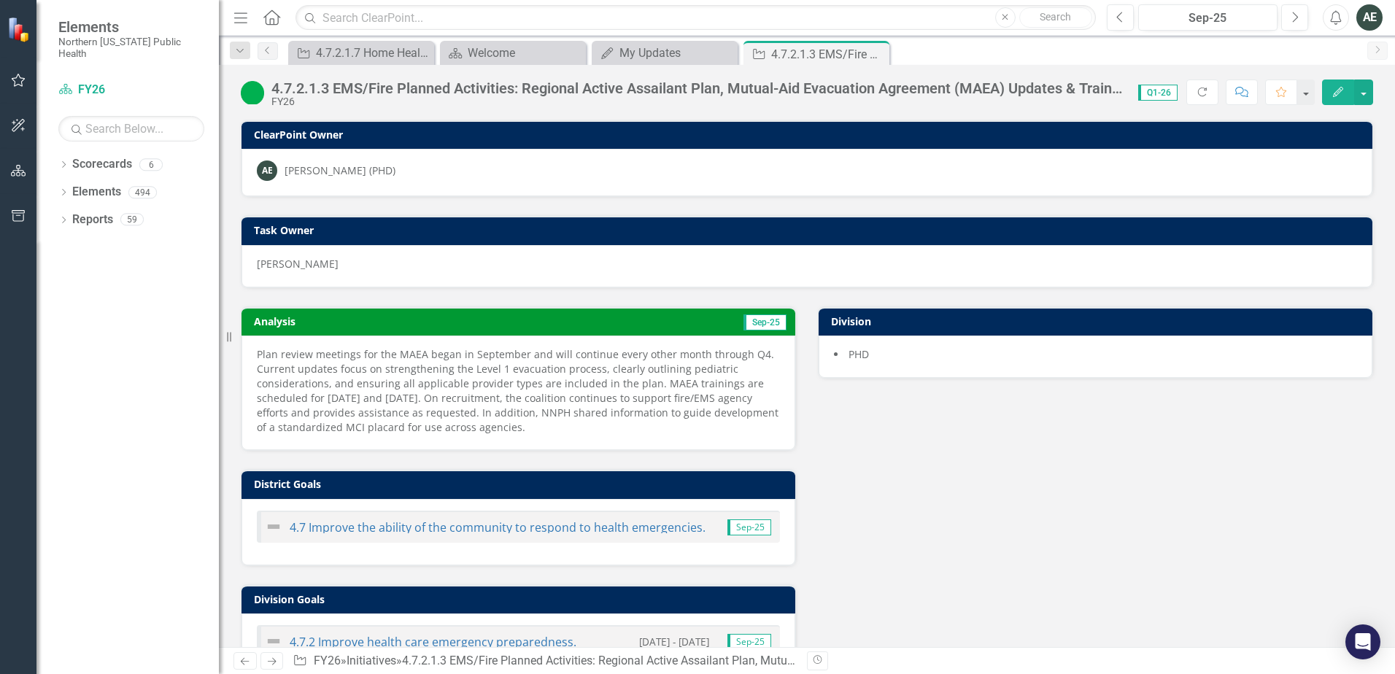
click at [468, 388] on p "Plan review meetings for the MAEA began in September and will continue every ot…" at bounding box center [518, 391] width 523 height 88
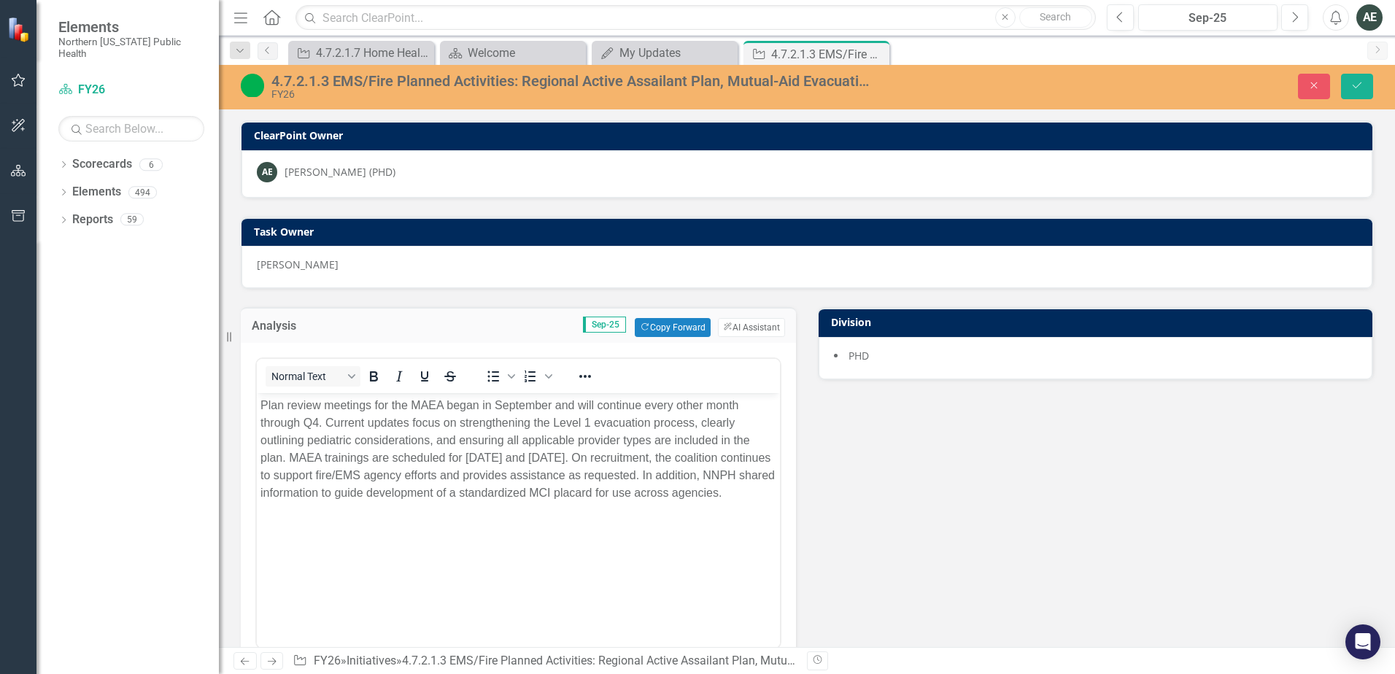
click at [413, 403] on p "Plan review meetings for the MAEA began in September and will continue every ot…" at bounding box center [518, 449] width 516 height 105
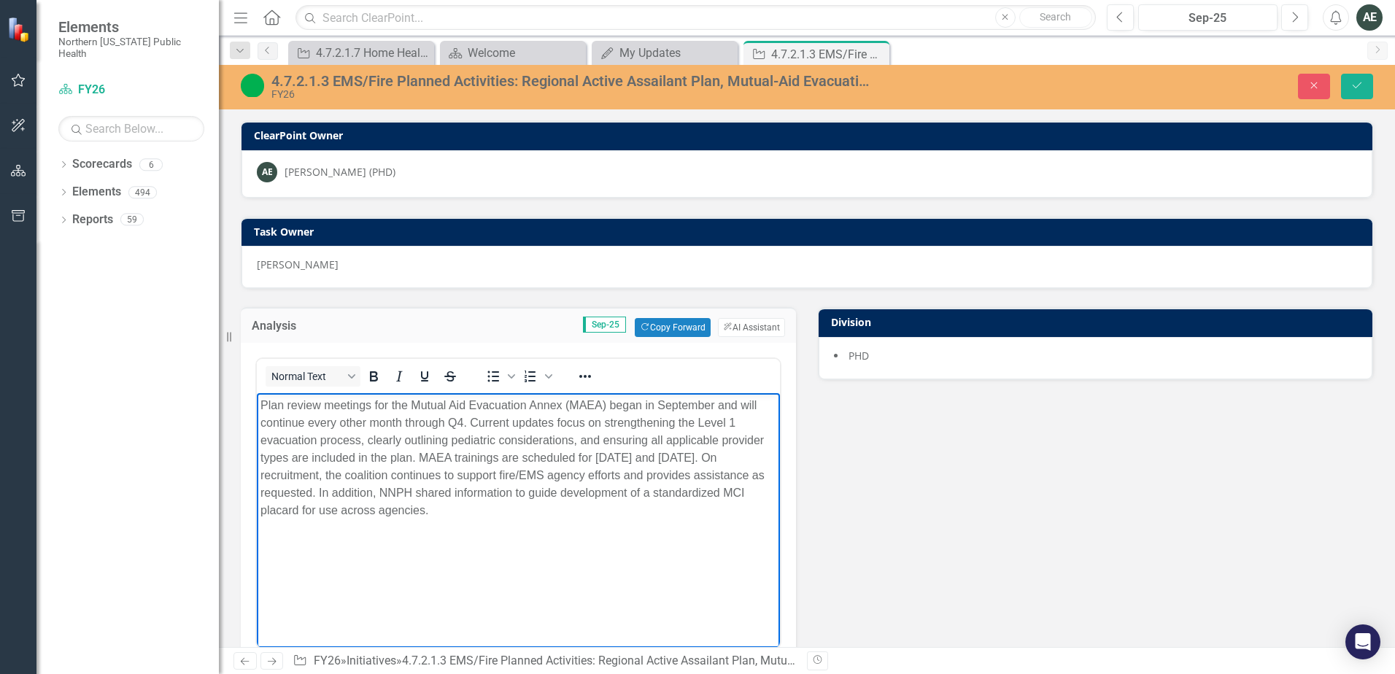
click at [630, 565] on body "Plan review meetings for the Mutual Aid Evacuation Annex (MAEA) began in Septem…" at bounding box center [518, 502] width 523 height 219
click at [724, 496] on p "Plan review meetings for the Mutual Aid Evacuation Annex (MAEA) began in Septem…" at bounding box center [518, 458] width 516 height 123
drag, startPoint x: 748, startPoint y: 491, endPoint x: 756, endPoint y: 497, distance: 9.3
click at [748, 491] on p "Plan review meetings for the Mutual Aid Evacuation Annex (MAEA) began in Septem…" at bounding box center [518, 458] width 516 height 123
click at [702, 525] on body "Plan review meetings for the Mutual Aid Evacuation Annex (MAEA) began in Septem…" at bounding box center [518, 502] width 523 height 219
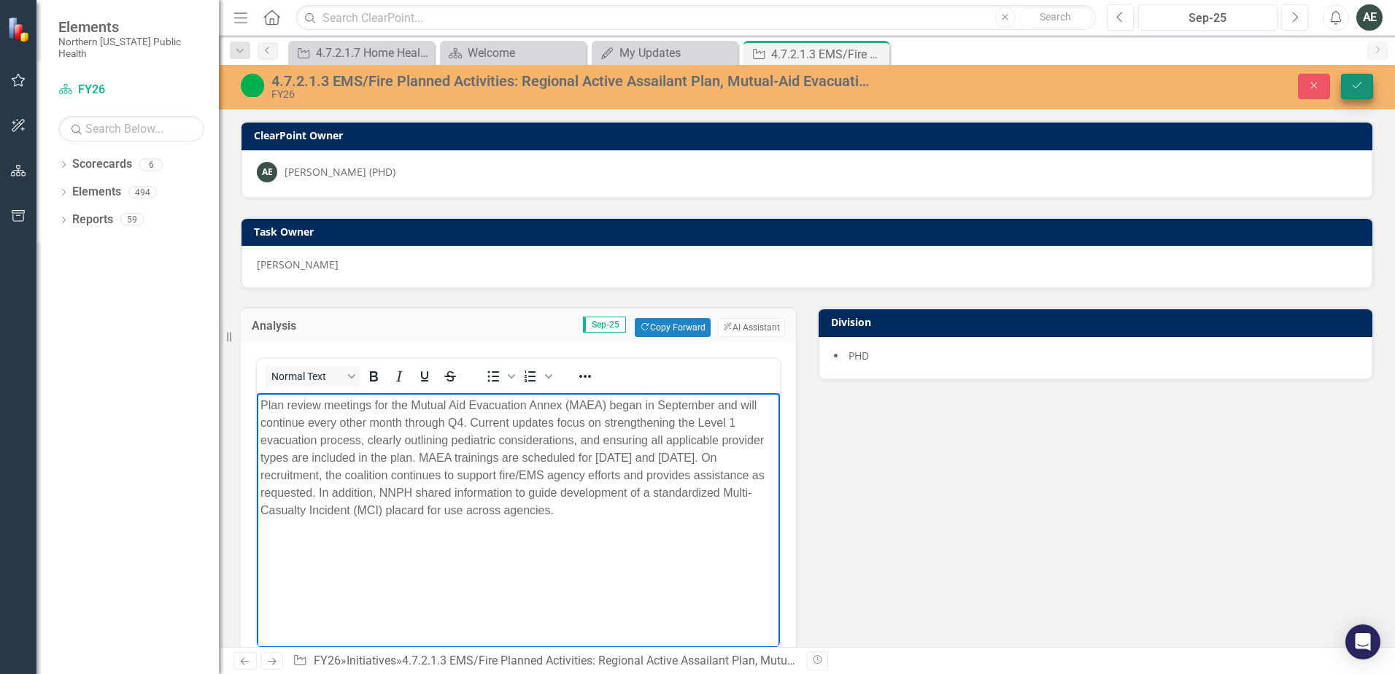
click at [1367, 85] on button "Save" at bounding box center [1357, 87] width 32 height 26
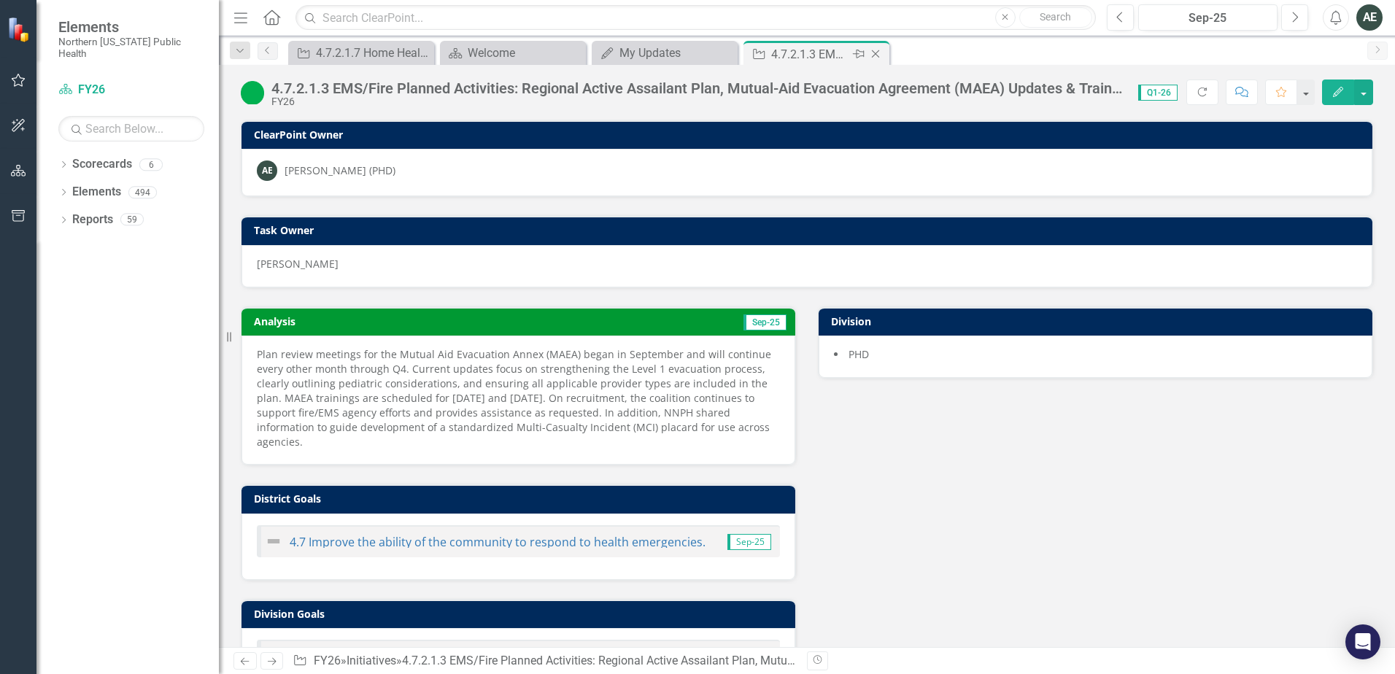
click at [872, 51] on icon "Close" at bounding box center [875, 54] width 15 height 12
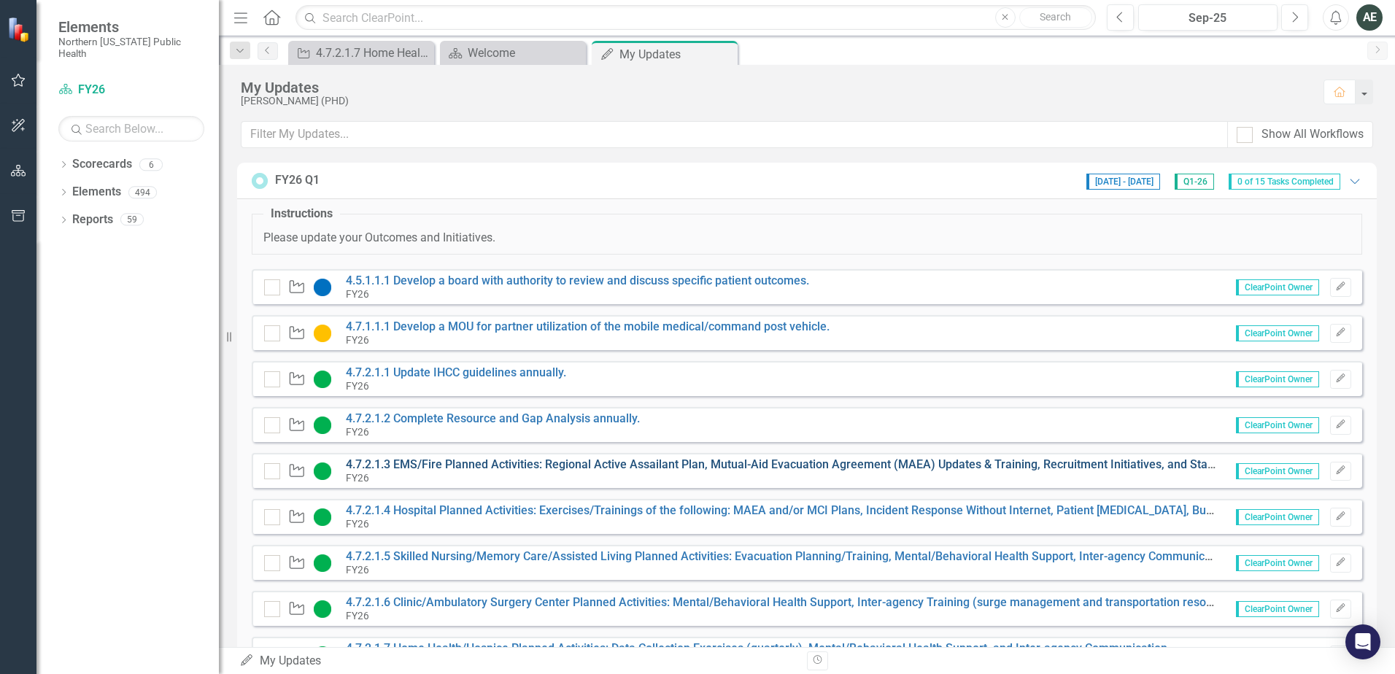
click at [500, 468] on link "4.7.2.1.3 EMS/Fire Planned Activities: Regional Active Assailant Plan, Mutual-A…" at bounding box center [874, 464] width 1057 height 14
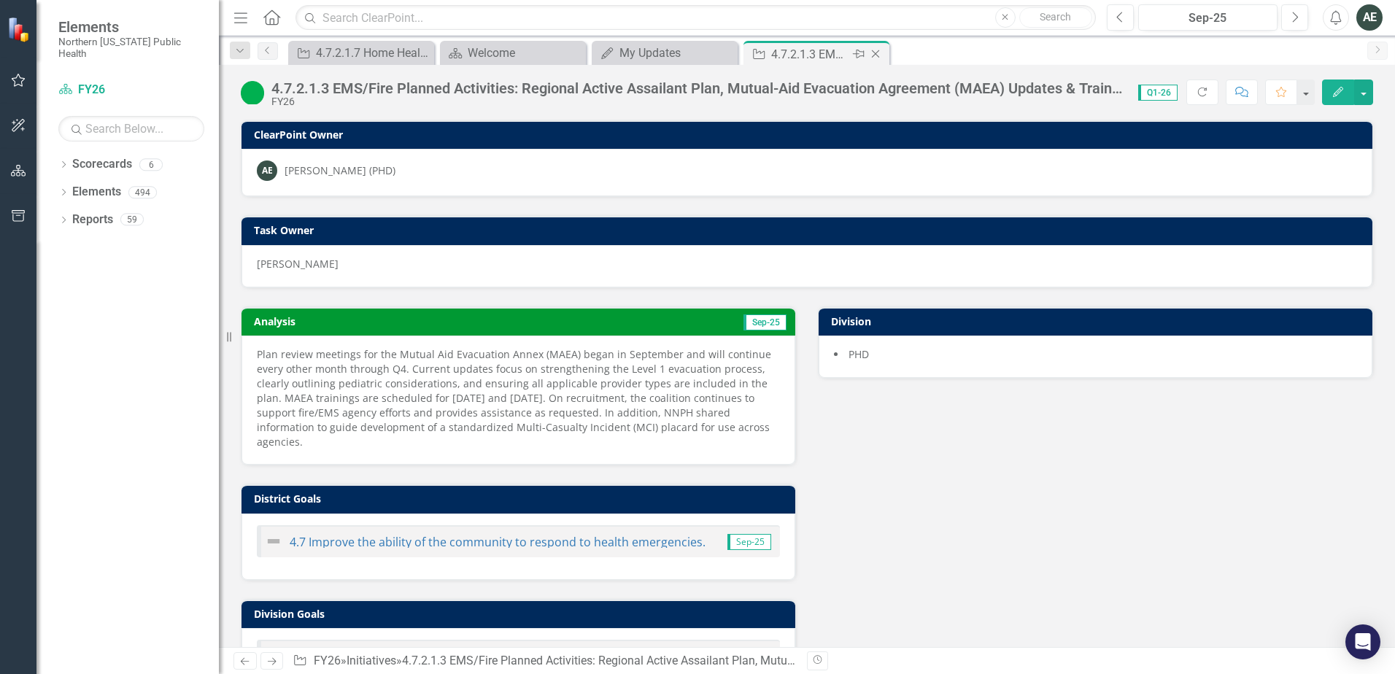
click at [874, 53] on icon at bounding box center [876, 54] width 8 height 8
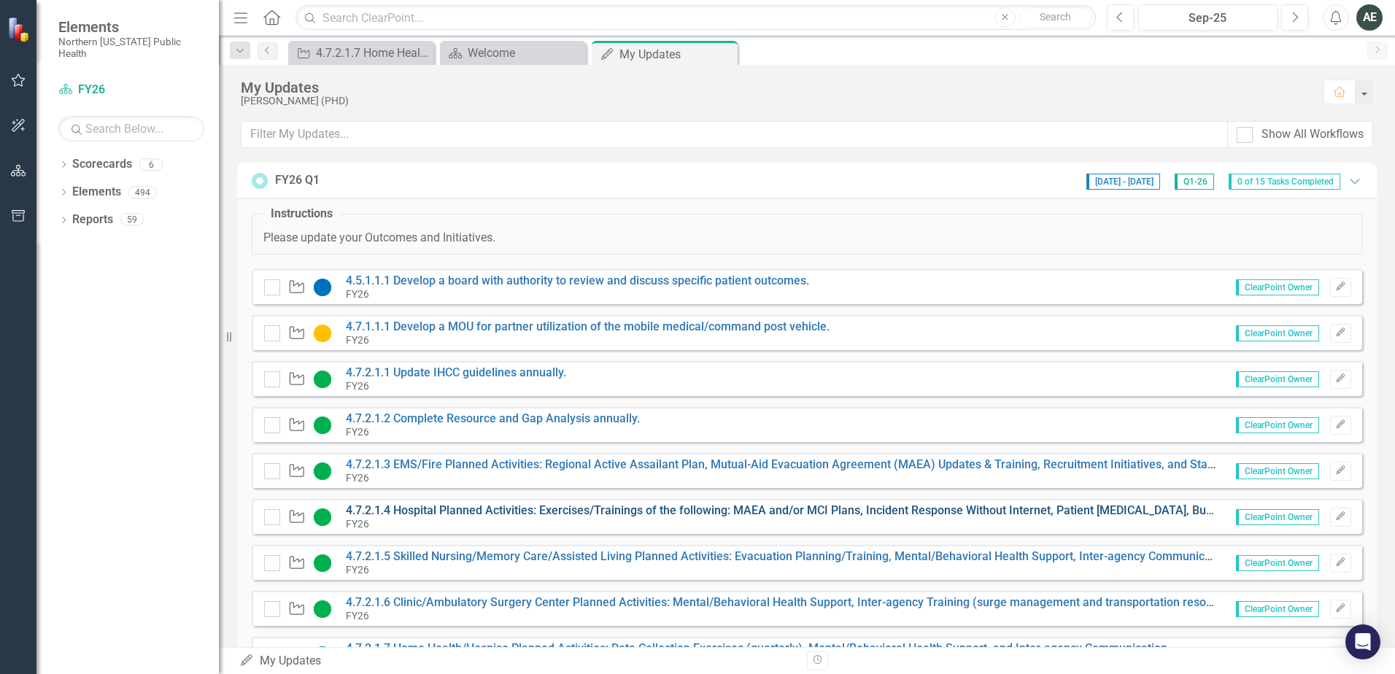
click at [459, 509] on link "4.7.2.1.4 Hospital Planned Activities: Exercises/Trainings of the following: MA…" at bounding box center [890, 510] width 1088 height 14
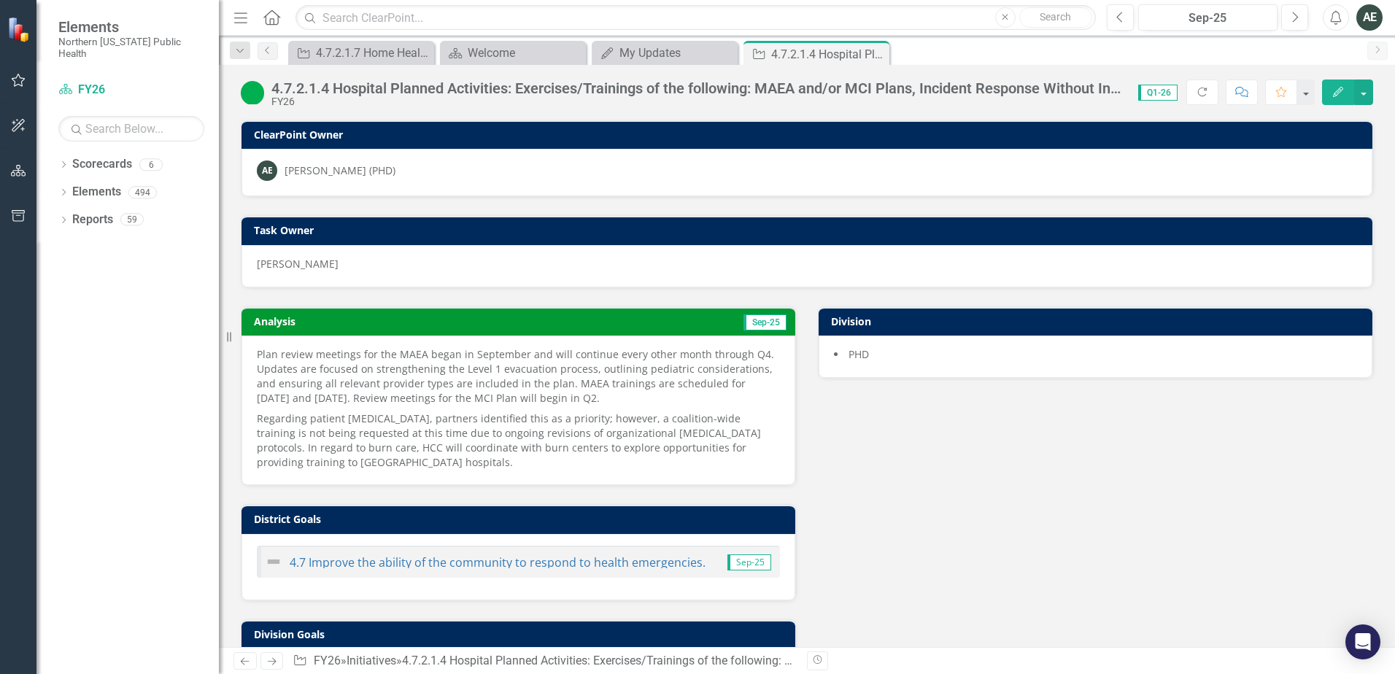
click at [398, 355] on p "Plan review meetings for the MAEA began in September and will continue every ot…" at bounding box center [518, 377] width 523 height 61
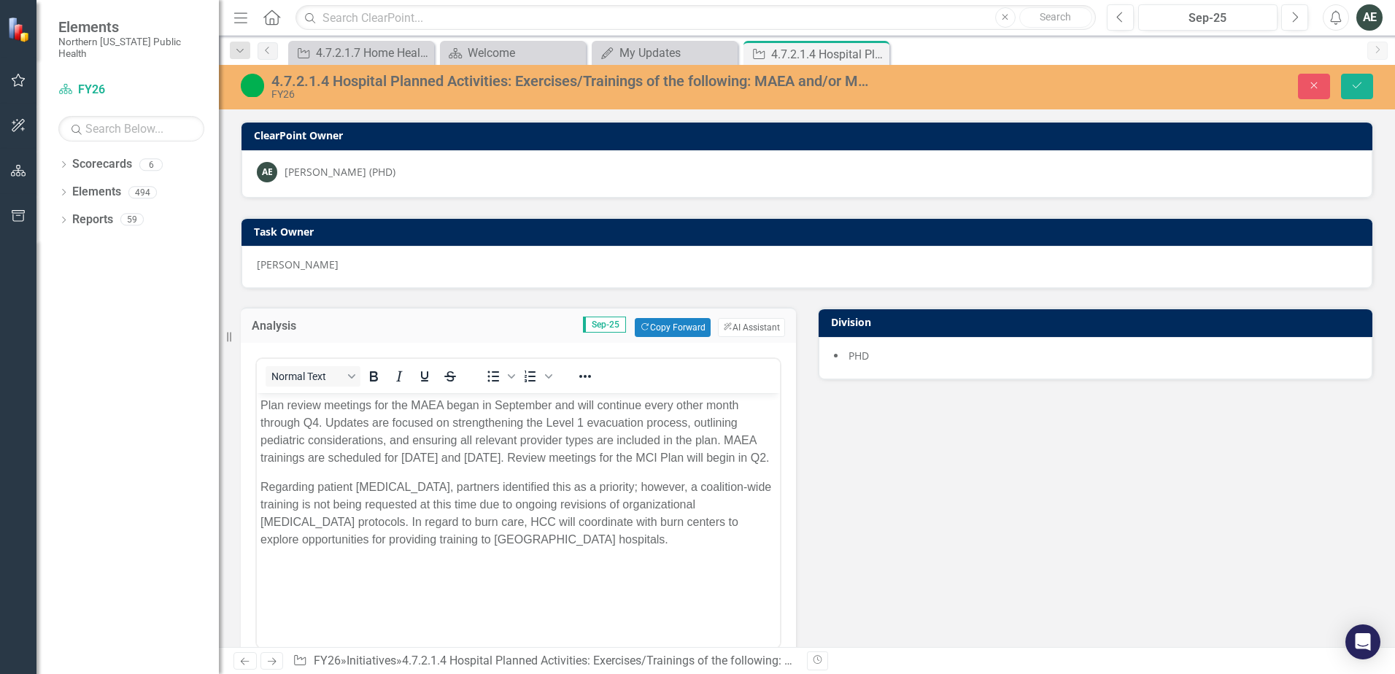
click at [411, 408] on p "Plan review meetings for the MAEA began in September and will continue every ot…" at bounding box center [518, 432] width 516 height 70
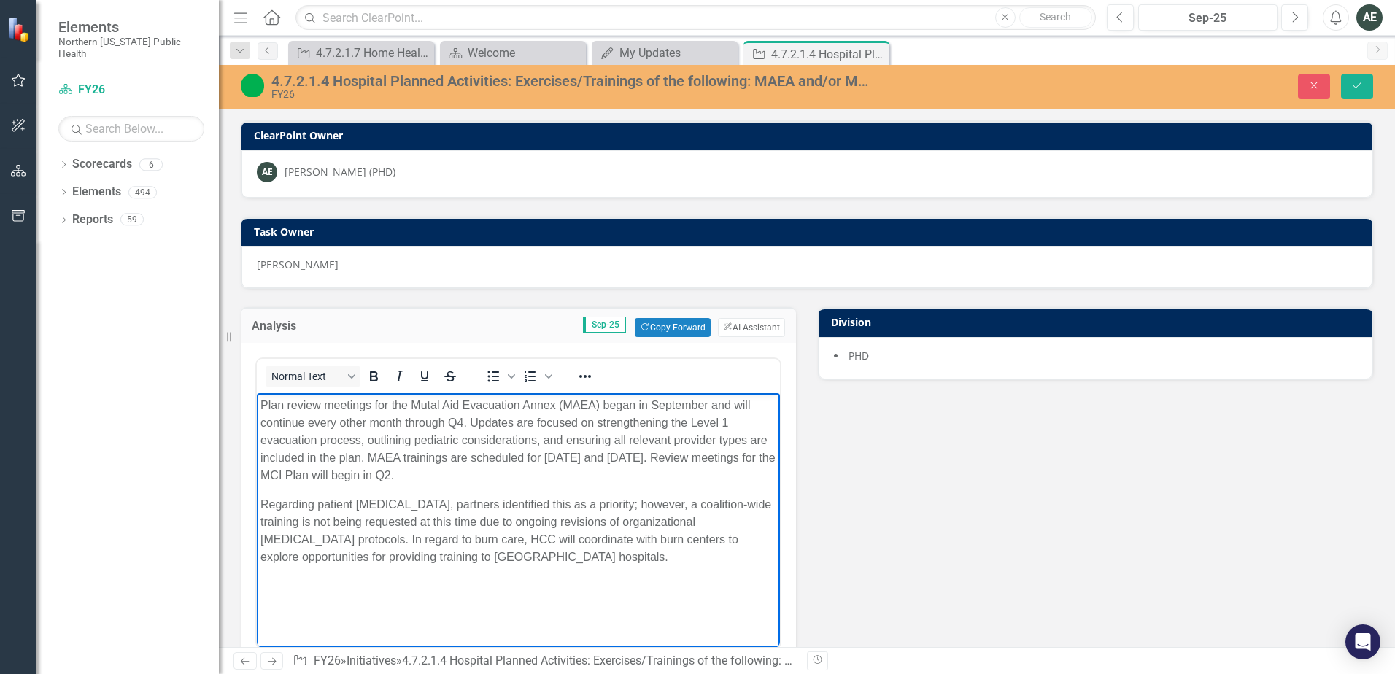
drag, startPoint x: 417, startPoint y: 406, endPoint x: 410, endPoint y: 411, distance: 9.3
click at [410, 411] on p "Plan review meetings for the Mutal Aid Evacuation Annex (MAEA) began in Septemb…" at bounding box center [518, 441] width 516 height 88
click at [347, 479] on p "Plan review meetings for the Mutual Aid Evacuation Annex (MAEA) began in Septem…" at bounding box center [518, 441] width 516 height 88
drag, startPoint x: 523, startPoint y: 541, endPoint x: 537, endPoint y: 548, distance: 15.7
click at [523, 541] on p "Regarding patient [MEDICAL_DATA], partners identified this as a priority; howev…" at bounding box center [518, 531] width 516 height 70
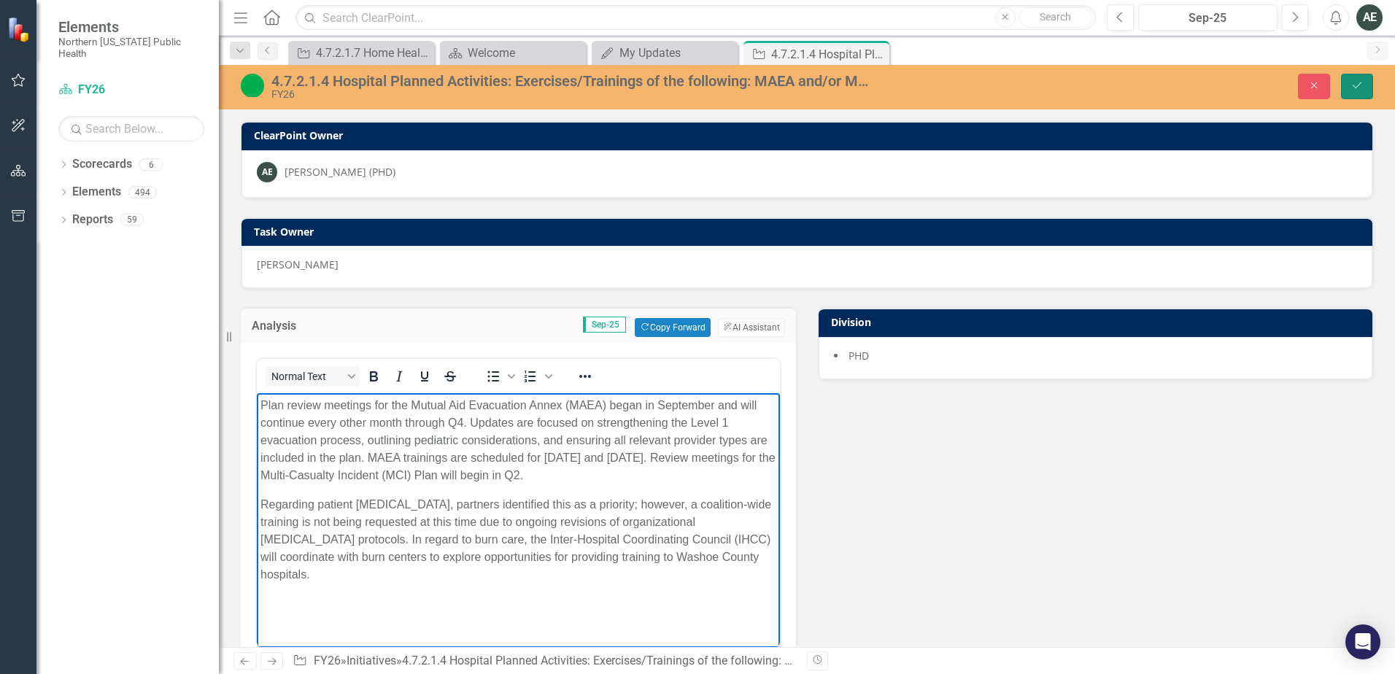
click at [1358, 82] on icon "Save" at bounding box center [1356, 85] width 13 height 10
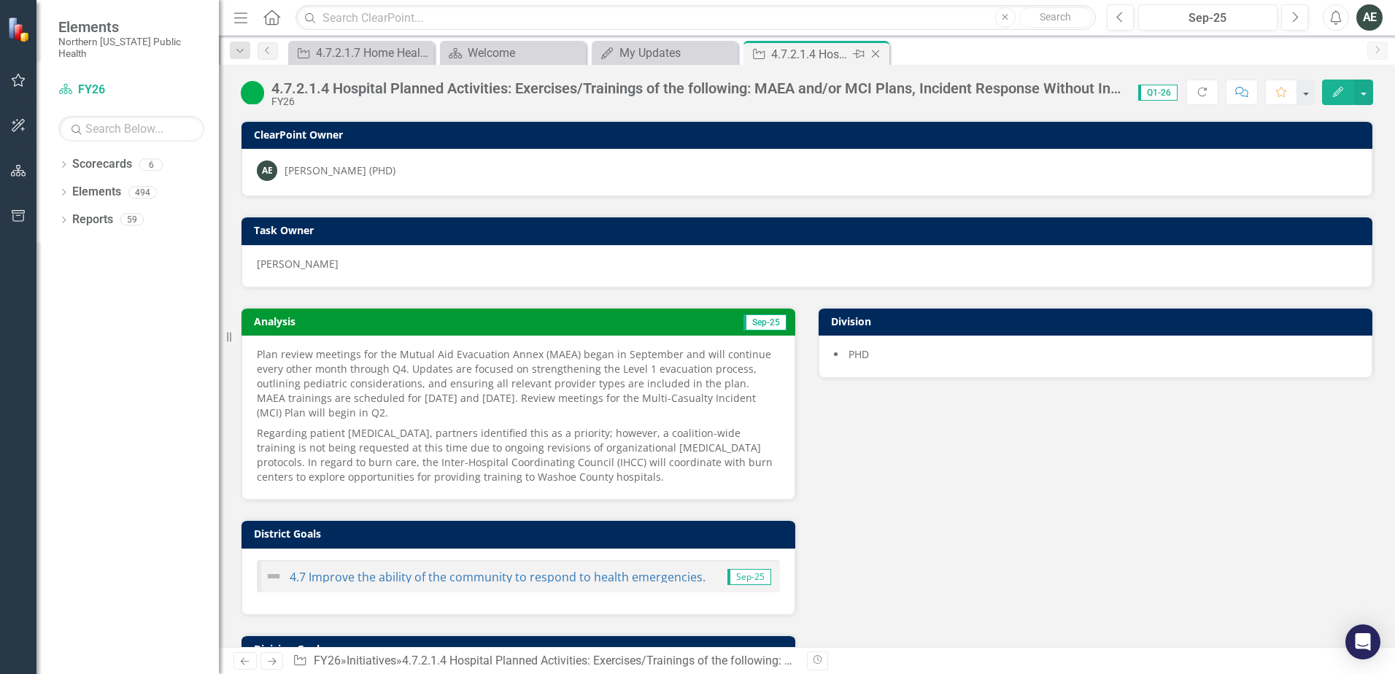
click at [877, 53] on icon "Close" at bounding box center [875, 54] width 15 height 12
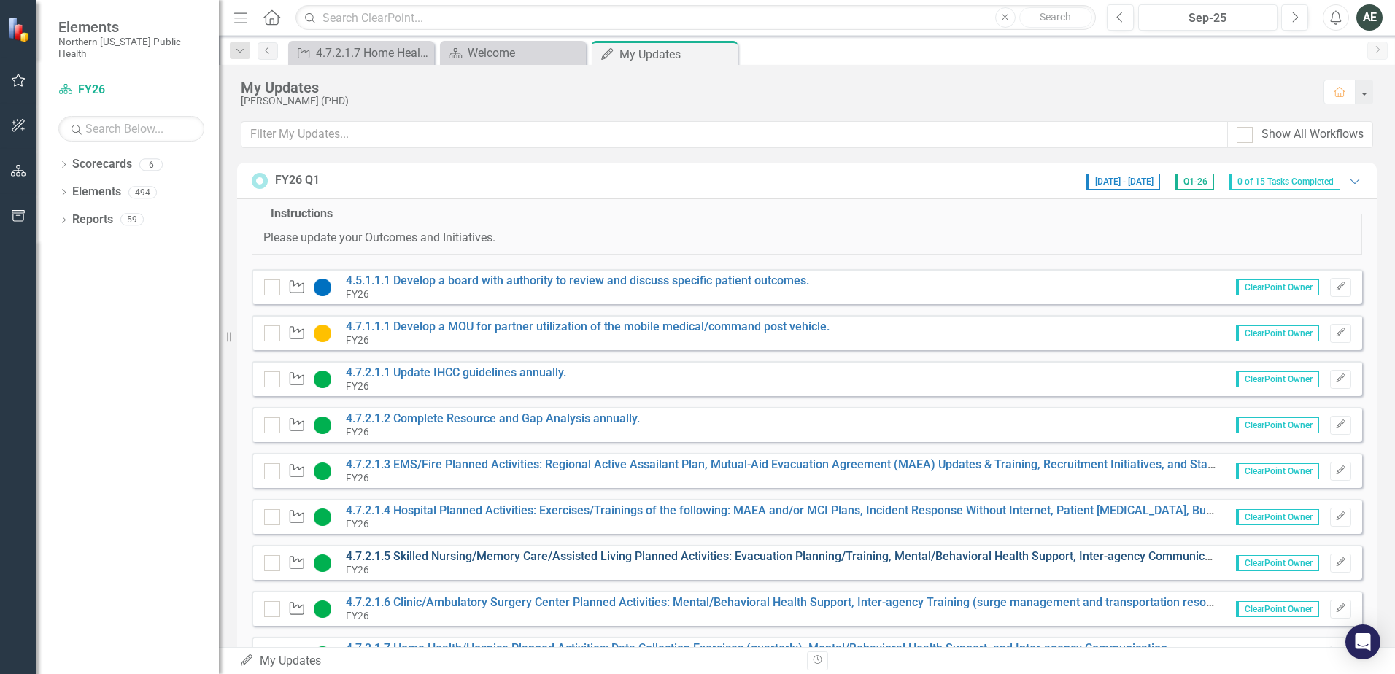
click at [483, 557] on link "4.7.2.1.5 Skilled Nursing/Memory Care/Assisted Living Planned Activities: Evacu…" at bounding box center [1171, 556] width 1651 height 14
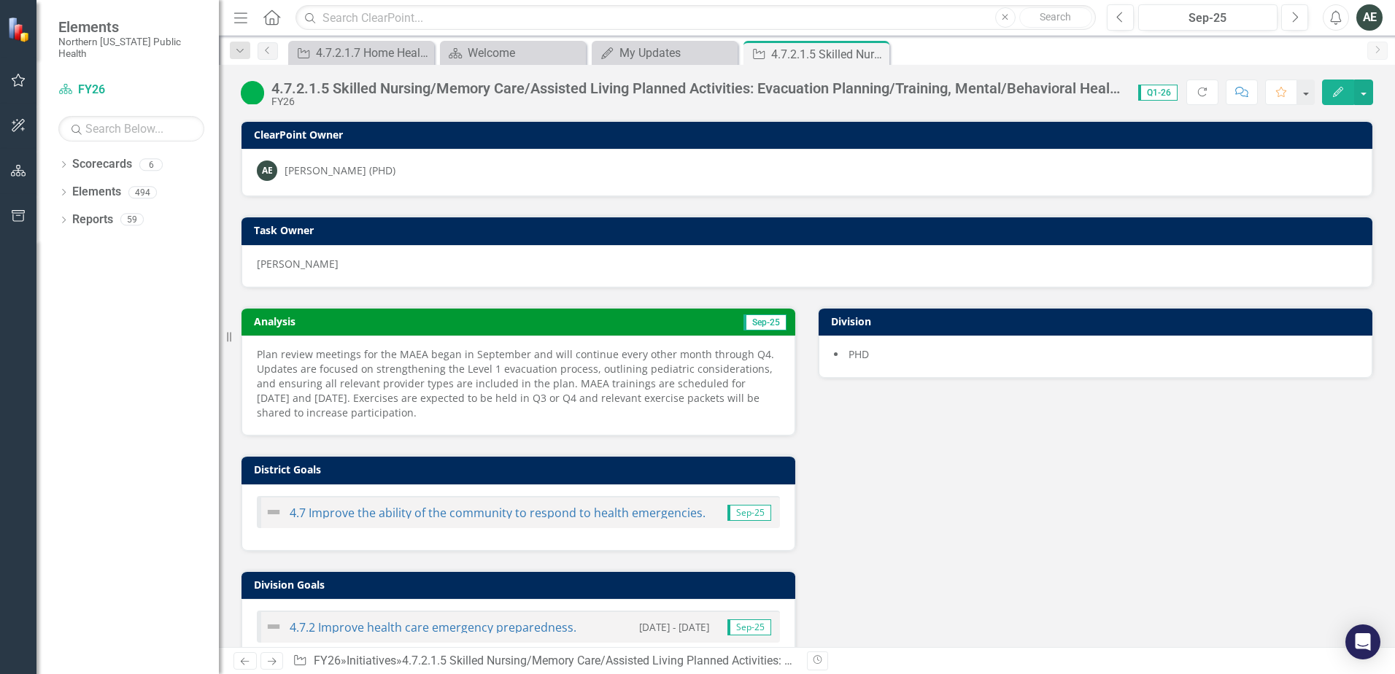
click at [472, 376] on p "Plan review meetings for the MAEA began in September and will continue every ot…" at bounding box center [518, 383] width 523 height 73
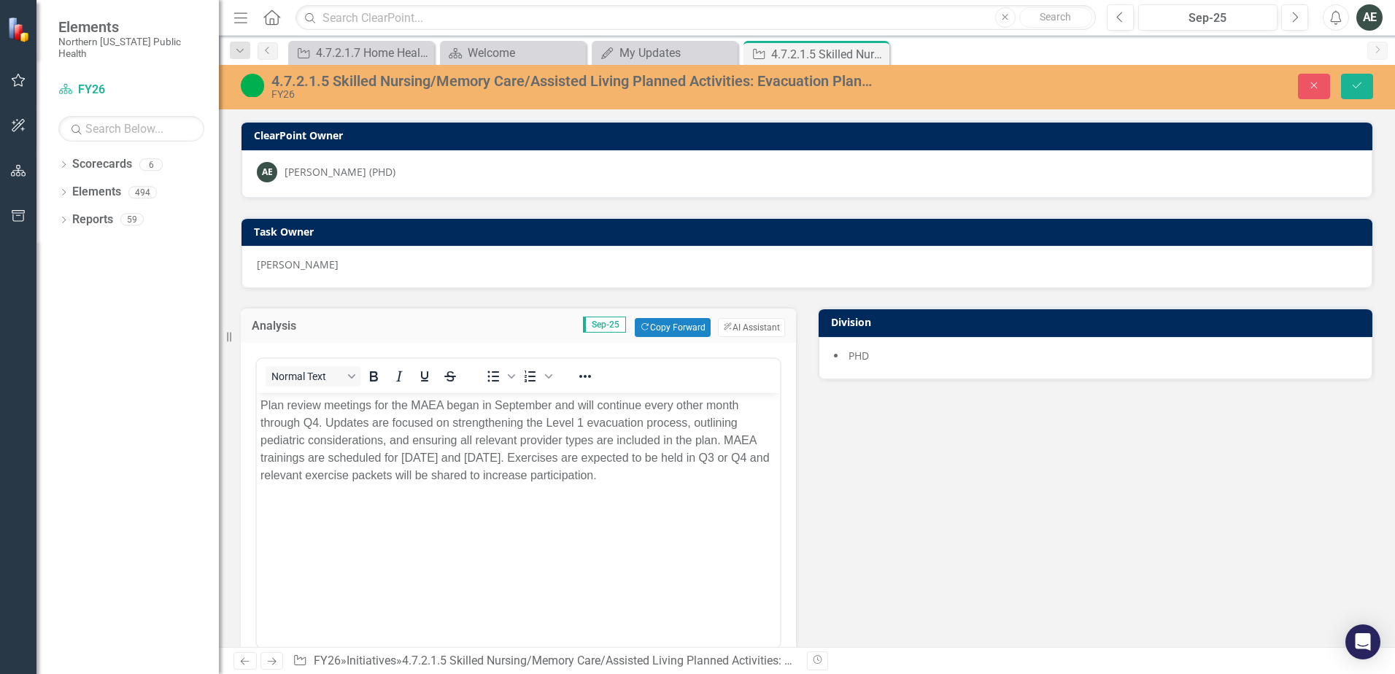
click at [412, 406] on p "Plan review meetings for the MAEA began in September and will continue every ot…" at bounding box center [518, 441] width 516 height 88
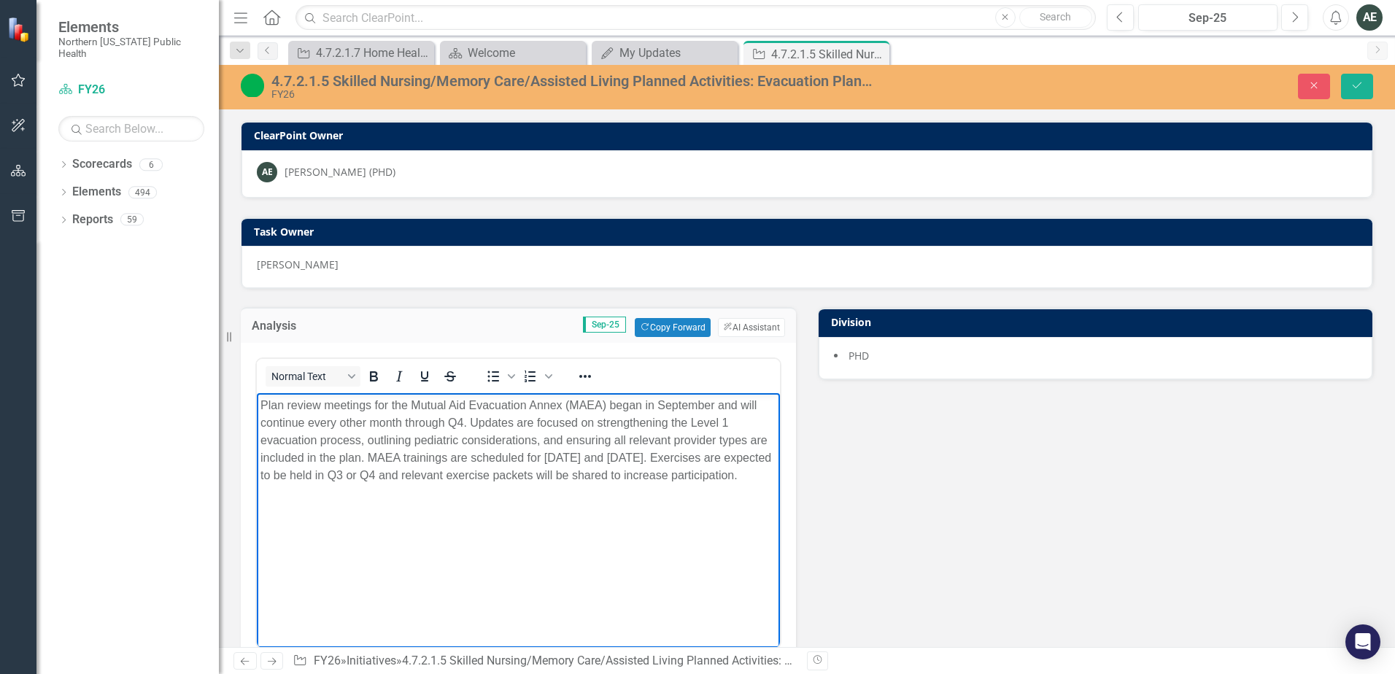
click at [589, 558] on body "Plan review meetings for the Mutual Aid Evacuation Annex (MAEA) began in Septem…" at bounding box center [518, 502] width 523 height 219
click at [1360, 92] on button "Save" at bounding box center [1357, 87] width 32 height 26
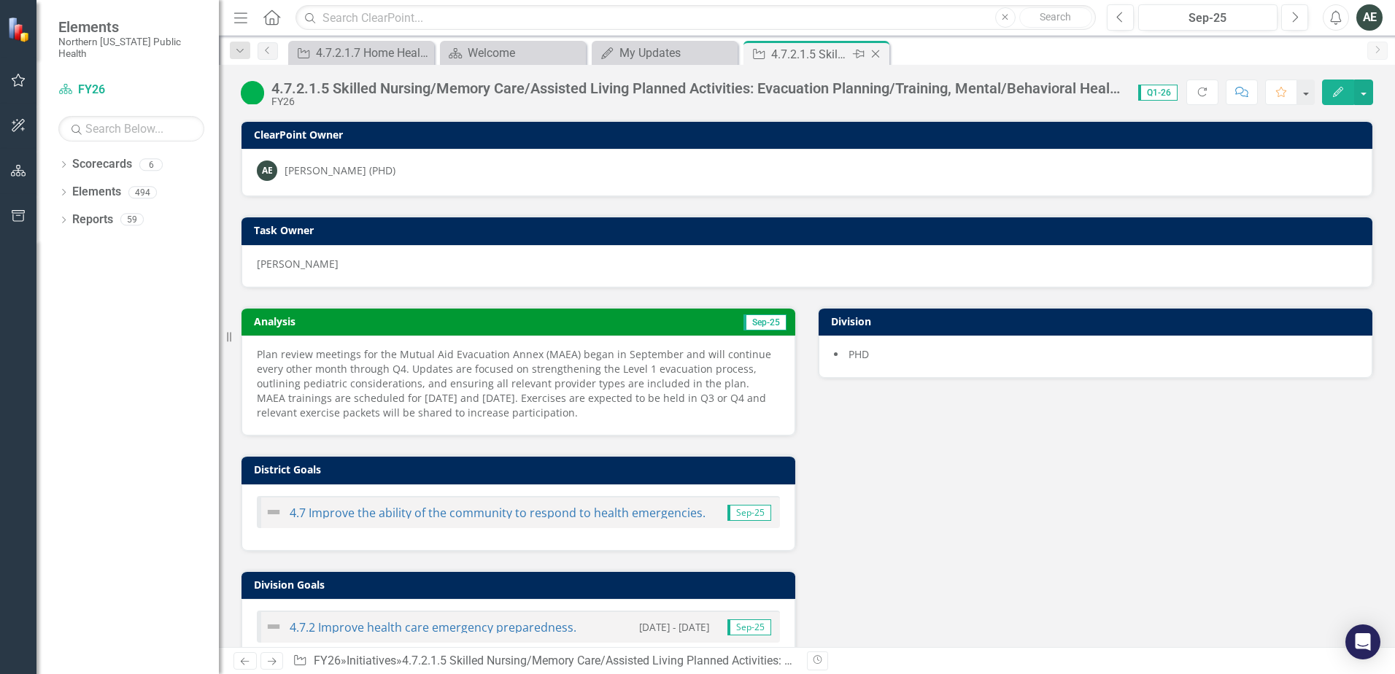
click at [880, 55] on icon "Close" at bounding box center [875, 54] width 15 height 12
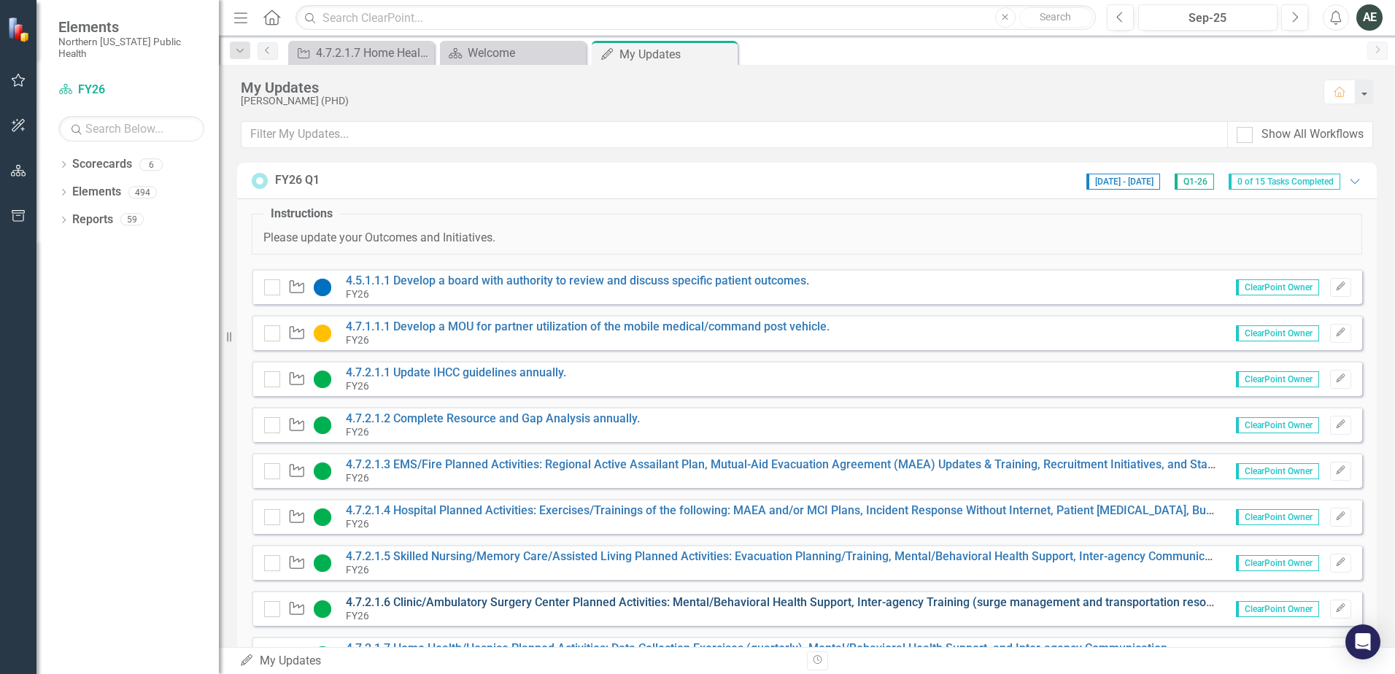
click at [509, 604] on link "4.7.2.1.6 Clinic/Ambulatory Surgery Center Planned Activities: Mental/Behaviora…" at bounding box center [976, 602] width 1260 height 14
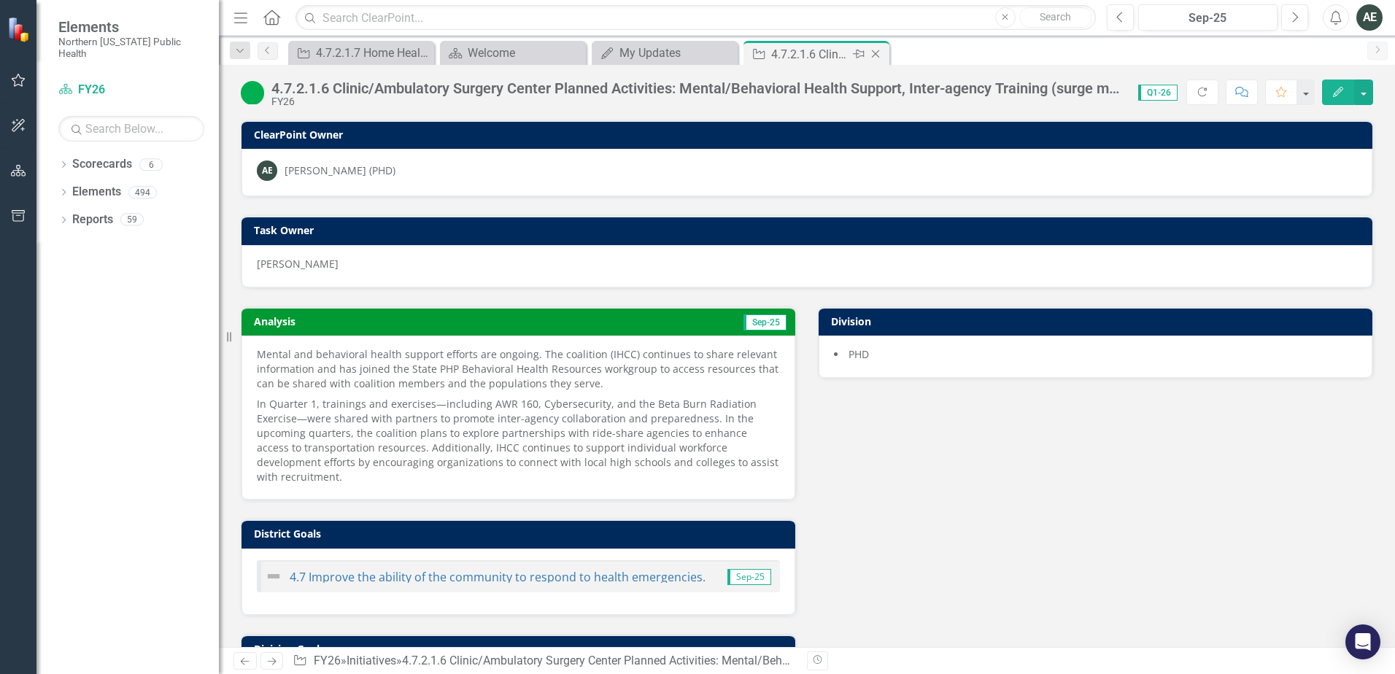
click at [878, 56] on icon at bounding box center [876, 54] width 8 height 8
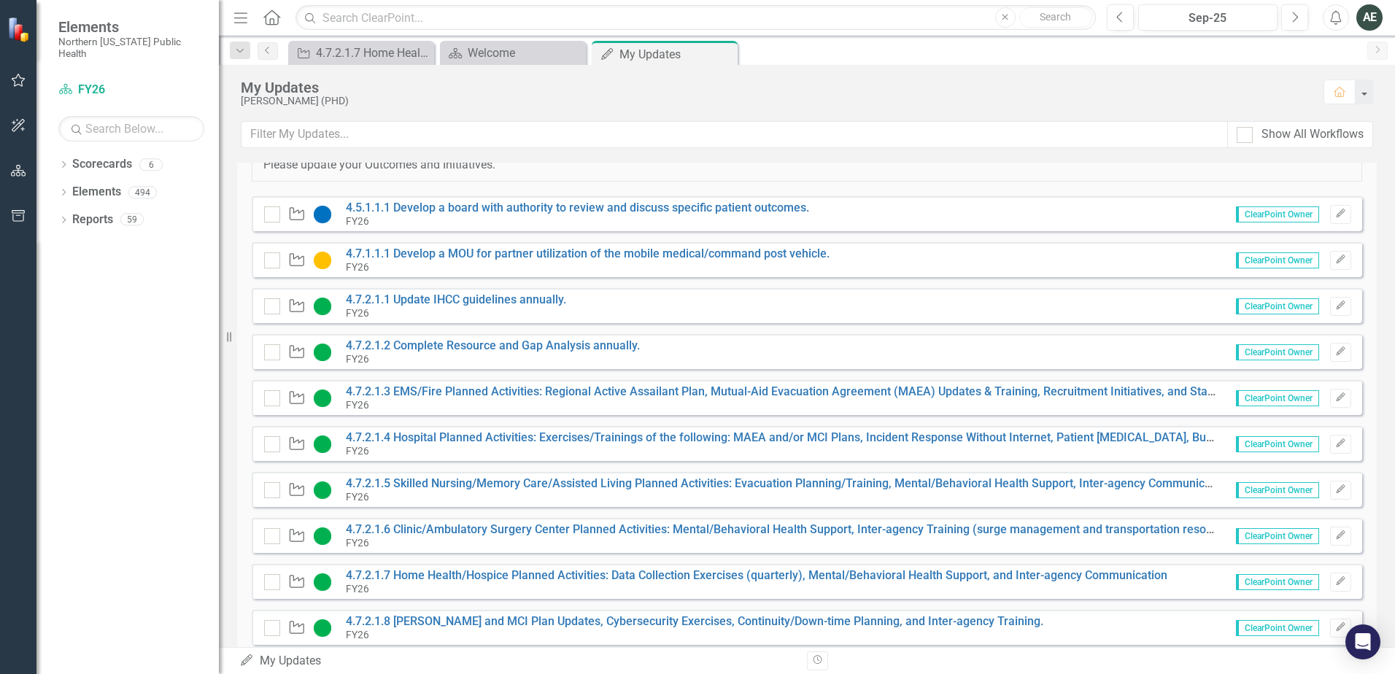
scroll to position [219, 0]
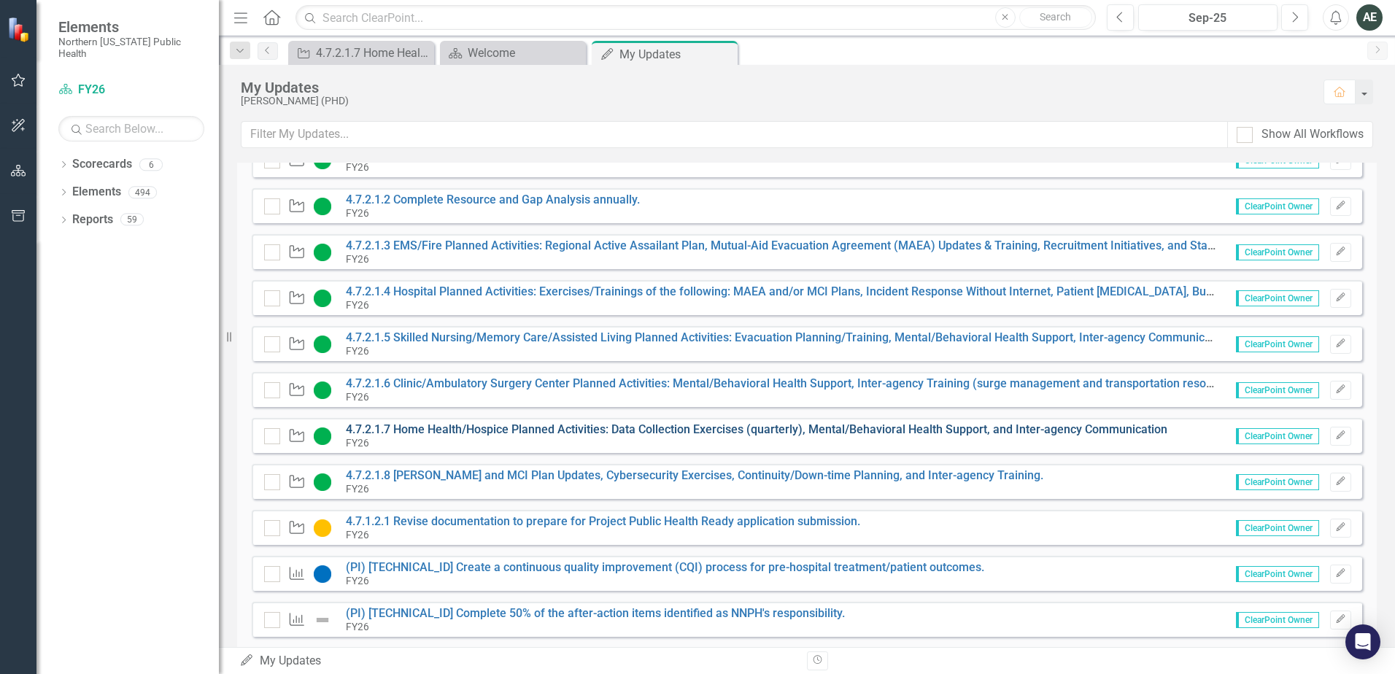
click at [451, 427] on link "4.7.2.1.7 Home Health/Hospice Planned Activities: Data Collection Exercises (qu…" at bounding box center [756, 429] width 821 height 14
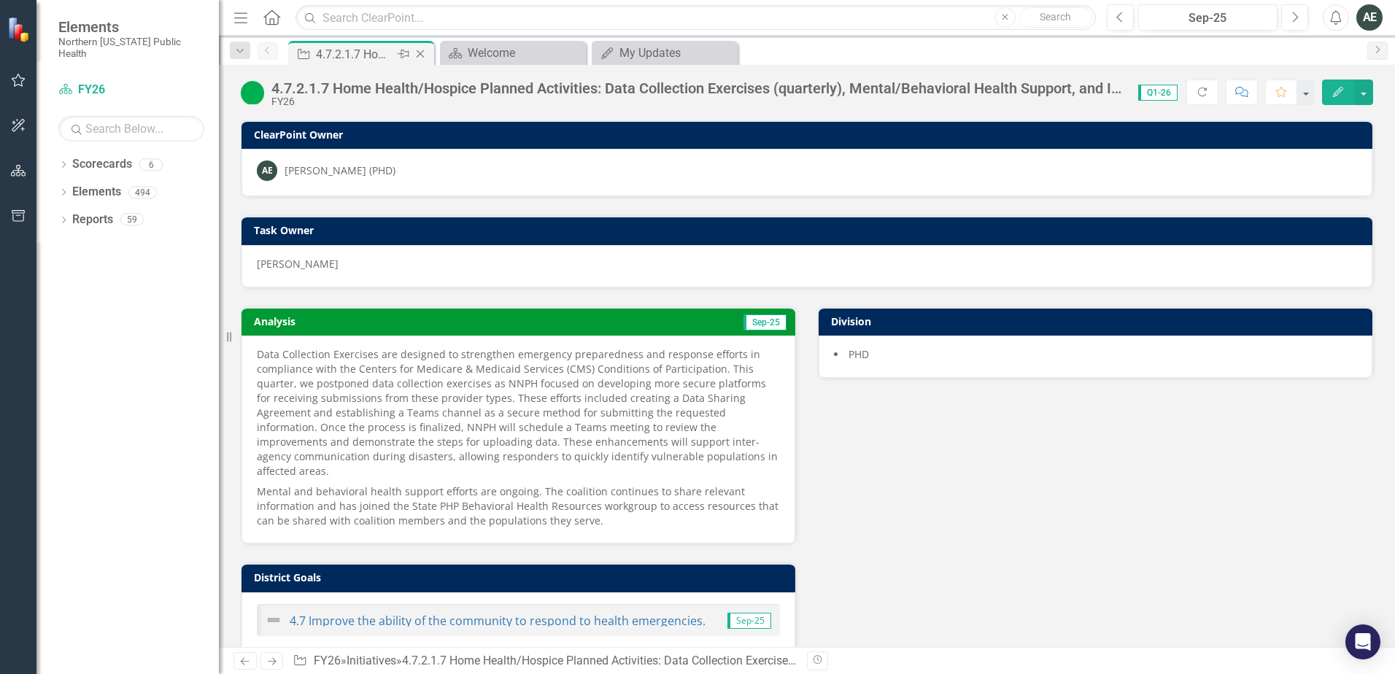
click at [415, 55] on icon "Close" at bounding box center [420, 54] width 15 height 12
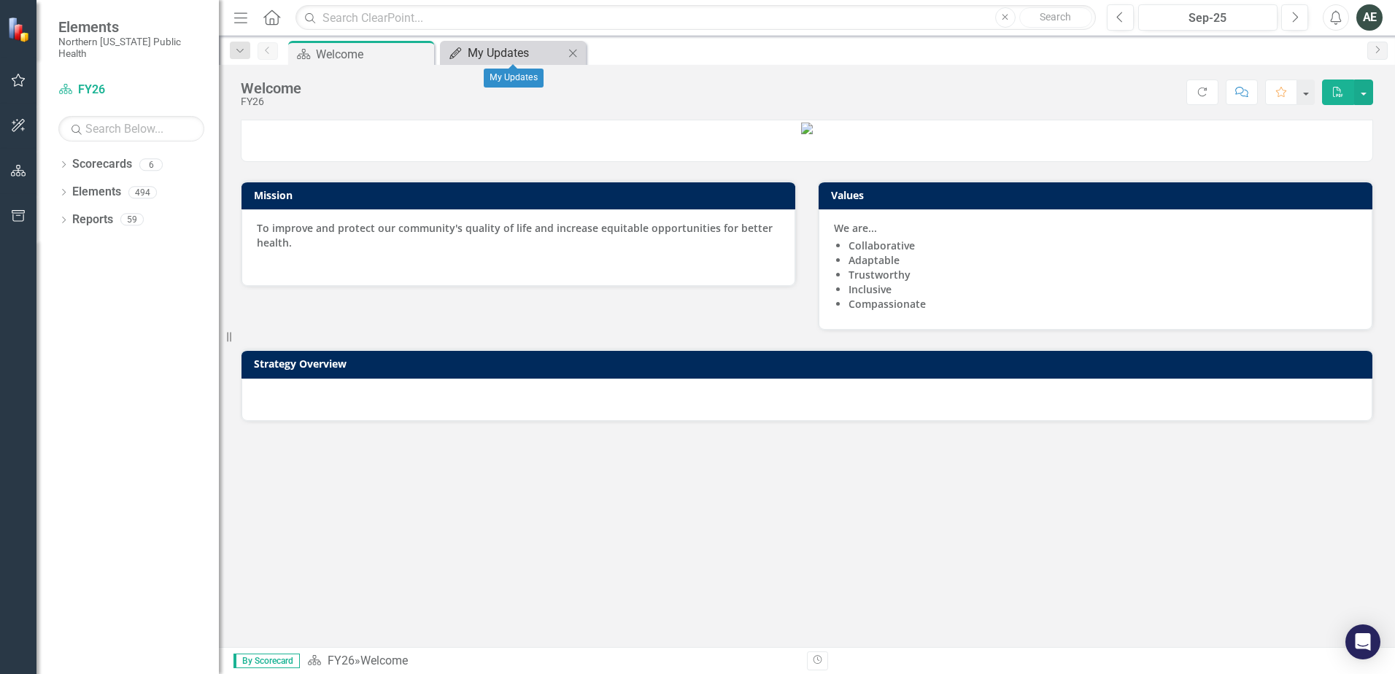
click at [506, 49] on div "My Updates" at bounding box center [516, 53] width 96 height 18
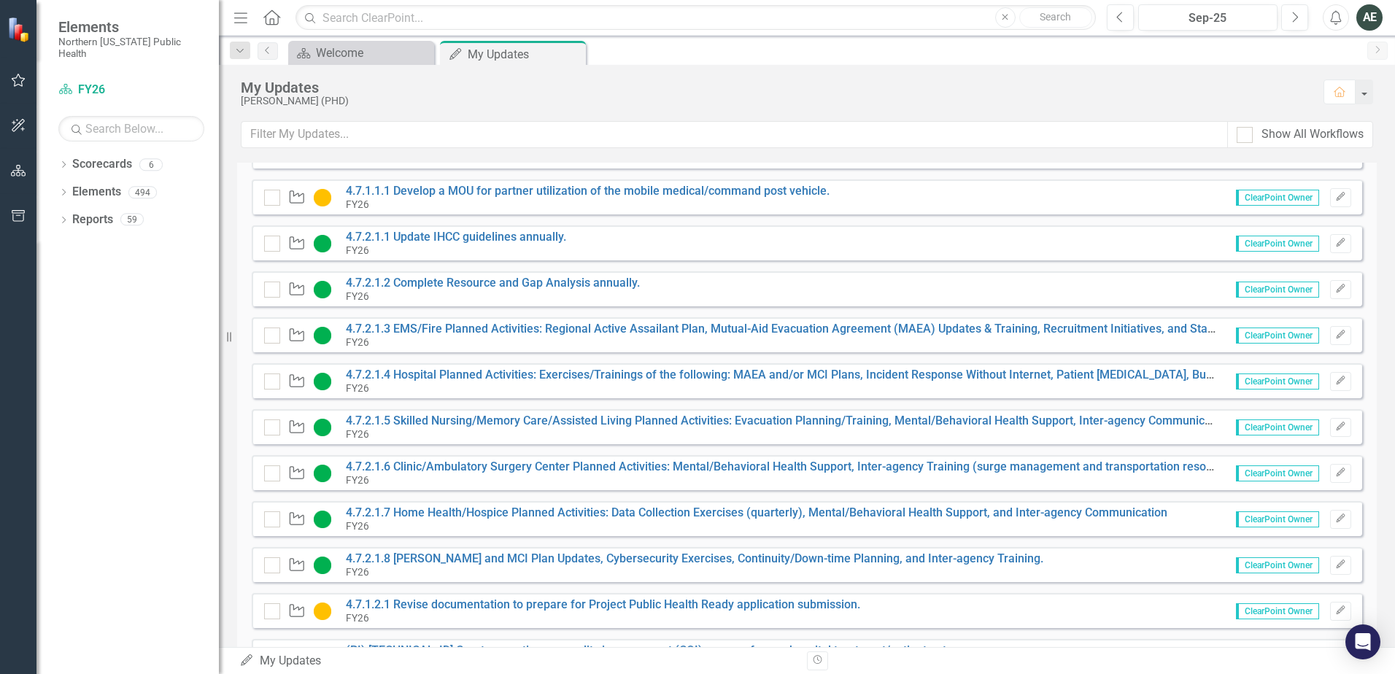
scroll to position [146, 0]
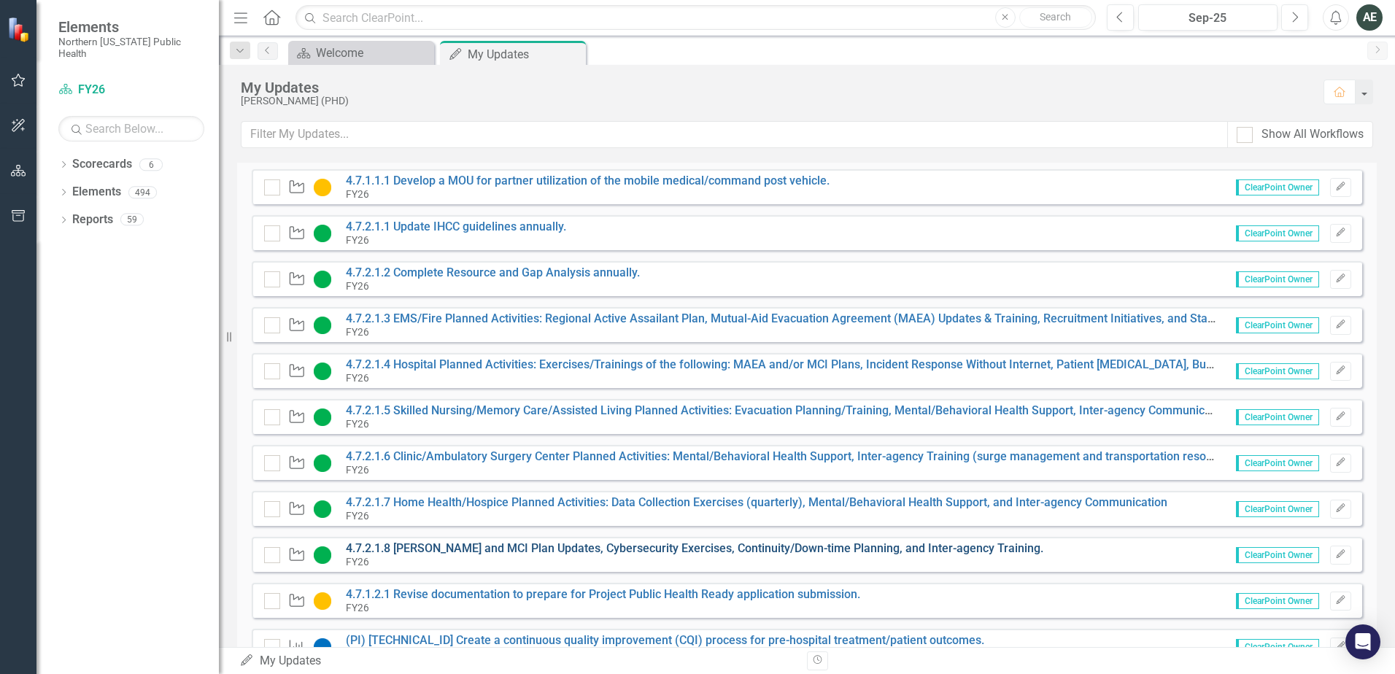
click at [460, 552] on link "4.7.2.1.8 [PERSON_NAME] and MCI Plan Updates, Cybersecurity Exercises, Continui…" at bounding box center [694, 548] width 697 height 14
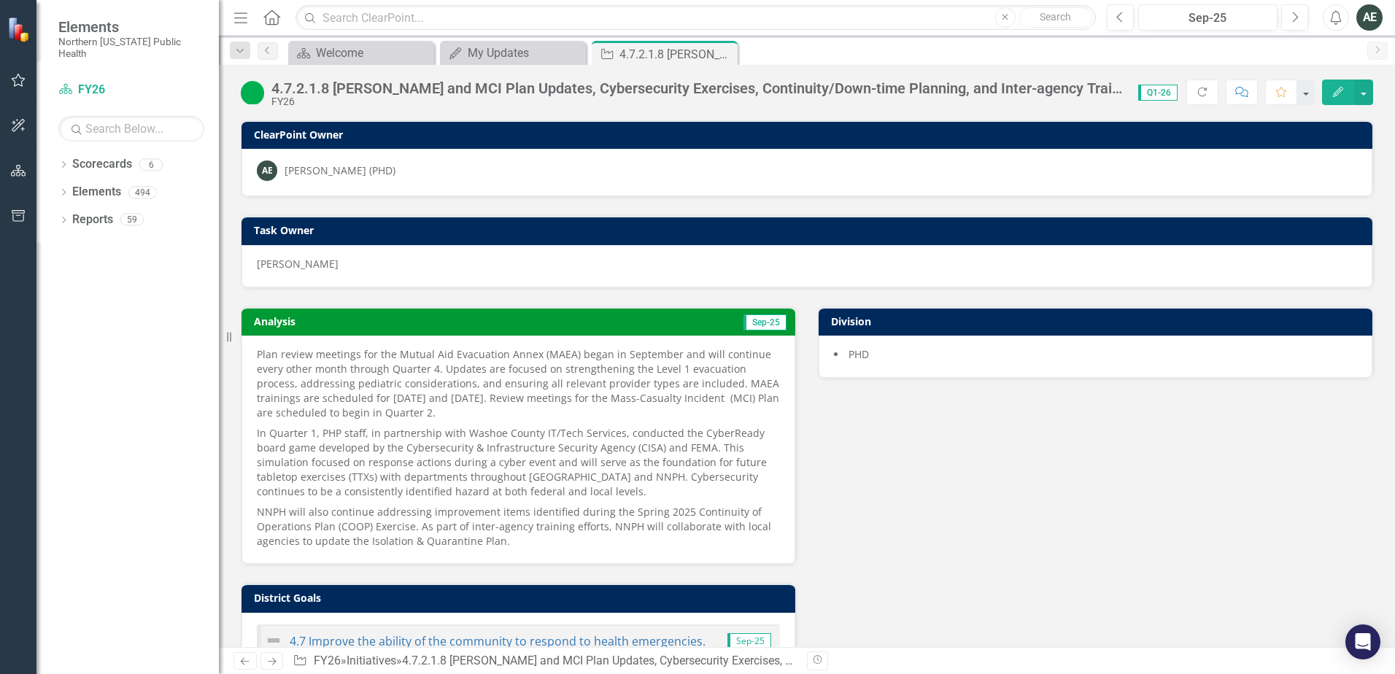
click at [617, 402] on p "Plan review meetings for the Mutual Aid Evacuation Annex (MAEA) began in Septem…" at bounding box center [518, 385] width 523 height 76
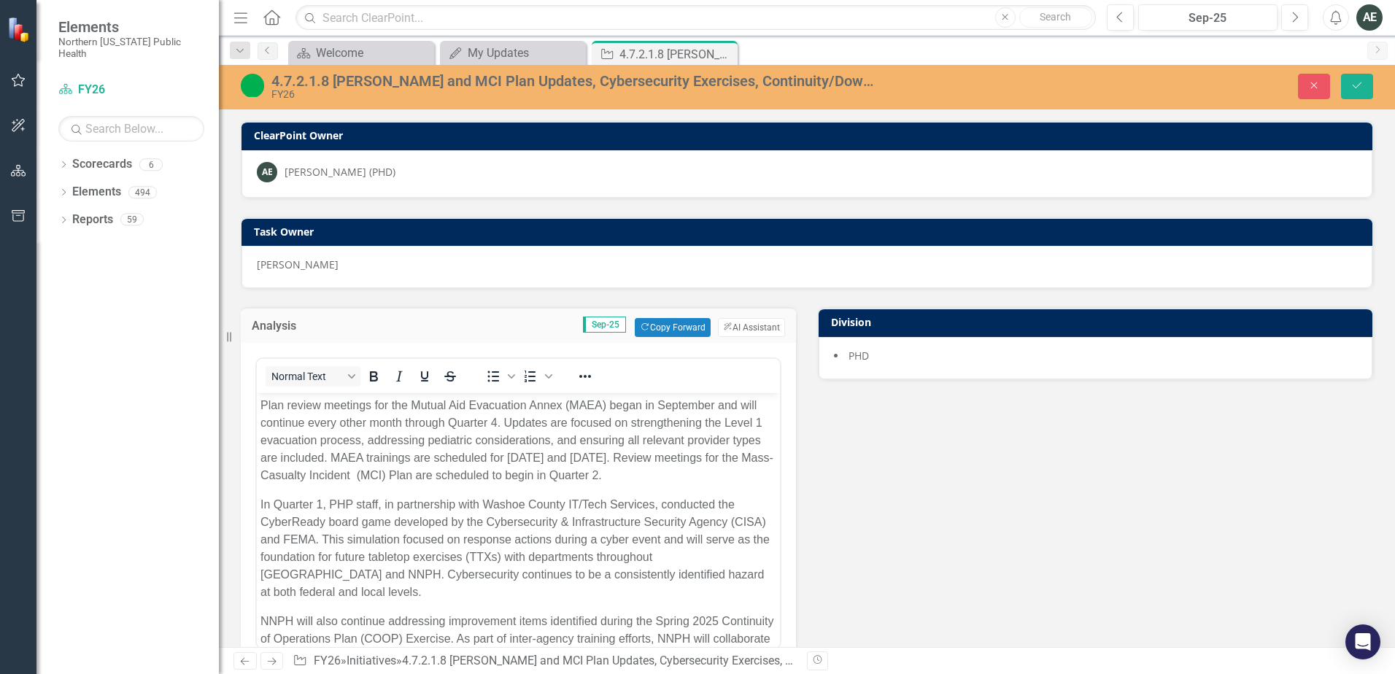
click at [373, 478] on p "Plan review meetings for the Mutual Aid Evacuation Annex (MAEA) began in Septem…" at bounding box center [518, 441] width 516 height 88
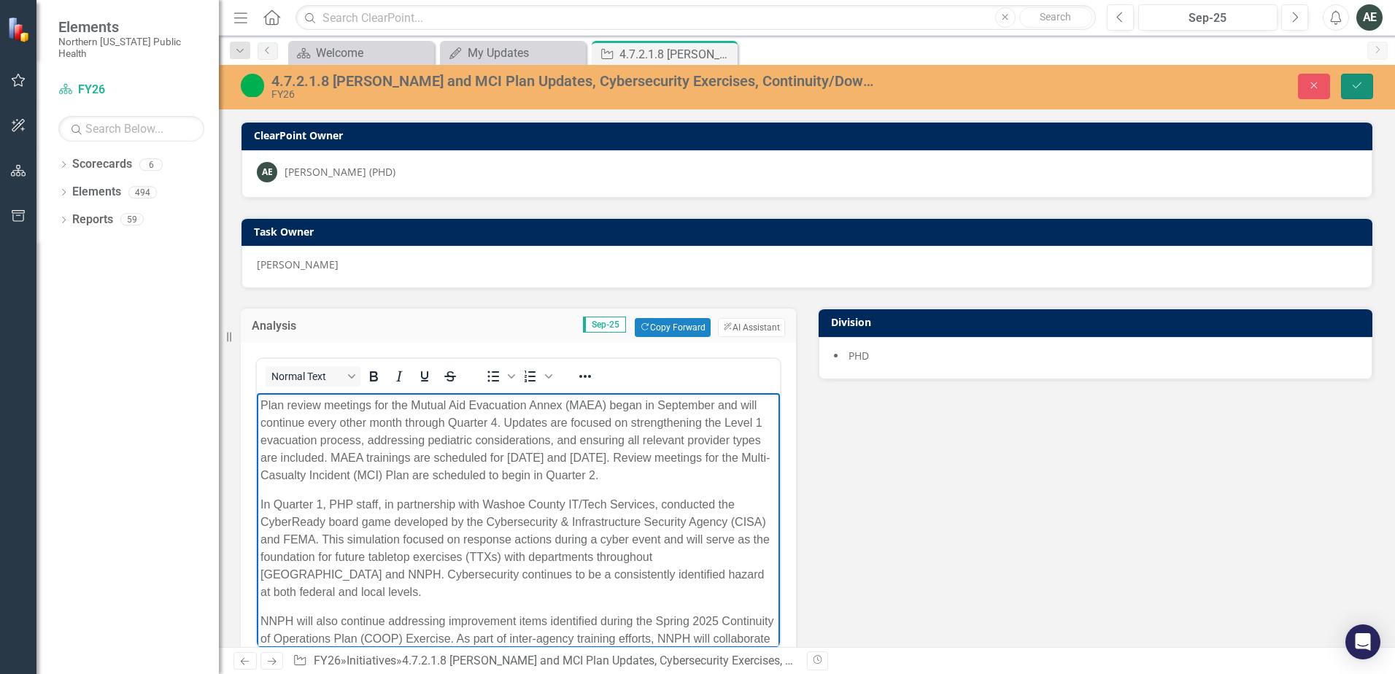
click at [1352, 87] on icon "Save" at bounding box center [1356, 85] width 13 height 10
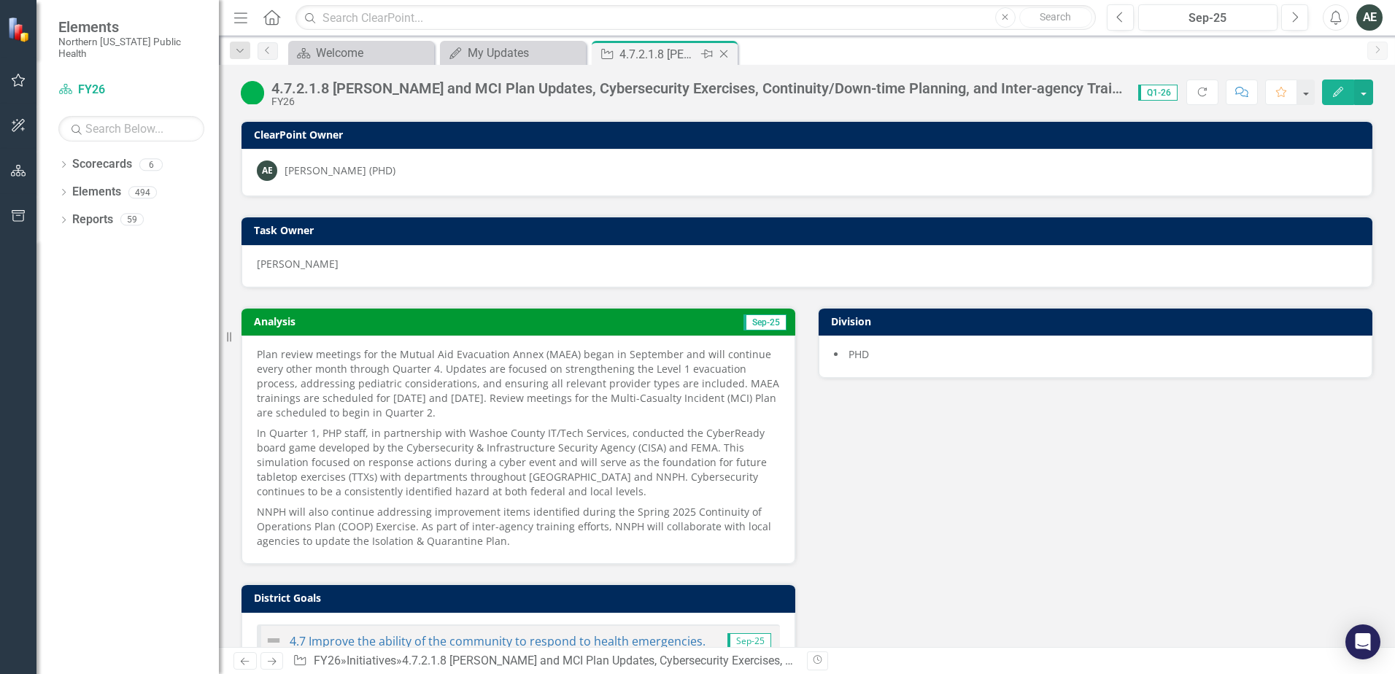
click at [722, 57] on icon "Close" at bounding box center [723, 54] width 15 height 12
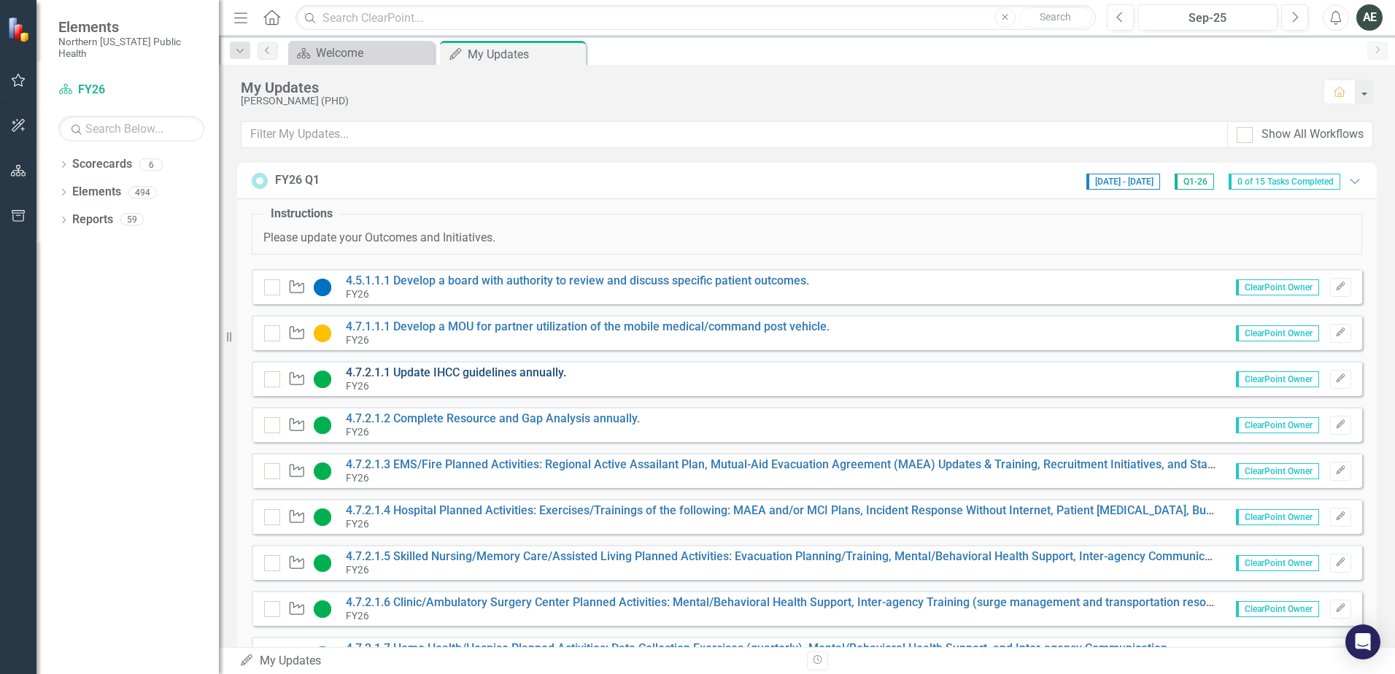
click at [471, 371] on link "4.7.2.1.1 Update IHCC guidelines annually." at bounding box center [456, 372] width 220 height 14
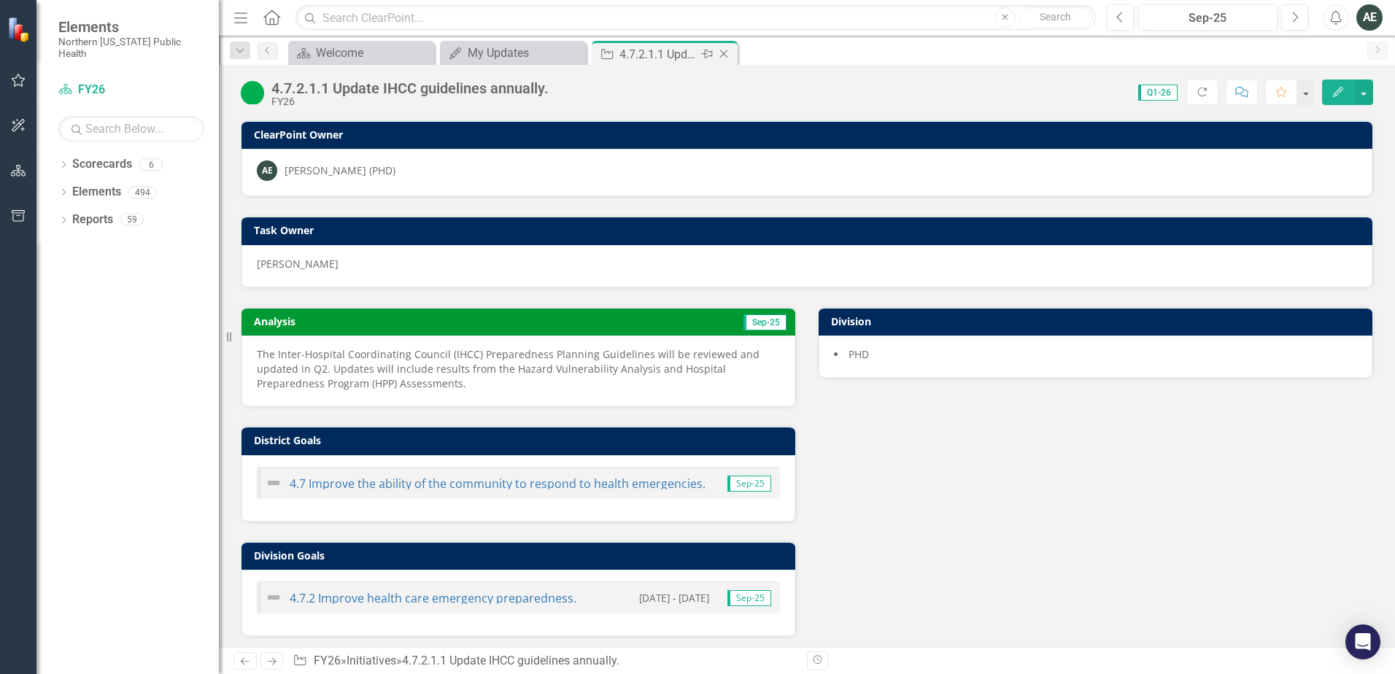
click at [722, 54] on icon "Close" at bounding box center [723, 54] width 15 height 12
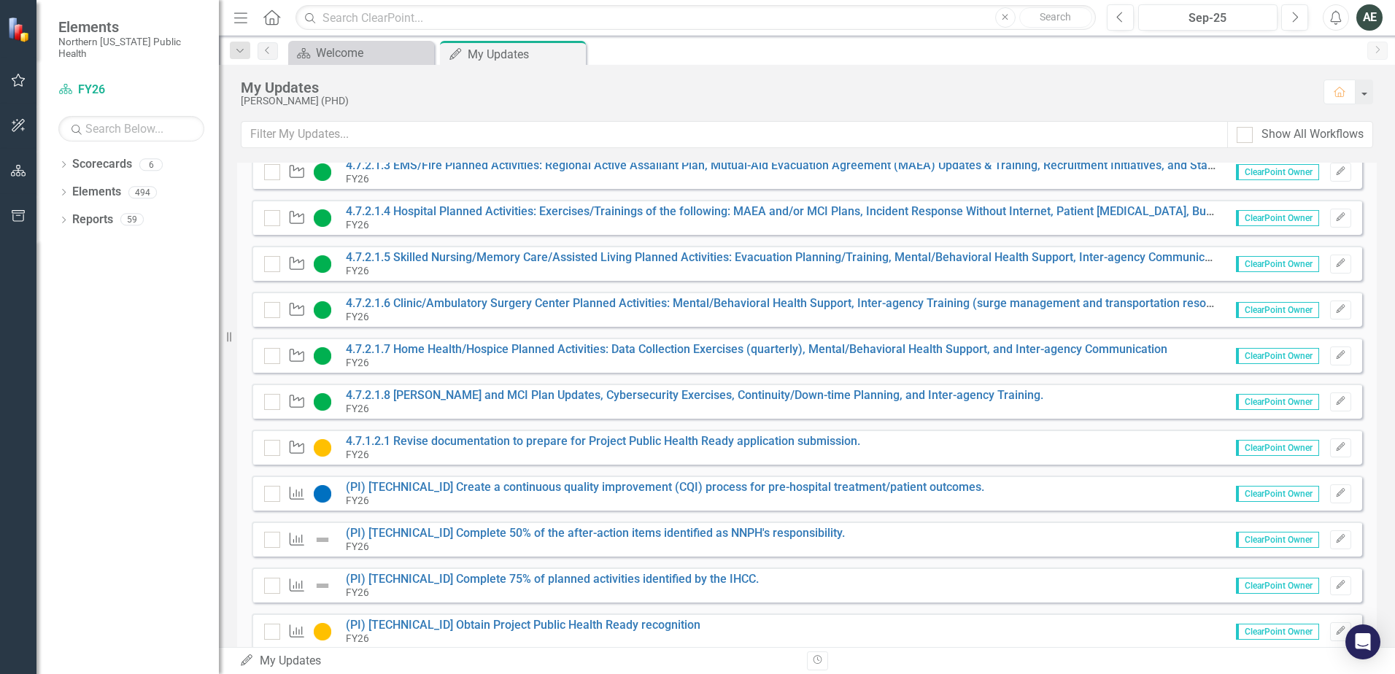
scroll to position [344, 0]
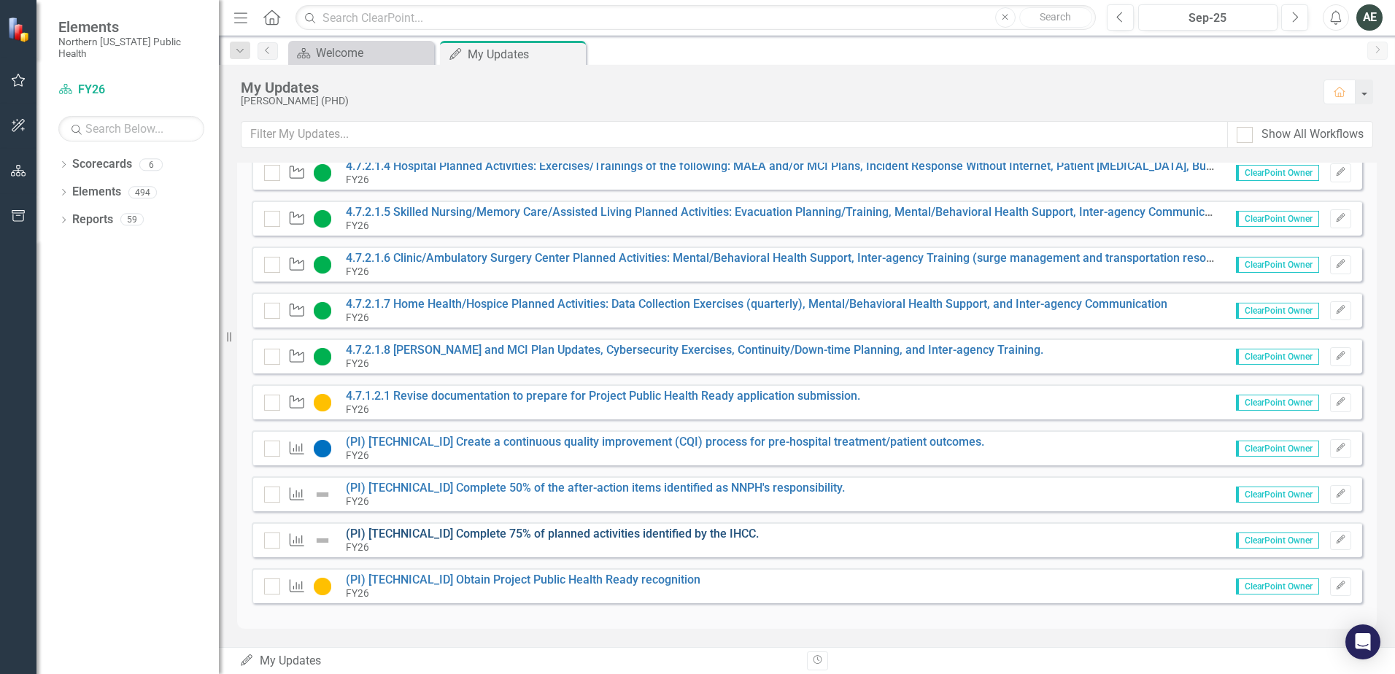
click at [582, 532] on link "(PI) [TECHNICAL_ID] Complete 75% of planned activities identified by the IHCC." at bounding box center [552, 534] width 413 height 14
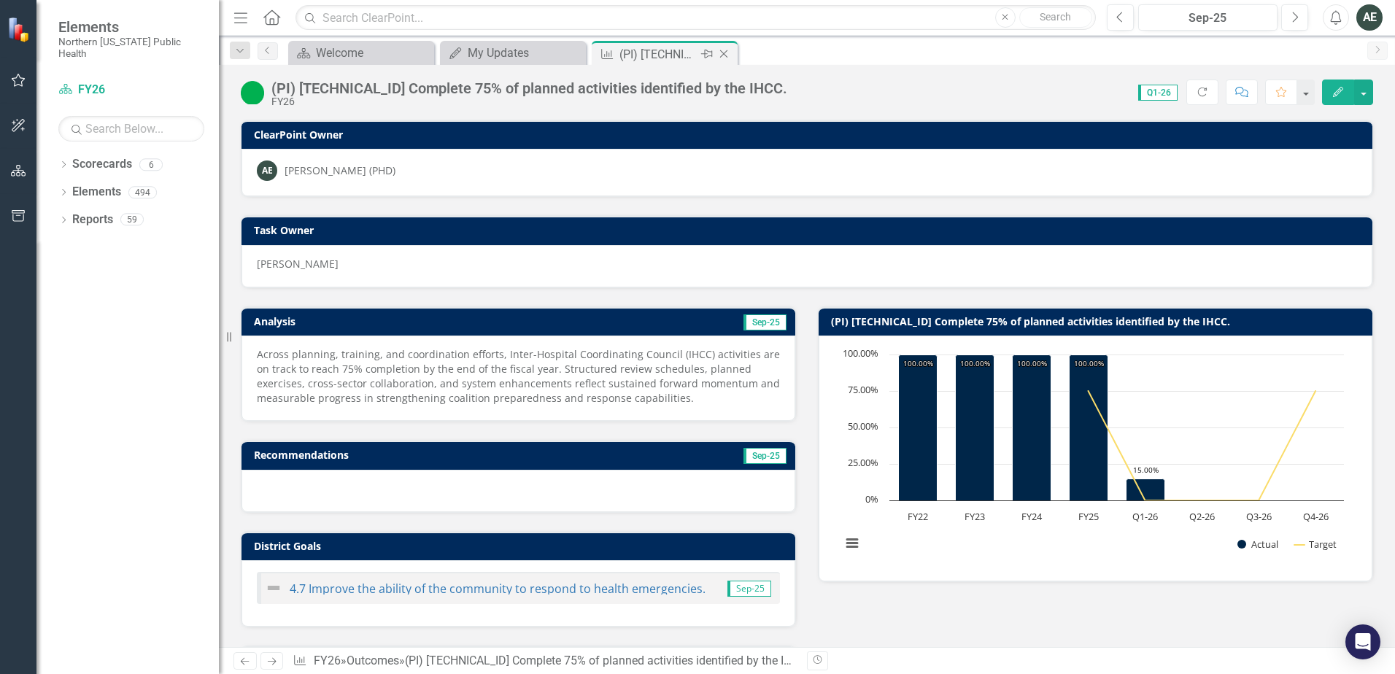
click at [724, 52] on icon "Close" at bounding box center [723, 54] width 15 height 12
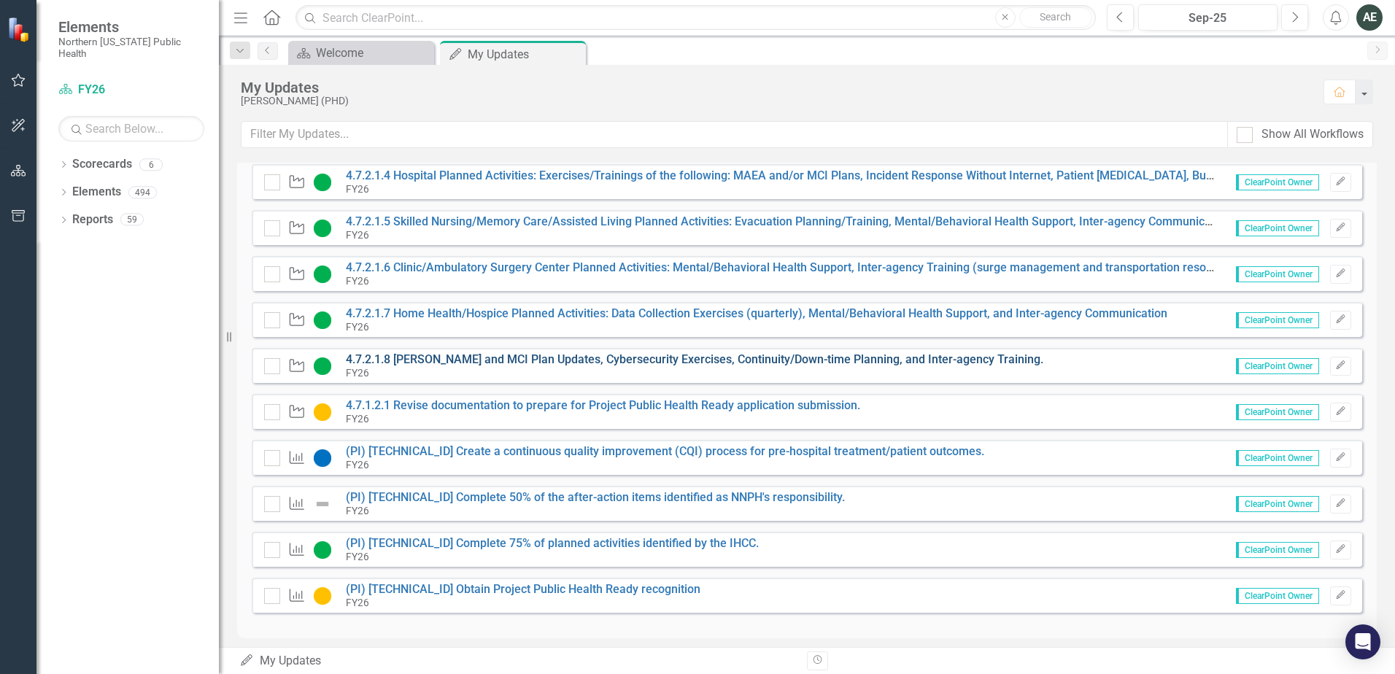
scroll to position [344, 0]
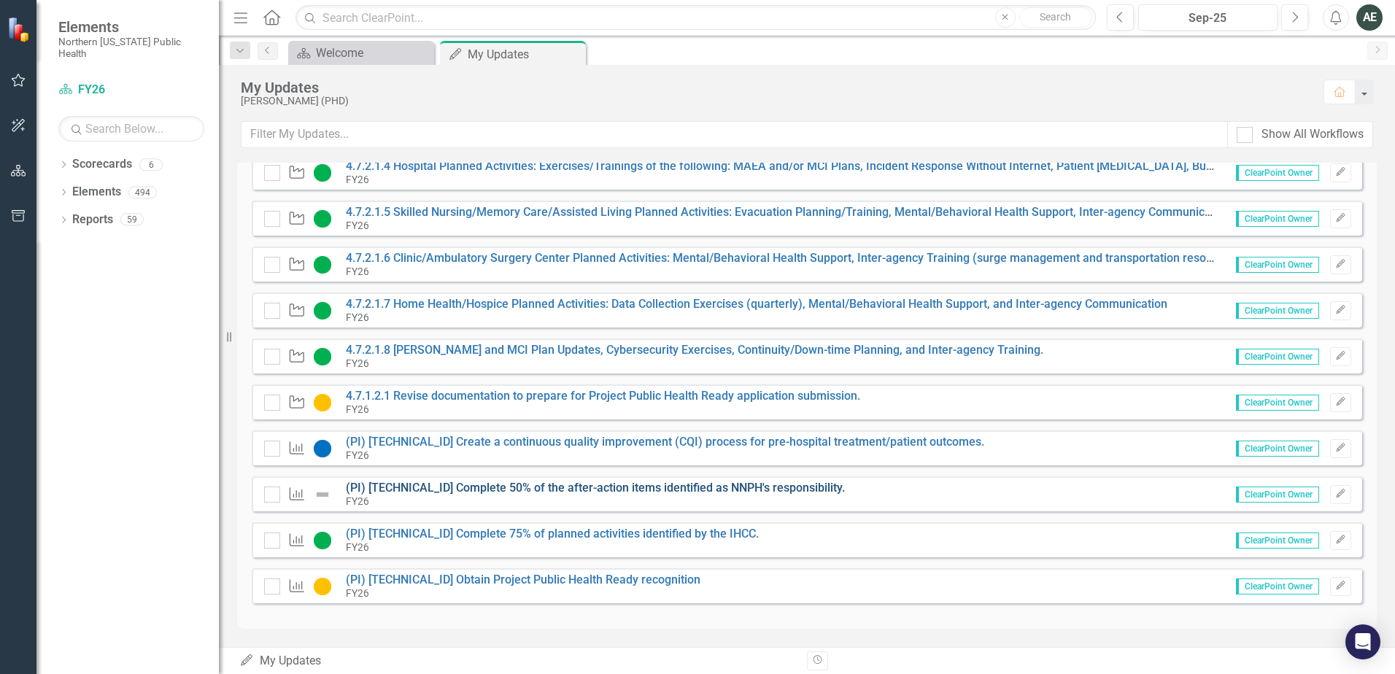
click at [467, 484] on link "(PI) [TECHNICAL_ID] Complete 50% of the after-action items identified as NNPH's…" at bounding box center [595, 488] width 499 height 14
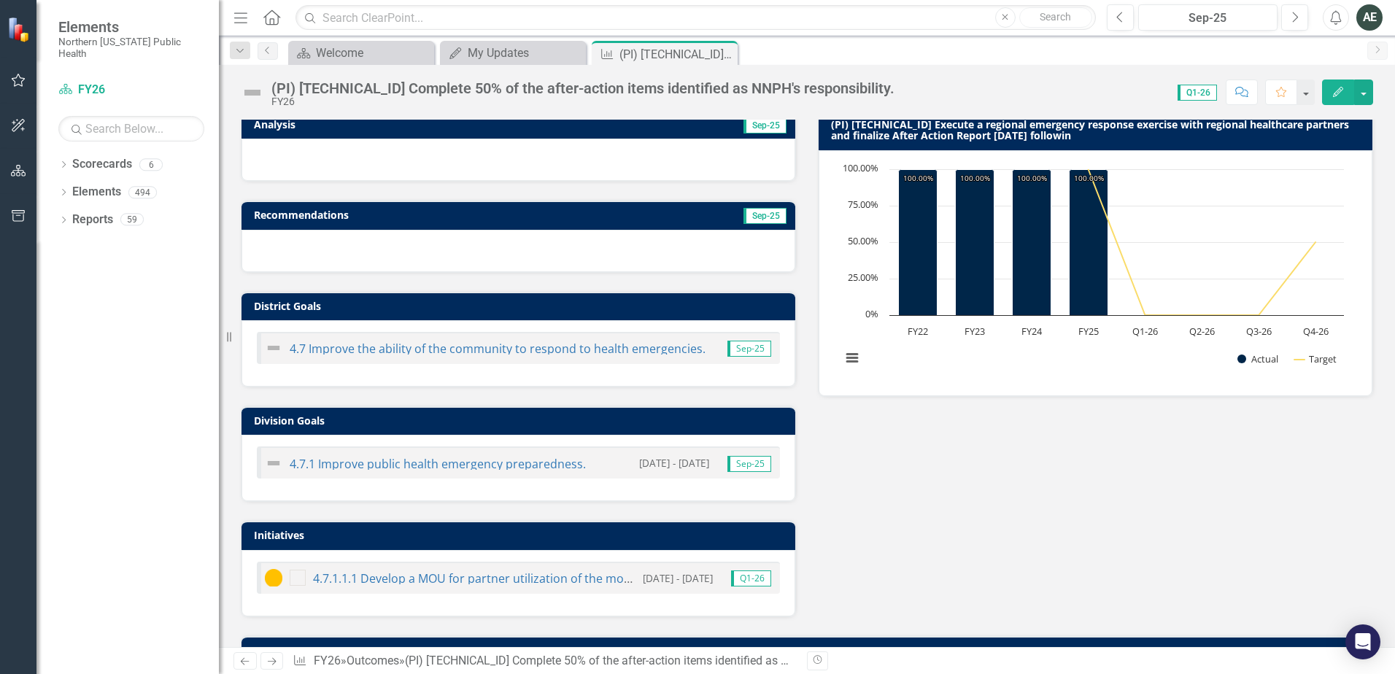
scroll to position [219, 0]
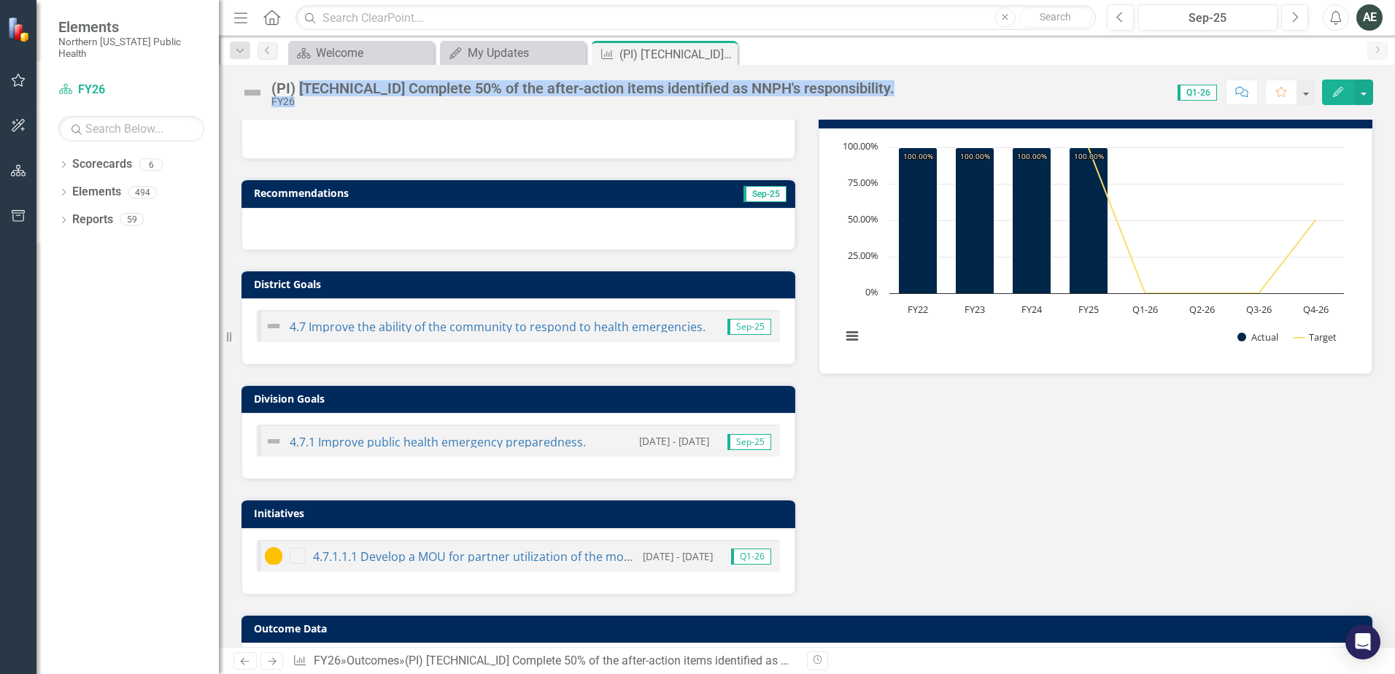
drag, startPoint x: 846, startPoint y: 89, endPoint x: 300, endPoint y: 88, distance: 545.7
click at [300, 88] on div "(PI) 4.7.1.1 Complete 50% of the after-action items identified as NNPH's respon…" at bounding box center [807, 87] width 1176 height 44
drag, startPoint x: 300, startPoint y: 88, endPoint x: 309, endPoint y: 87, distance: 9.6
copy div "4.7.1.1 Complete 50% of the after-action items identified as NNPH's responsibil…"
click at [402, 558] on link "4.7.1.1.1 Develop a MOU for partner utilization of the mobile medical/command p…" at bounding box center [567, 557] width 508 height 16
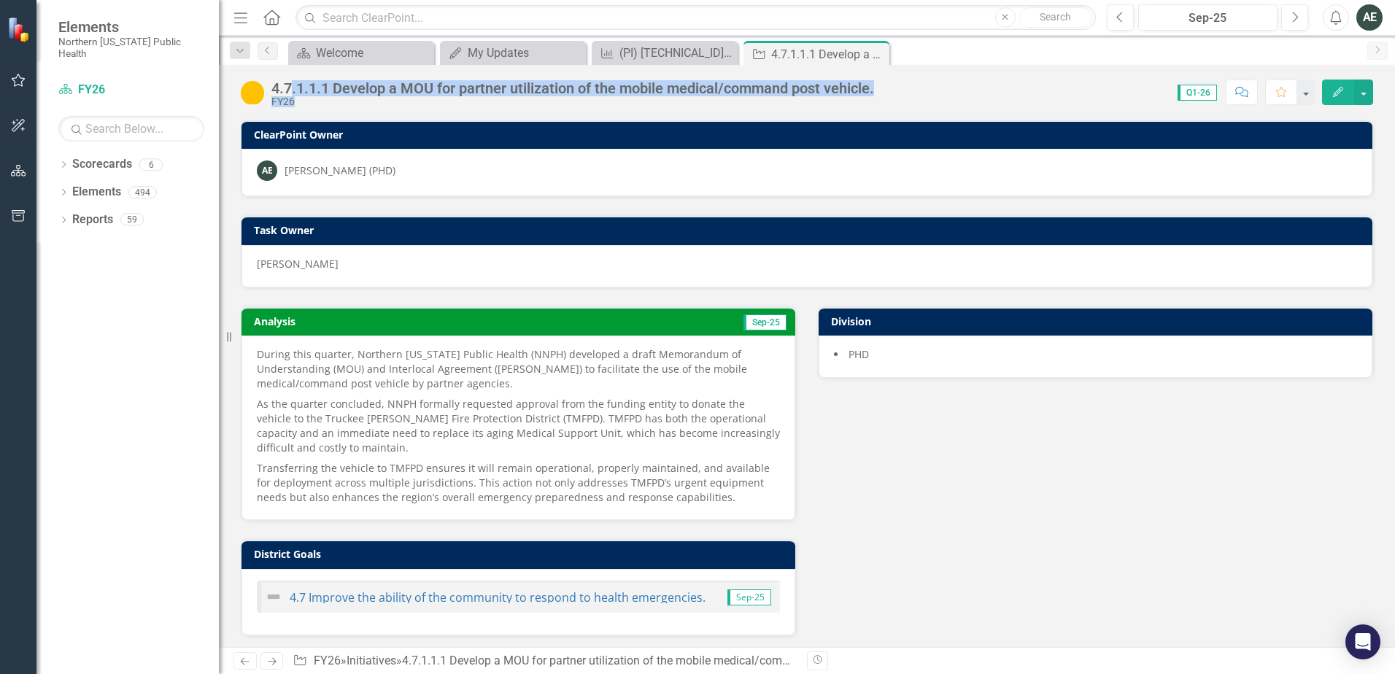
drag, startPoint x: 913, startPoint y: 85, endPoint x: 293, endPoint y: 84, distance: 620.8
click at [293, 84] on div "4.7.1.1.1 Develop a MOU for partner utilization of the mobile medical/command p…" at bounding box center [807, 87] width 1176 height 44
copy div ".1.1.1 Develop a MOU for partner utilization of the mobile medical/command post…"
